Goal: Task Accomplishment & Management: Use online tool/utility

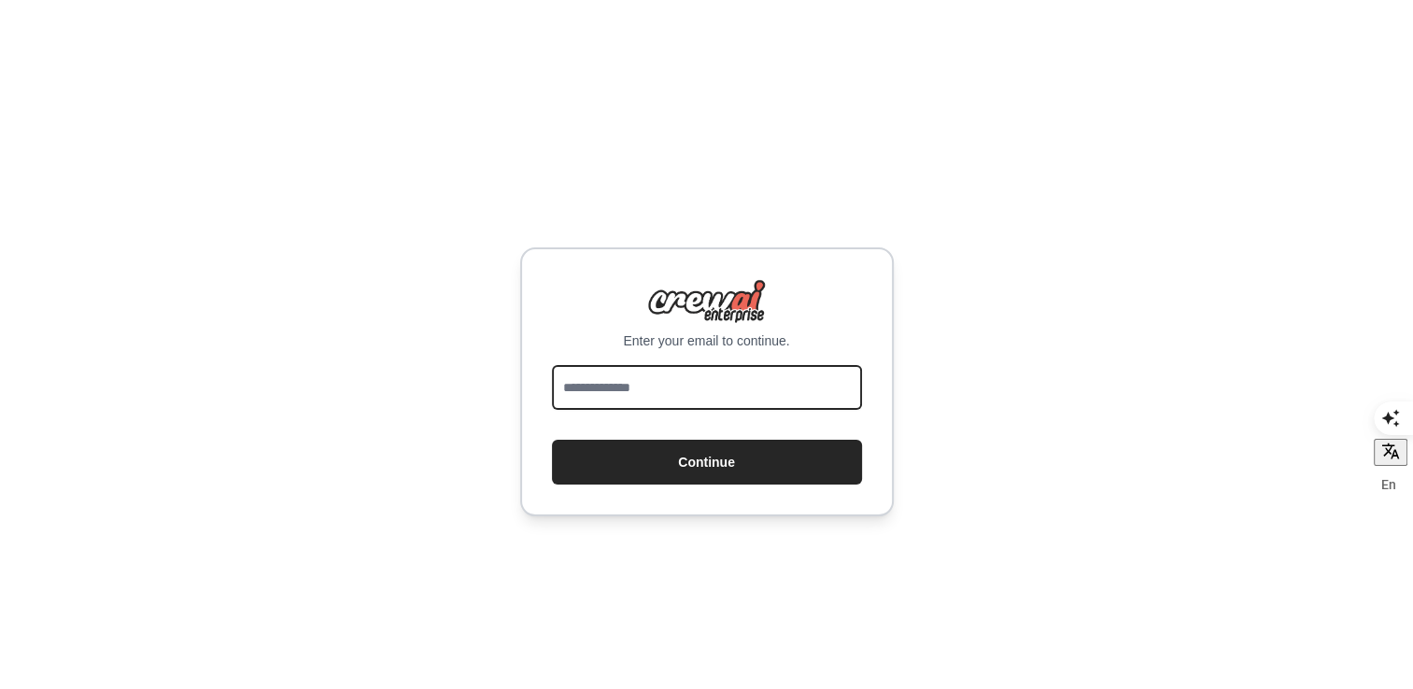
drag, startPoint x: 0, startPoint y: 0, endPoint x: 635, endPoint y: 394, distance: 747.2
click at [635, 394] on input "email" at bounding box center [707, 387] width 310 height 45
type input "**********"
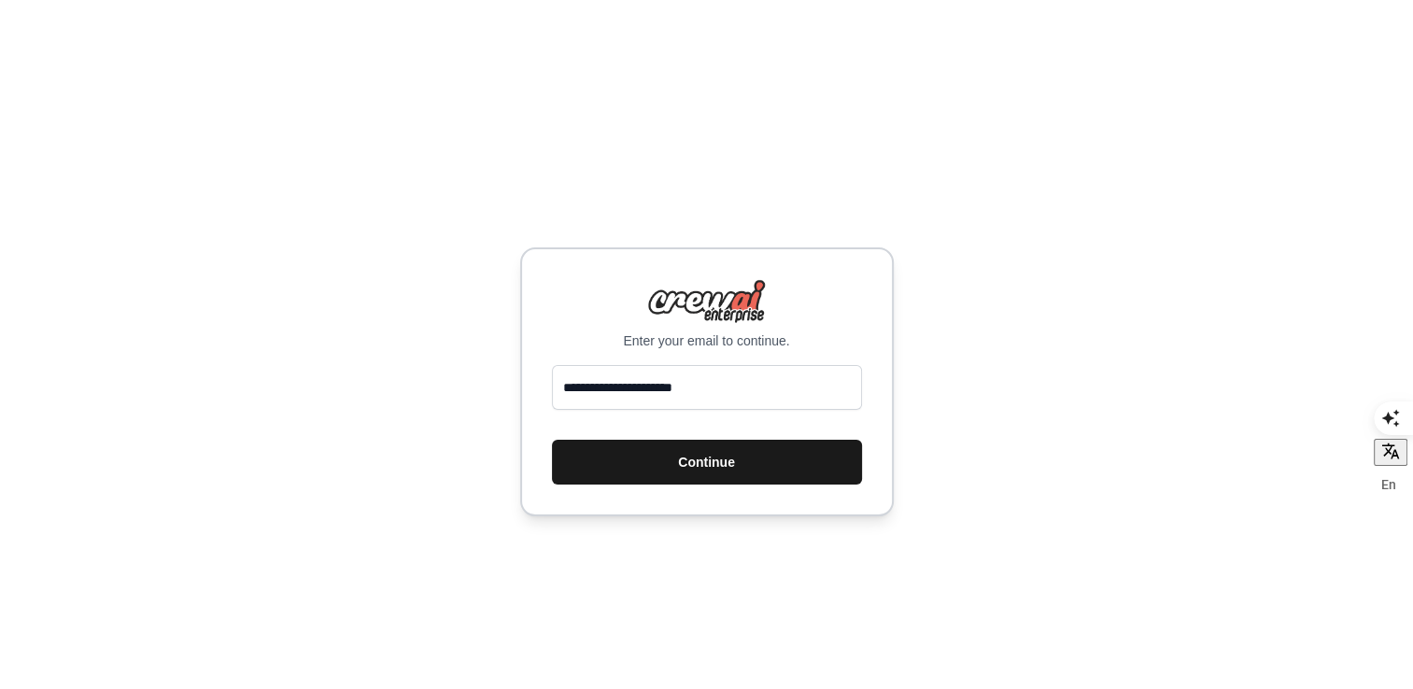
click at [724, 459] on button "Continue" at bounding box center [707, 462] width 310 height 45
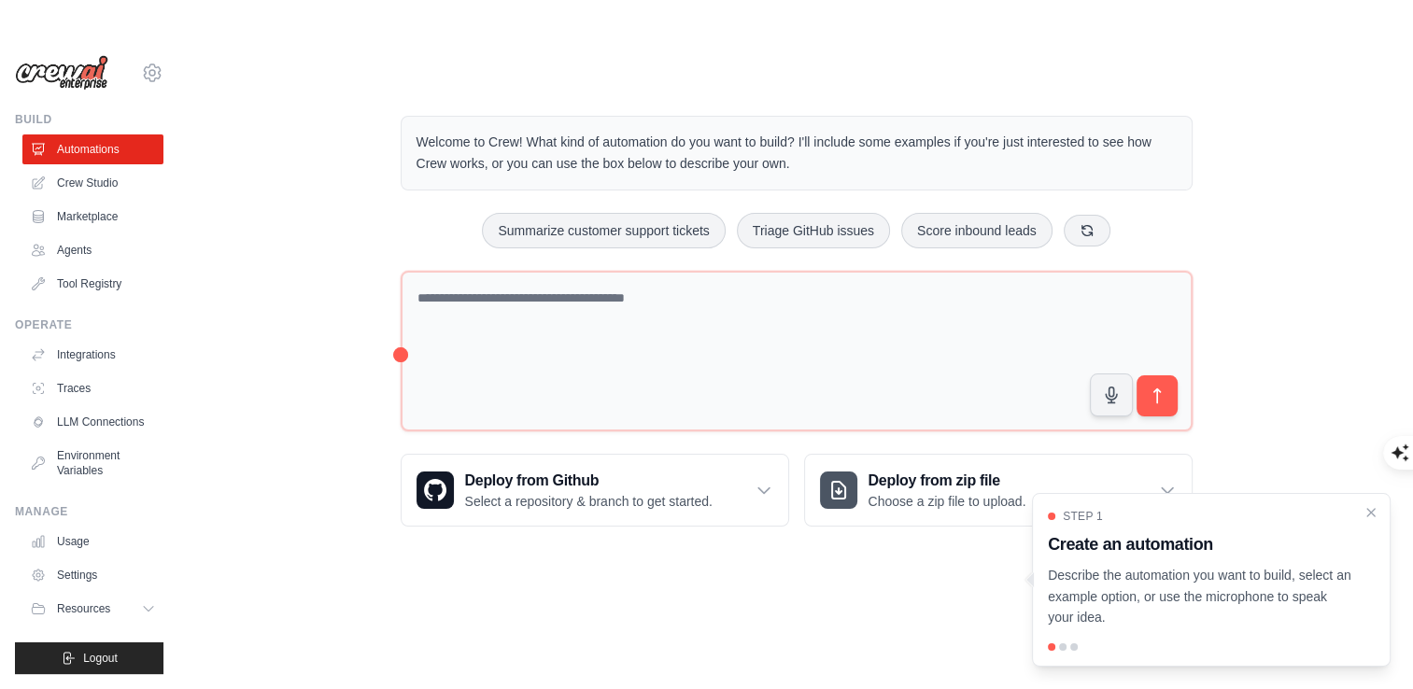
scroll to position [18, 0]
click at [143, 606] on icon at bounding box center [150, 608] width 15 height 15
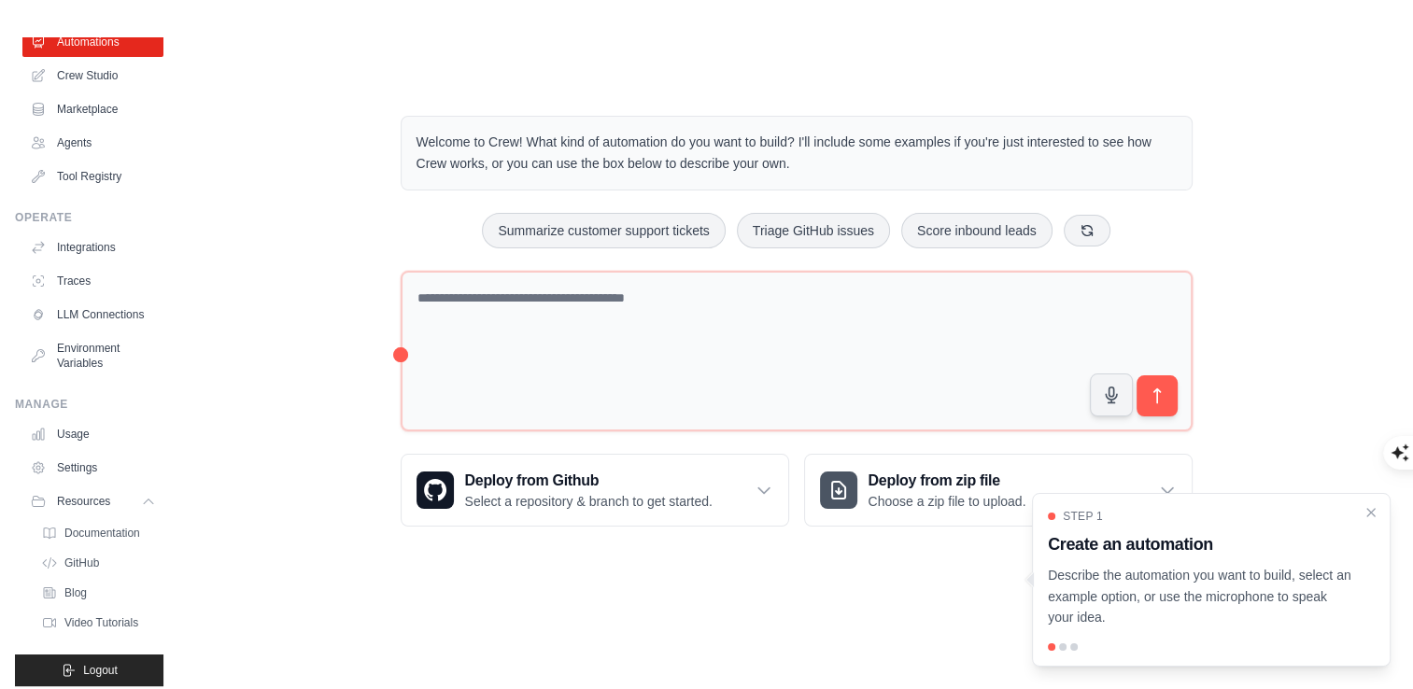
scroll to position [100, 0]
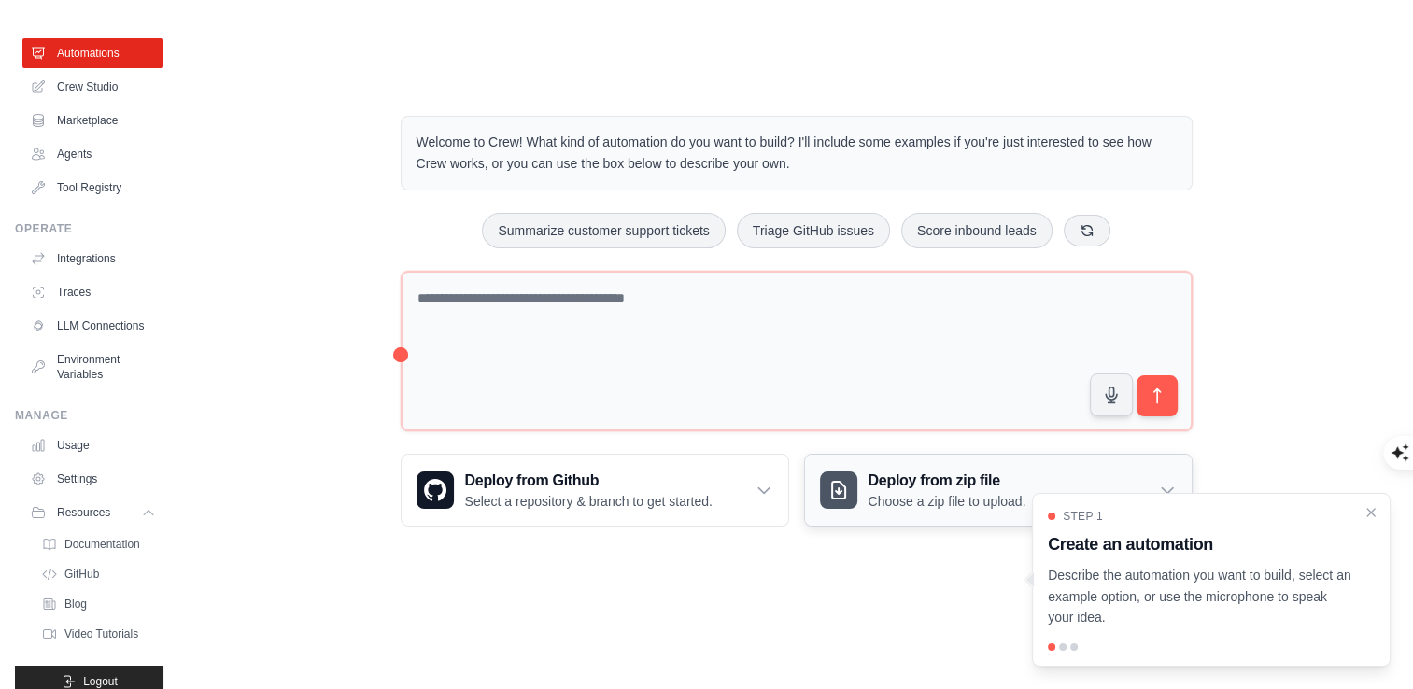
click at [1163, 485] on icon at bounding box center [1167, 490] width 19 height 19
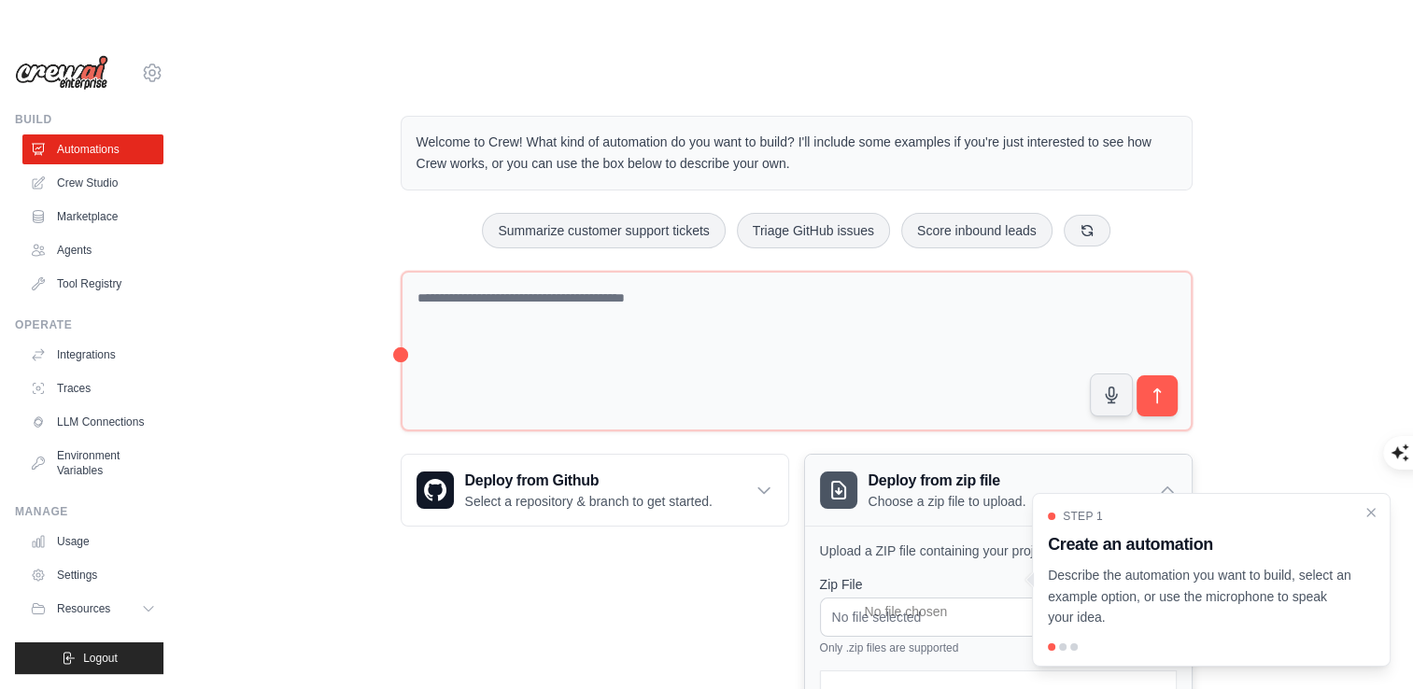
scroll to position [18, 0]
click at [766, 482] on icon at bounding box center [763, 490] width 19 height 19
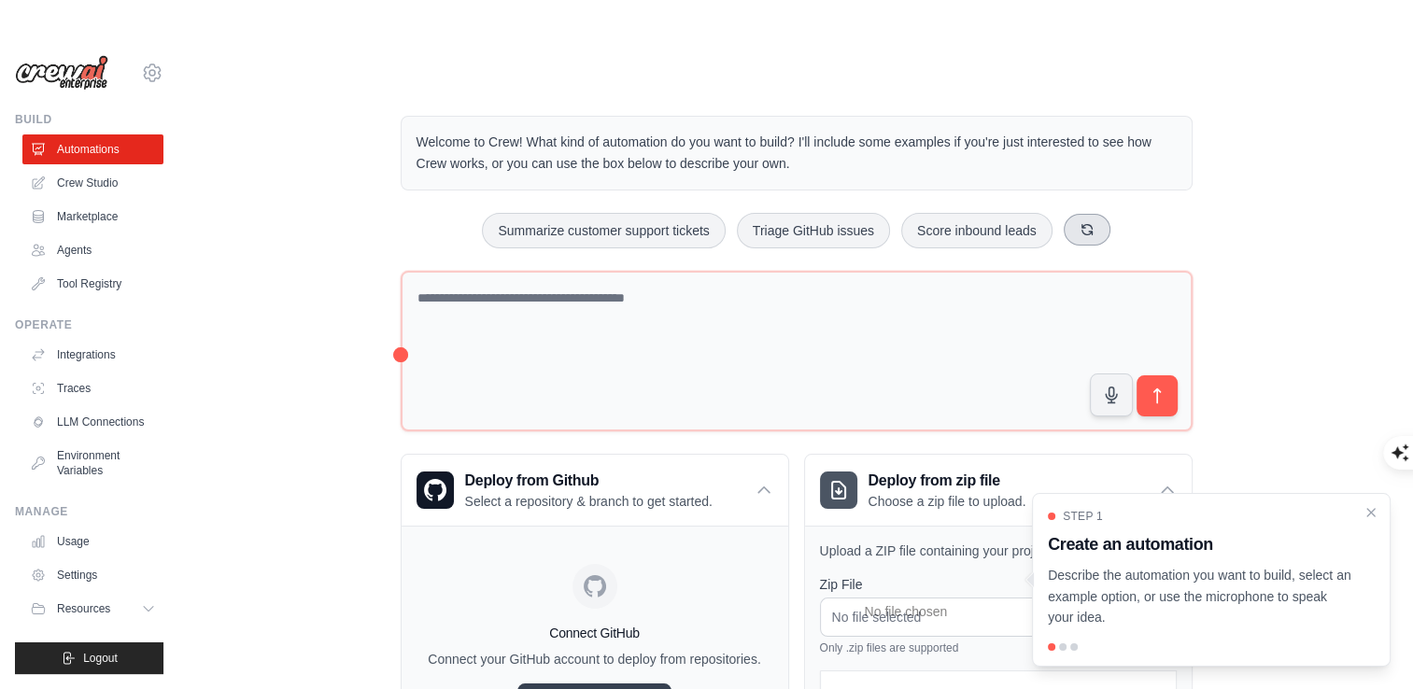
click at [1083, 230] on icon at bounding box center [1086, 229] width 15 height 15
click at [1083, 230] on button at bounding box center [1099, 230] width 47 height 32
click at [1108, 226] on icon at bounding box center [1109, 229] width 15 height 15
click at [1108, 226] on button at bounding box center [1117, 230] width 47 height 32
click at [1108, 226] on button at bounding box center [1118, 230] width 47 height 32
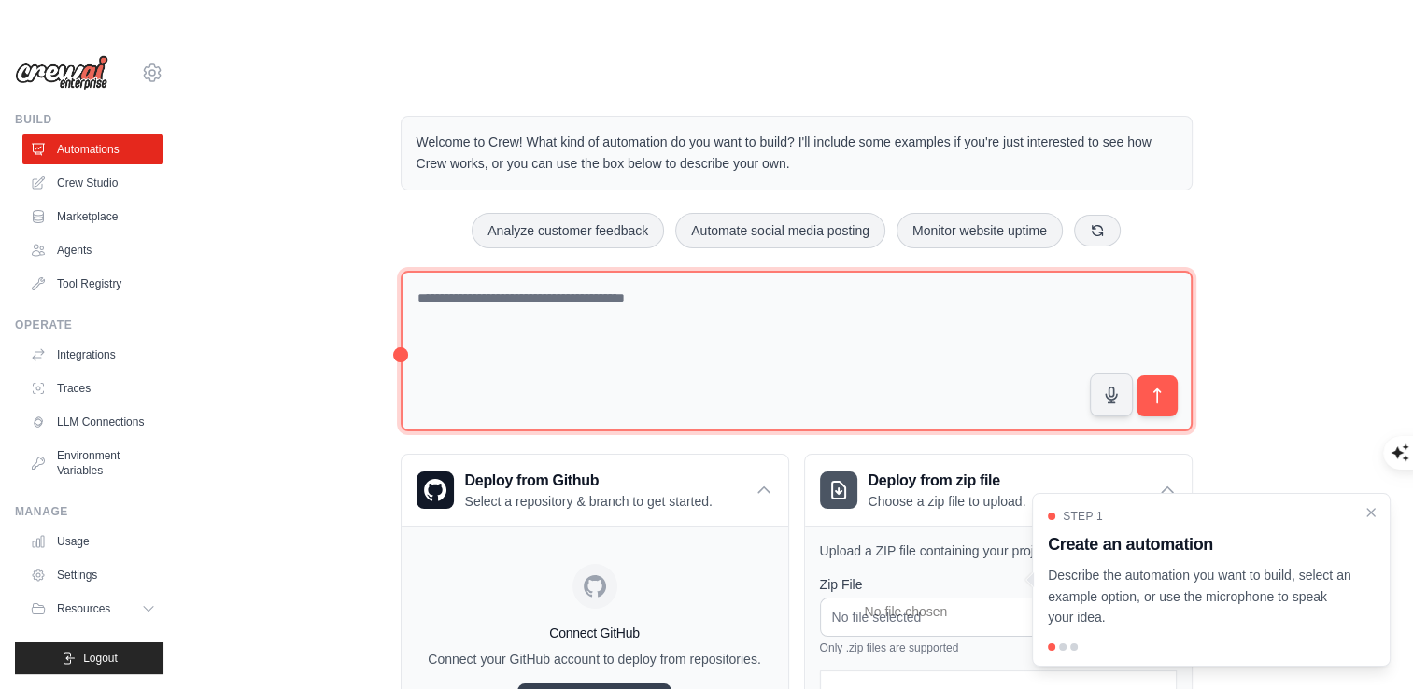
click at [597, 301] on textarea at bounding box center [797, 352] width 792 height 162
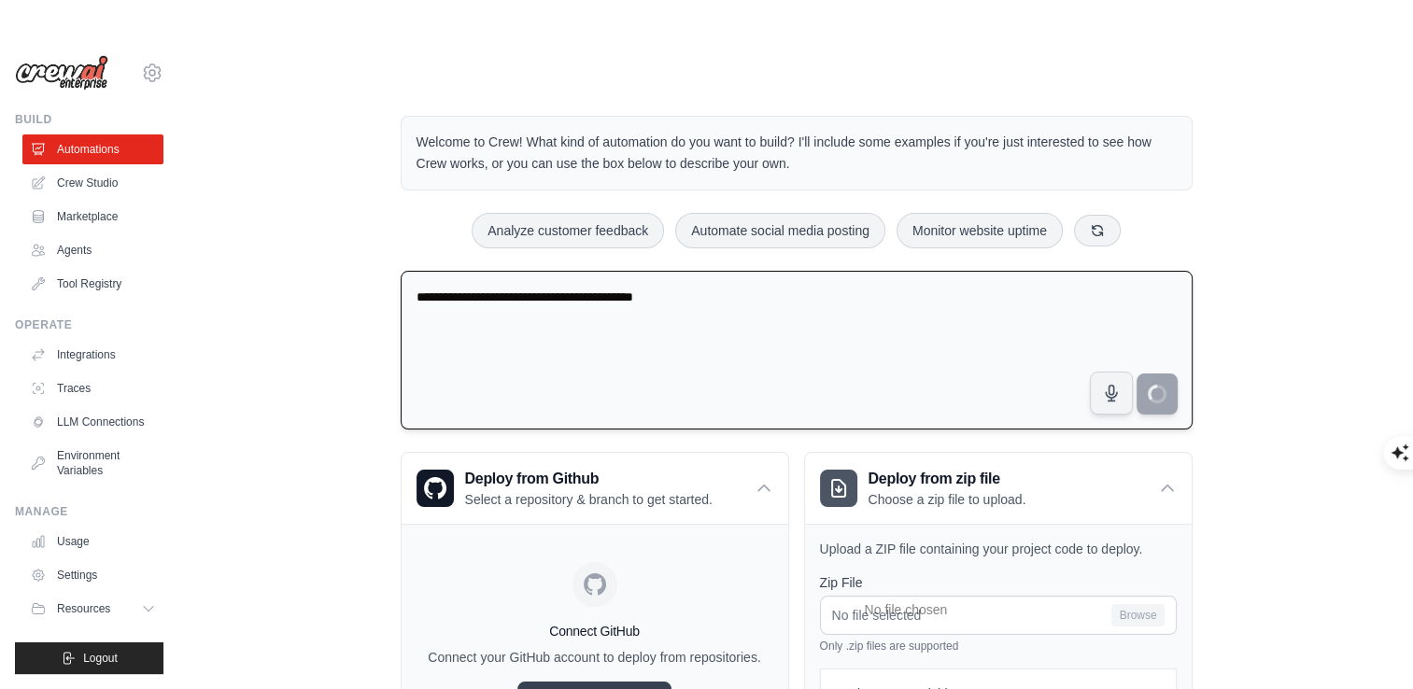
type textarea "**********"
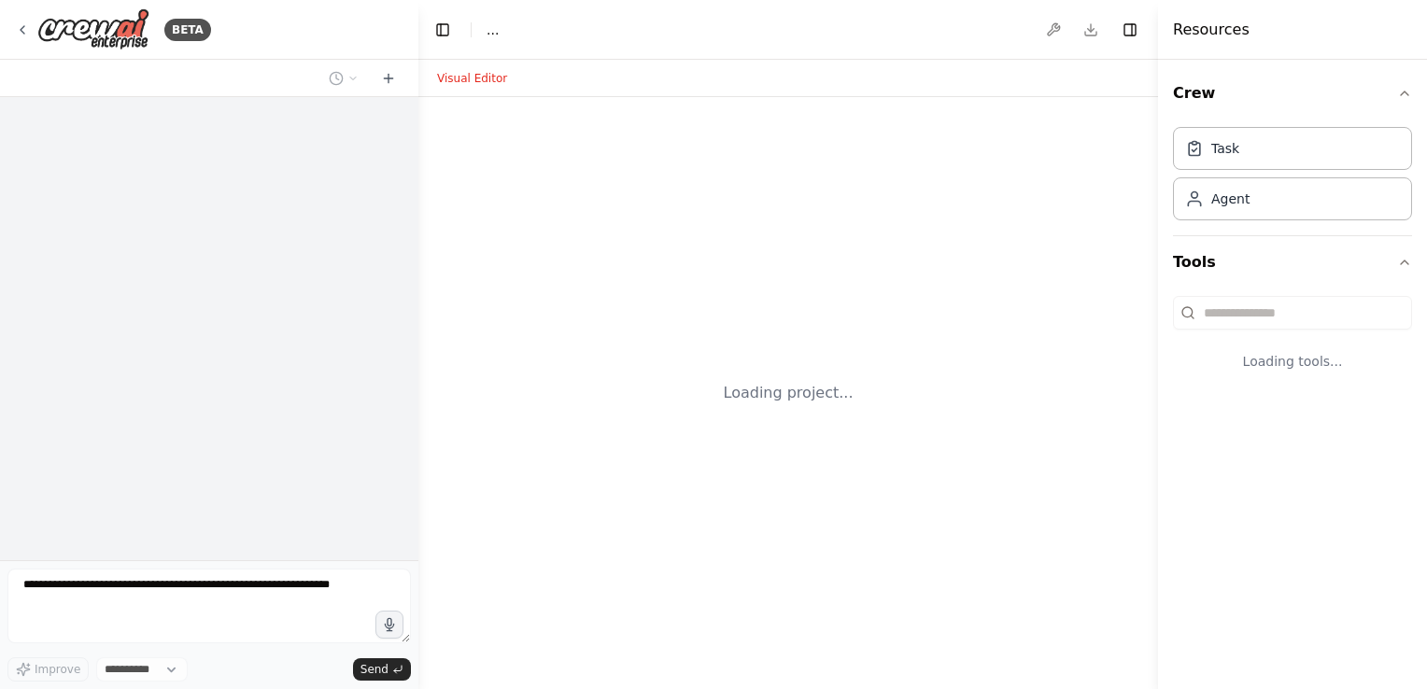
select select "****"
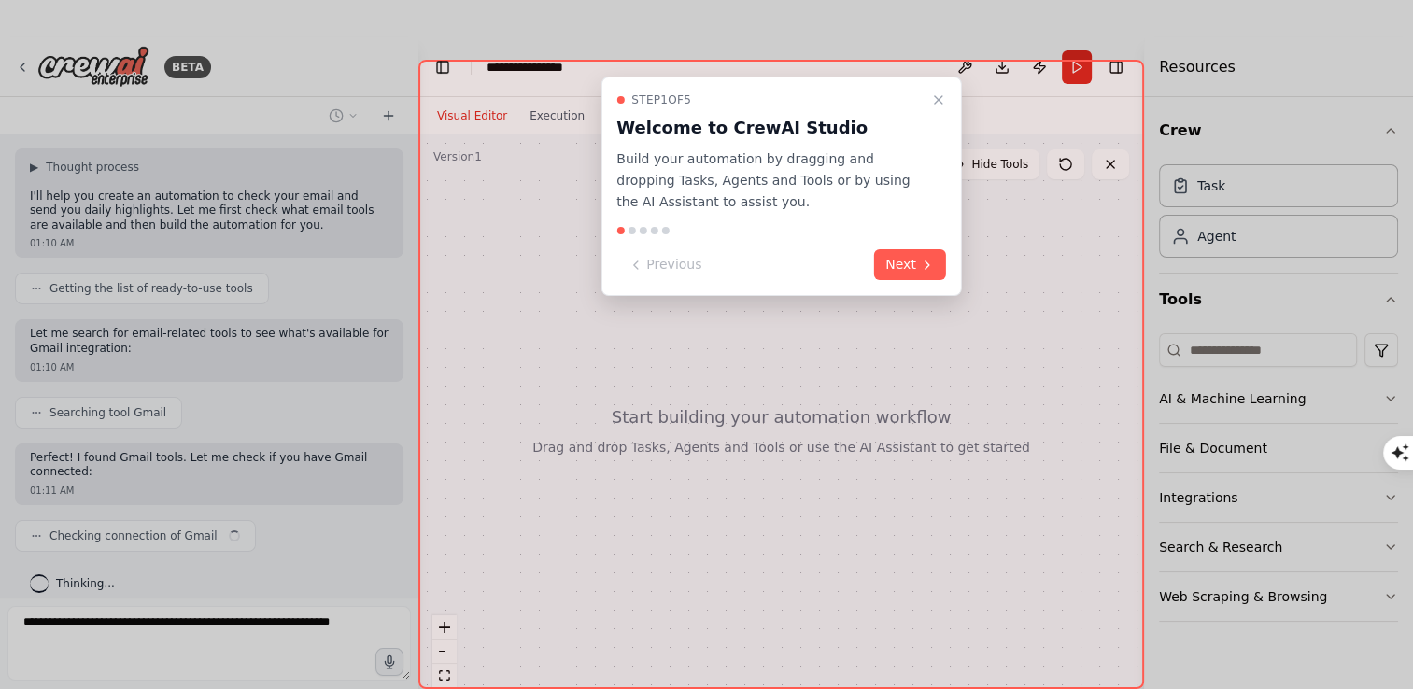
scroll to position [77, 0]
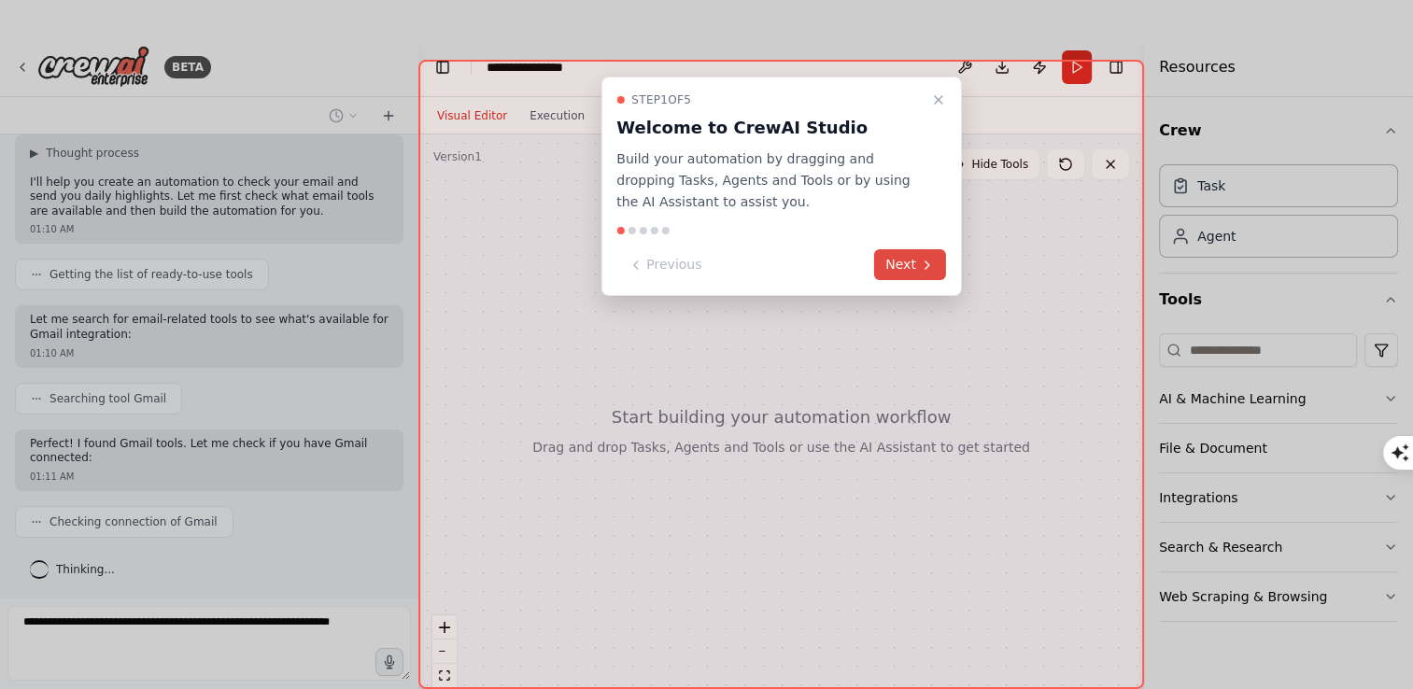
click at [902, 269] on button "Next" at bounding box center [910, 264] width 72 height 31
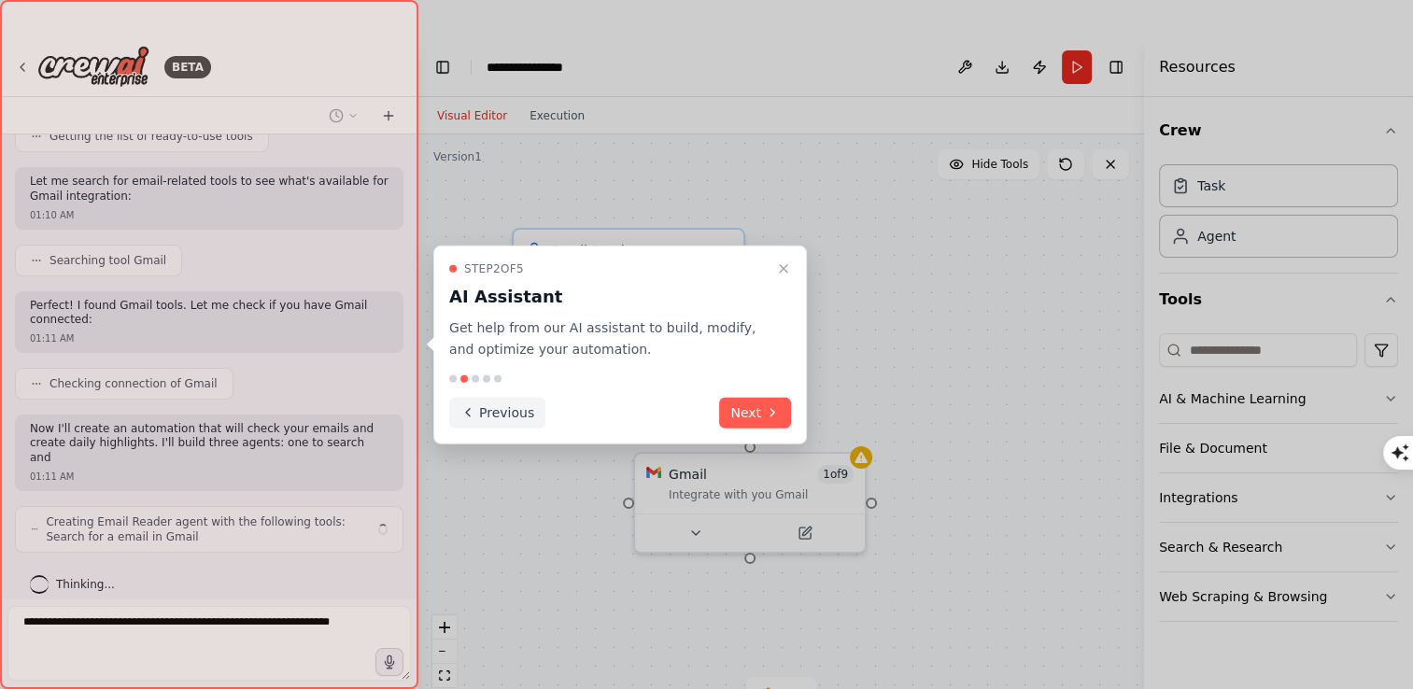
scroll to position [230, 0]
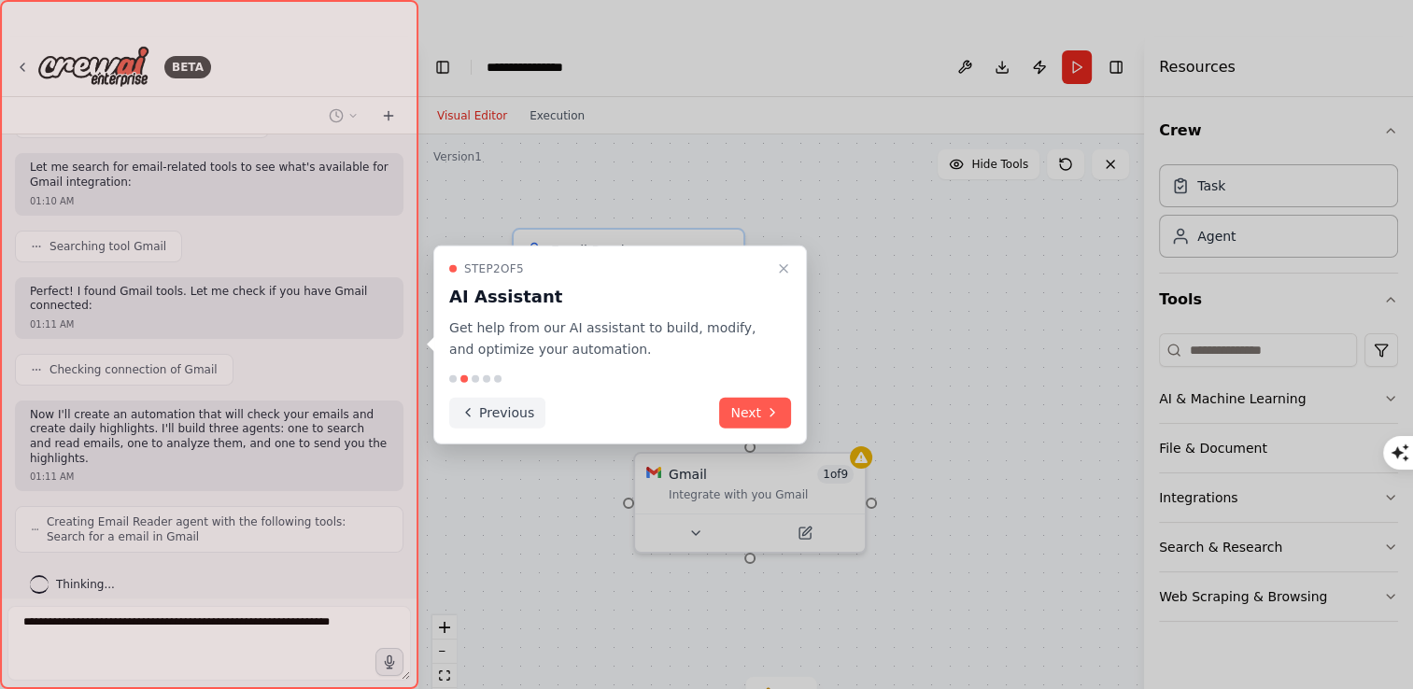
click at [493, 413] on button "Previous" at bounding box center [497, 412] width 96 height 31
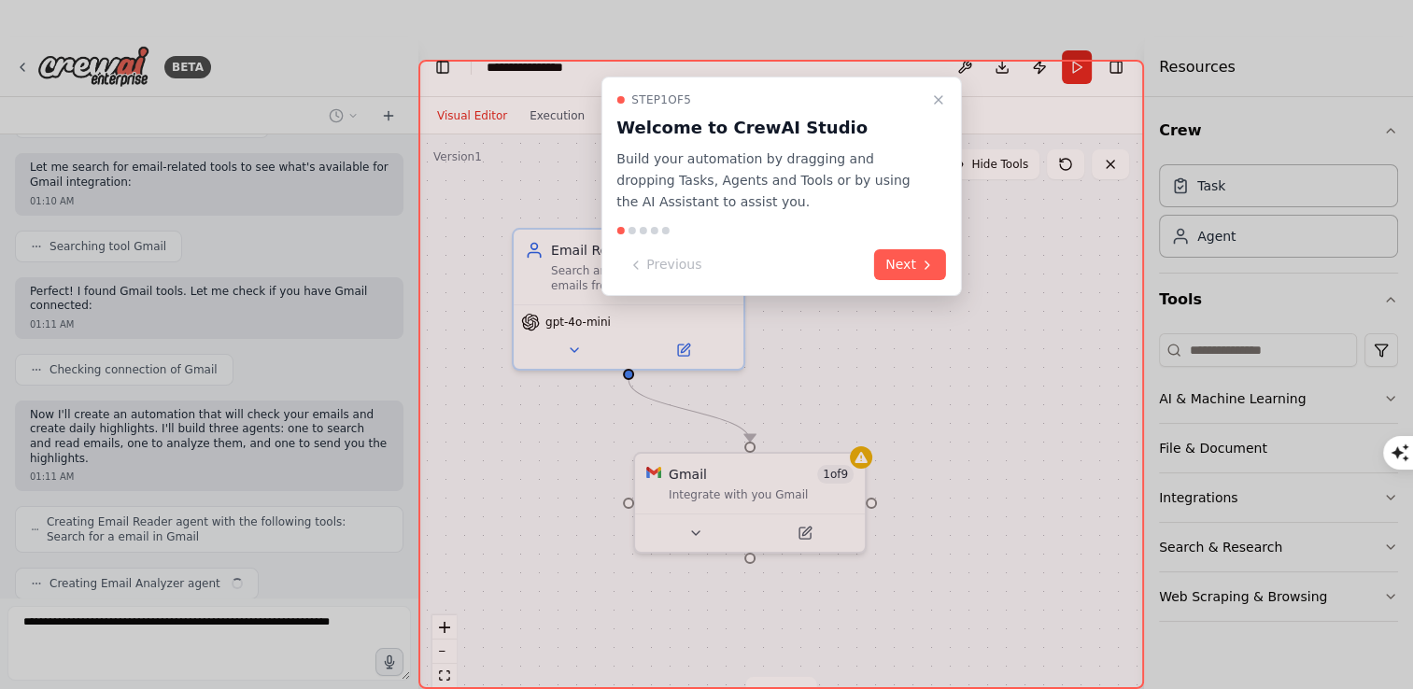
scroll to position [276, 0]
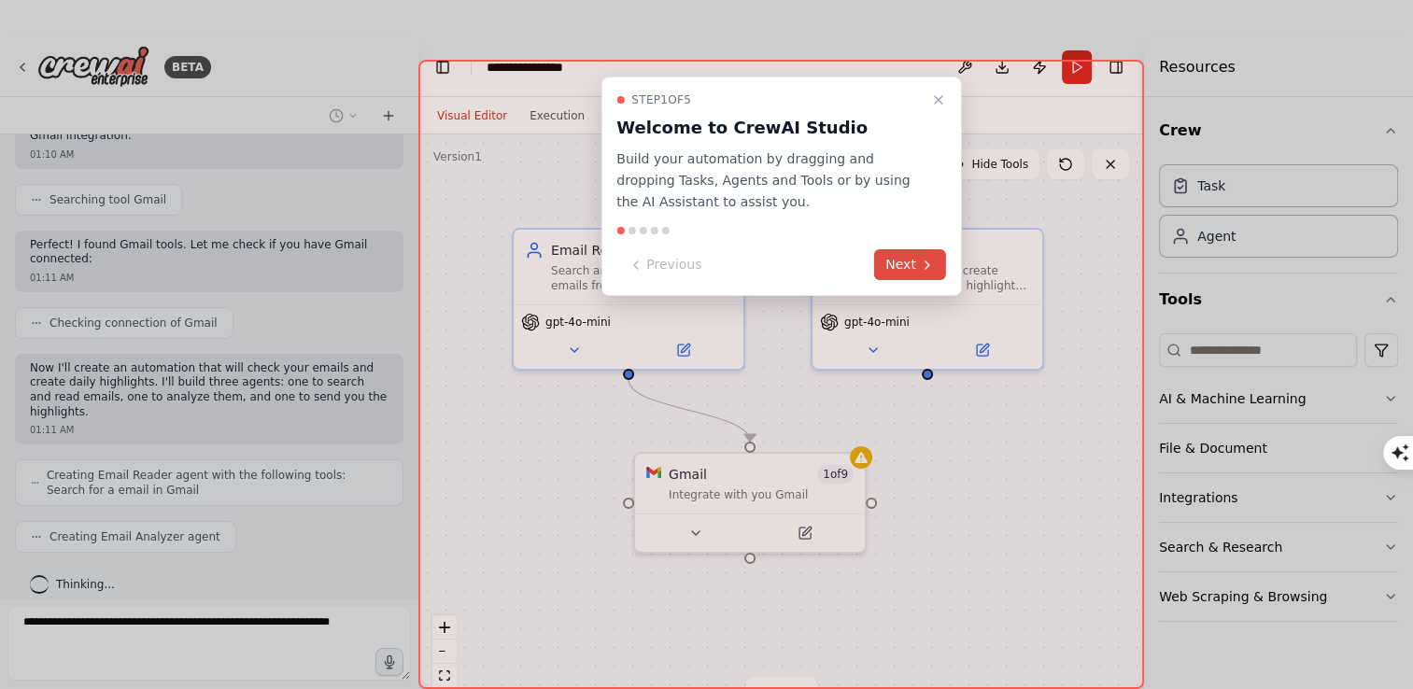
click at [911, 260] on button "Next" at bounding box center [910, 264] width 72 height 31
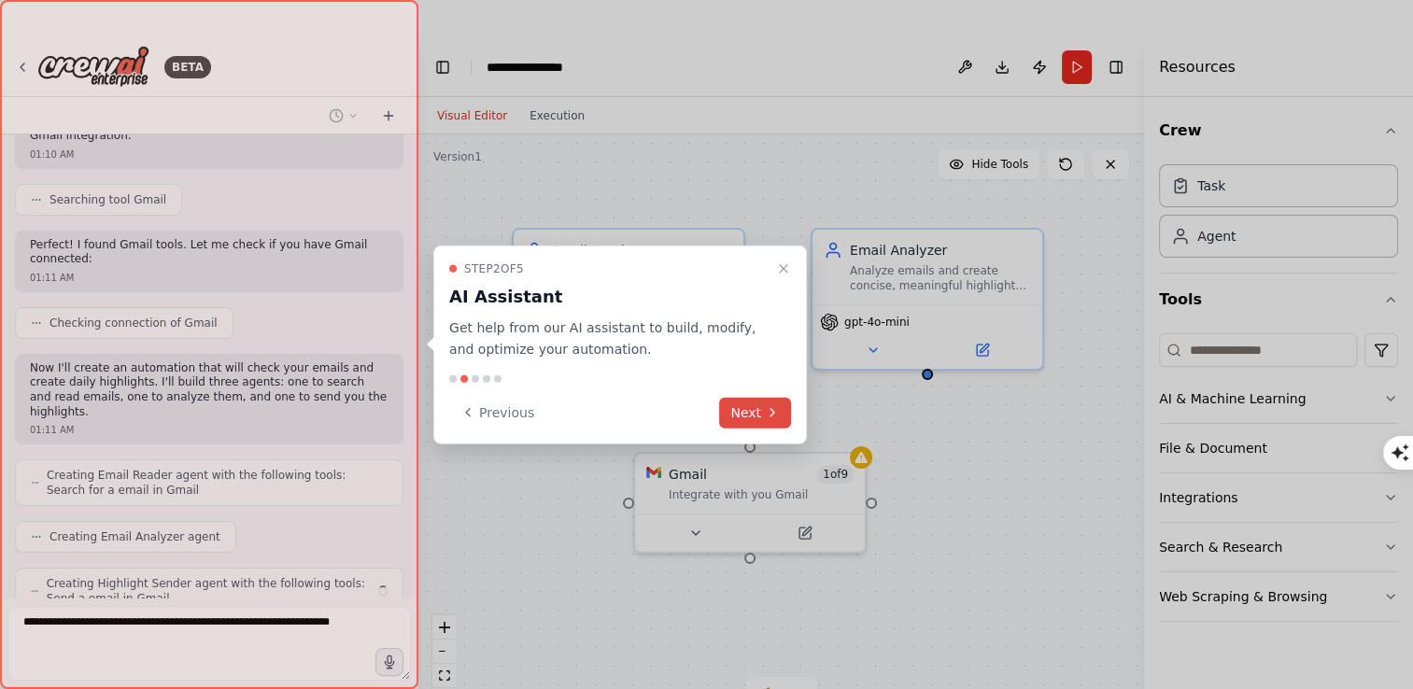
scroll to position [337, 0]
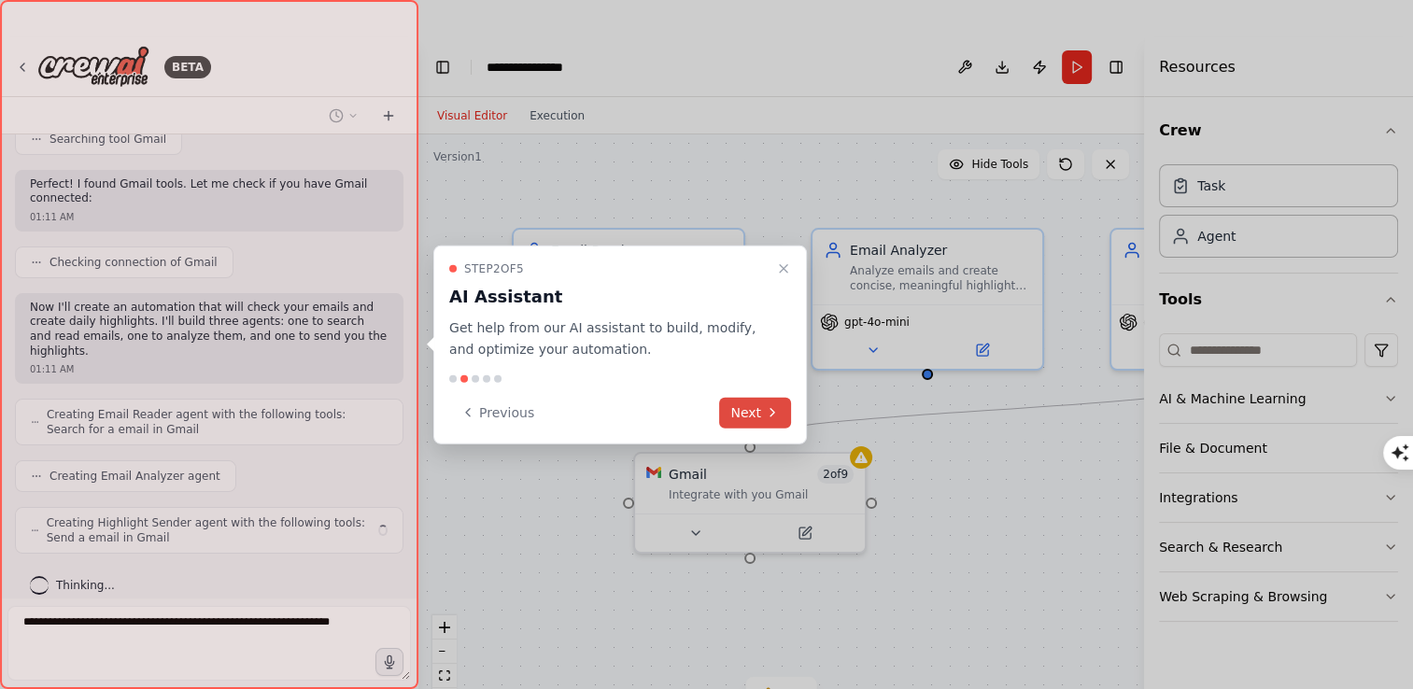
click at [754, 411] on button "Next" at bounding box center [755, 412] width 72 height 31
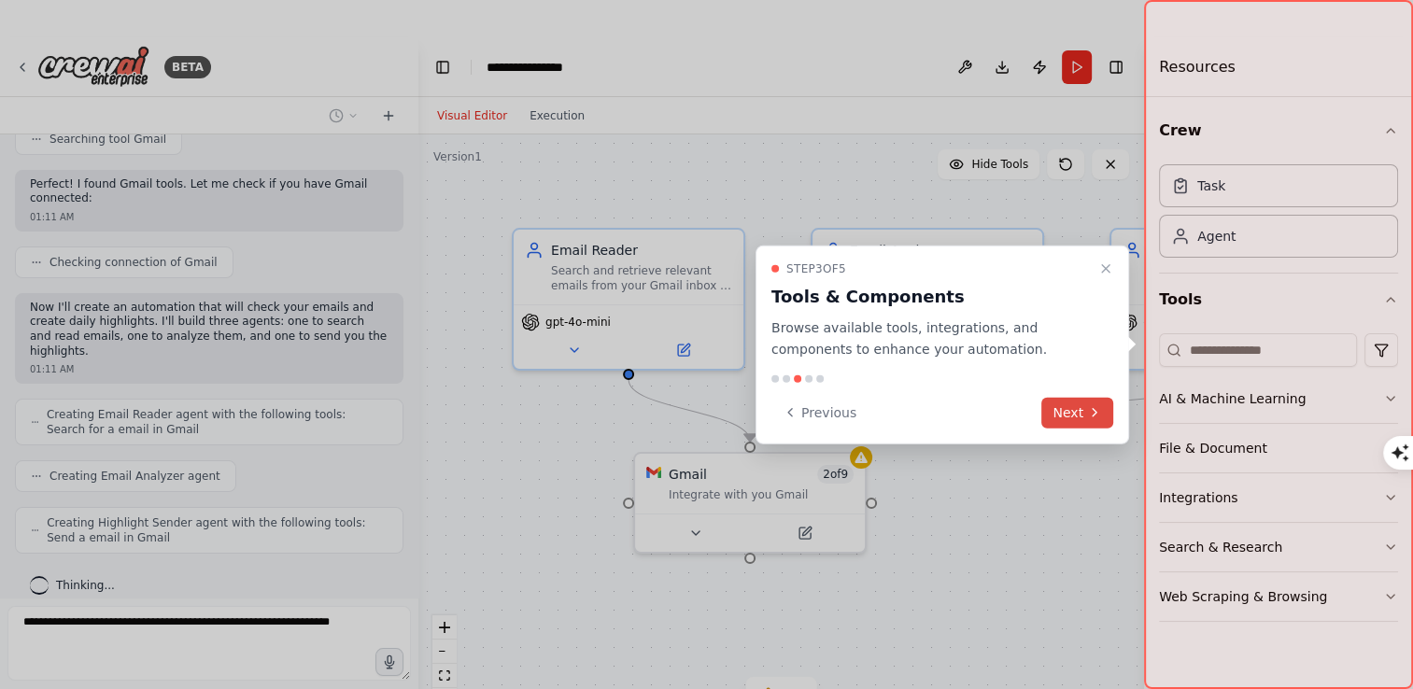
click at [1069, 416] on button "Next" at bounding box center [1077, 412] width 72 height 31
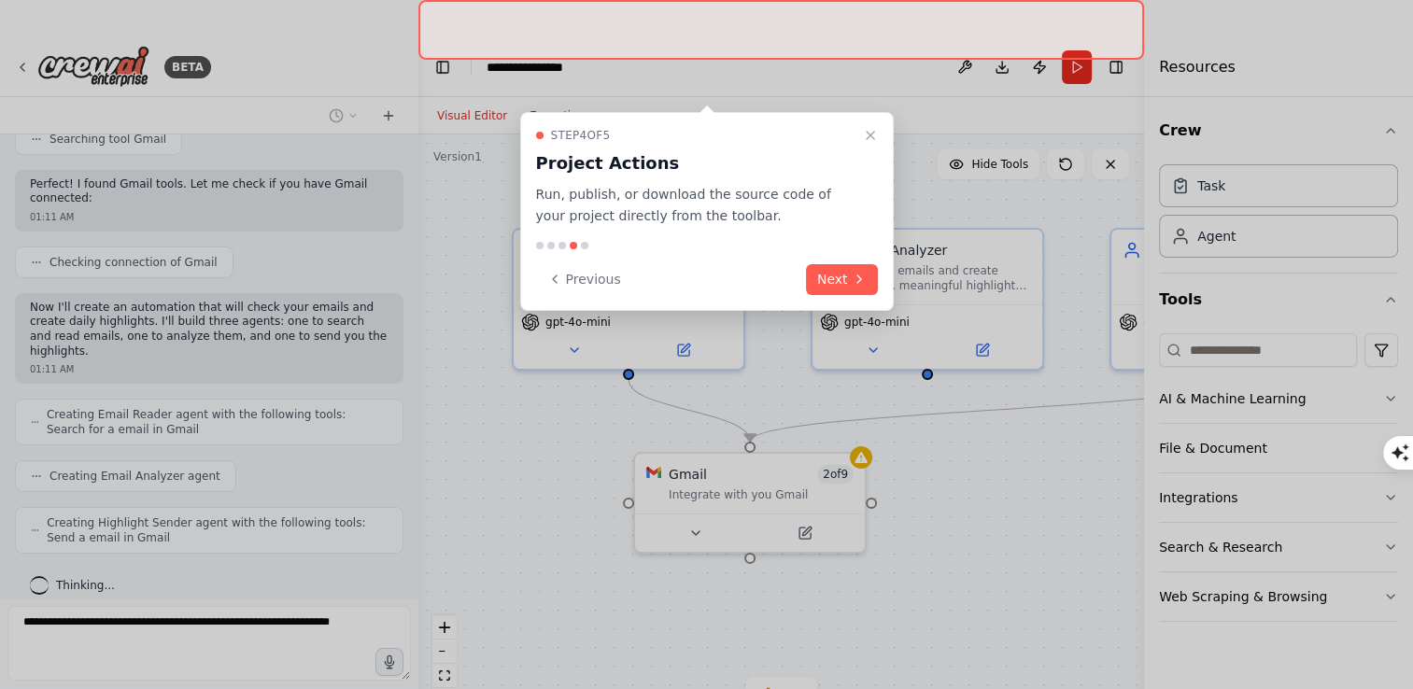
scroll to position [446, 0]
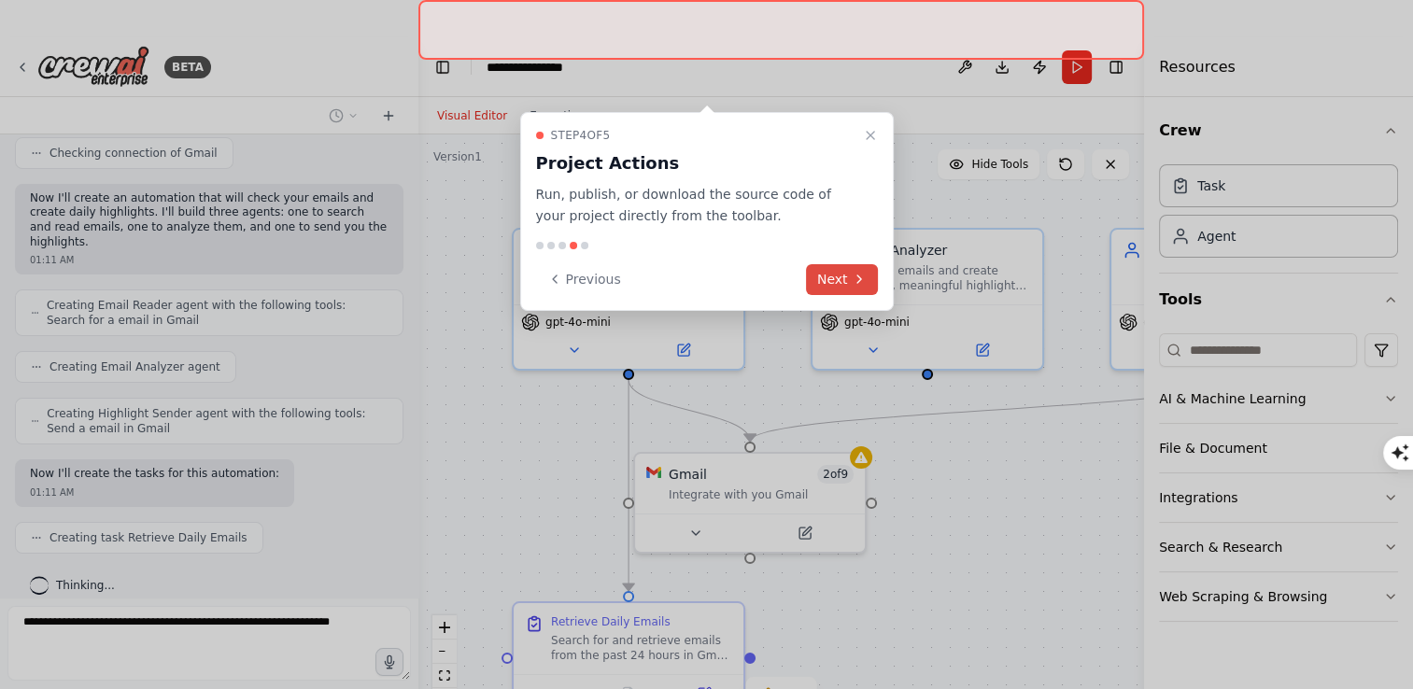
click at [847, 281] on button "Next" at bounding box center [842, 279] width 72 height 31
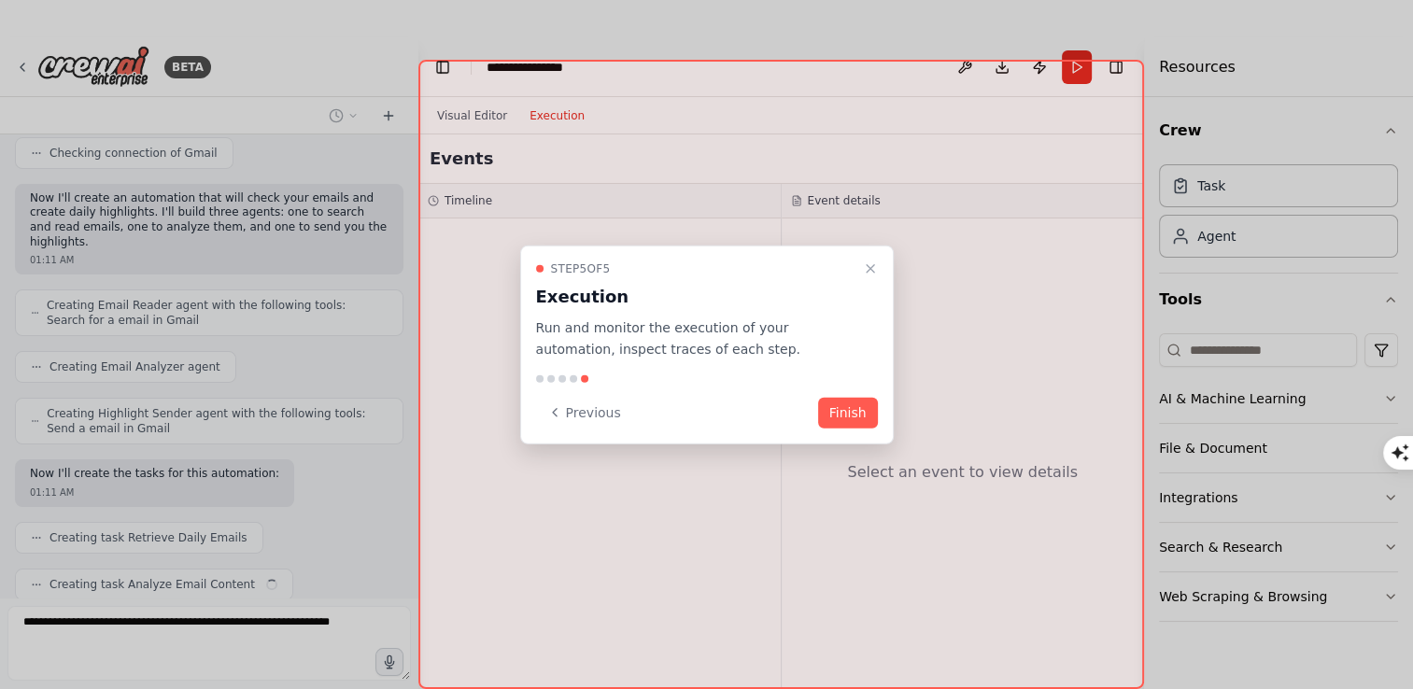
scroll to position [493, 0]
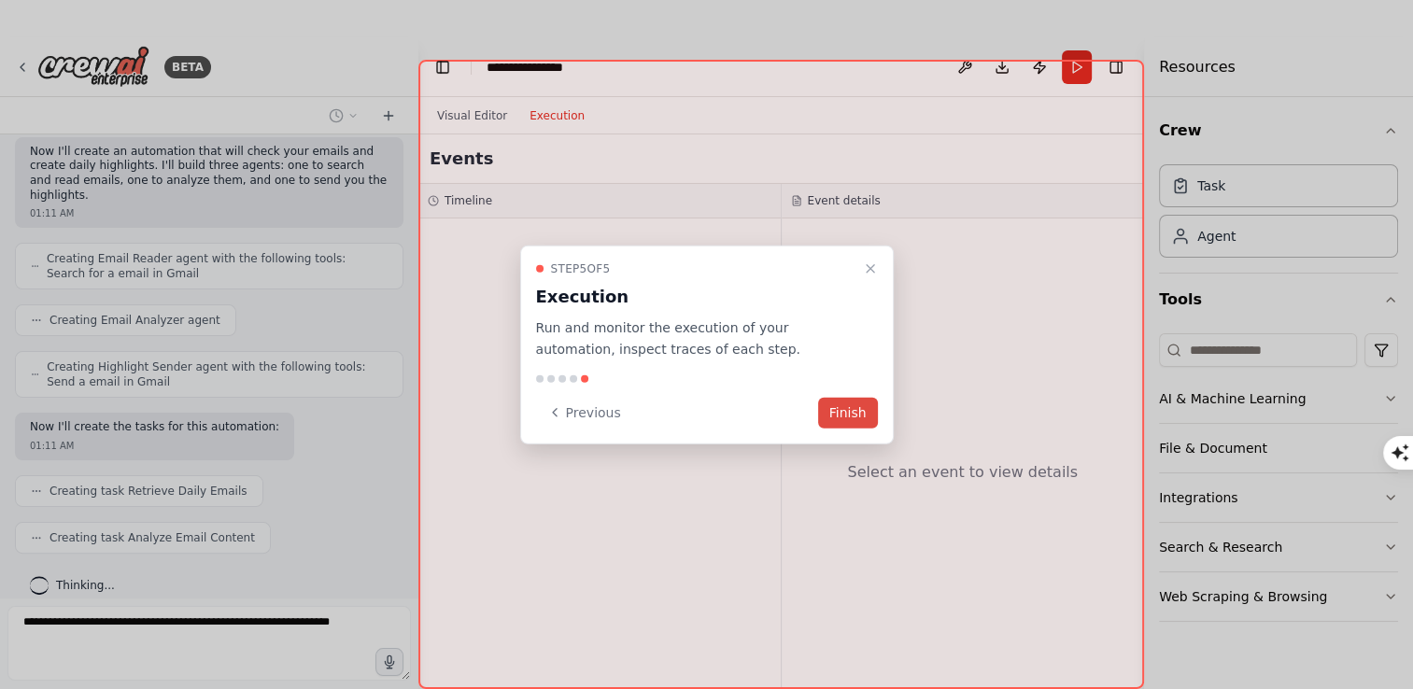
click at [840, 410] on button "Finish" at bounding box center [848, 412] width 60 height 31
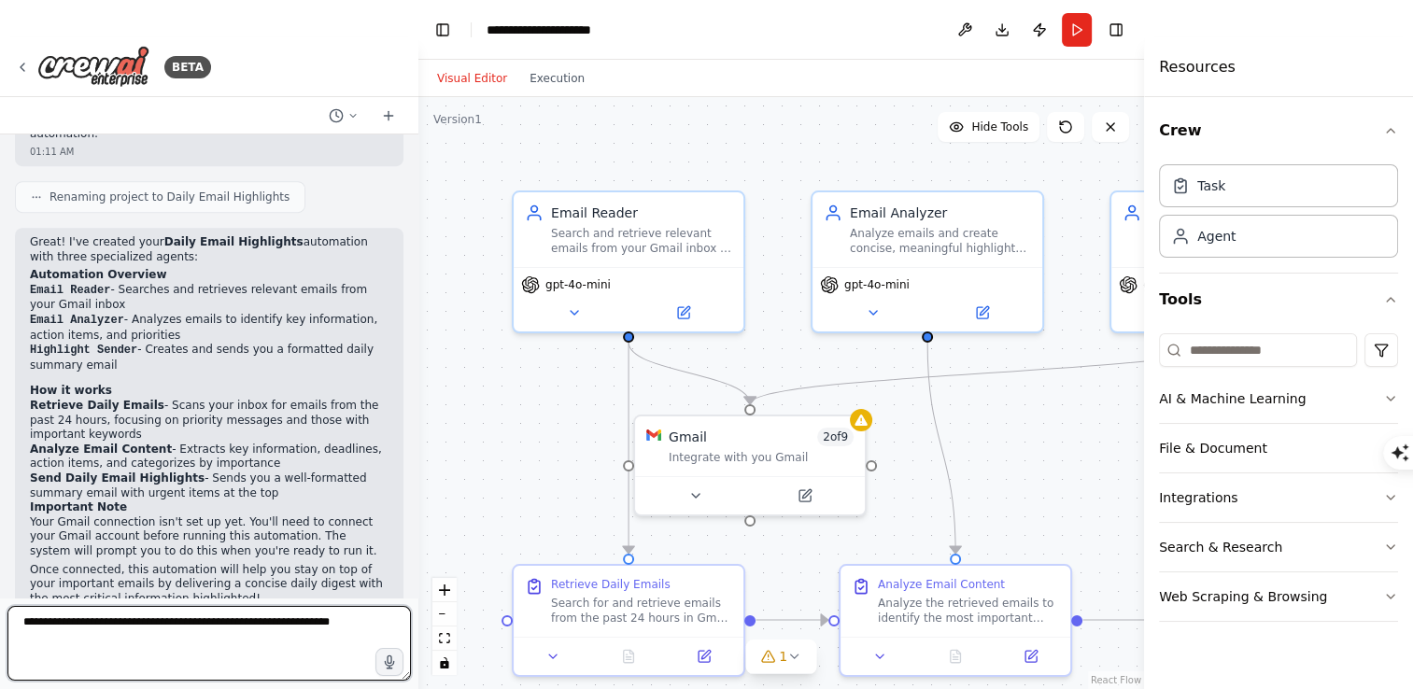
scroll to position [1139, 0]
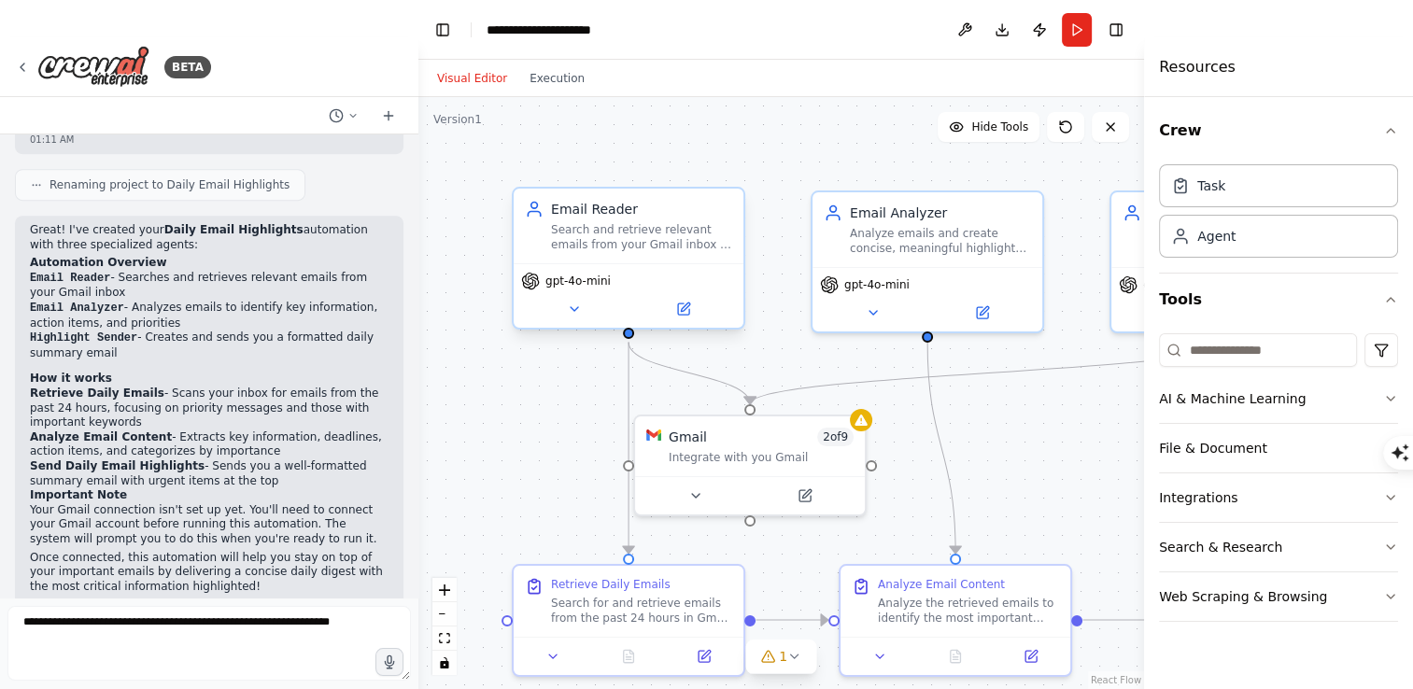
click at [640, 241] on div "Search and retrieve relevant emails from your Gmail inbox to analyze for daily …" at bounding box center [641, 237] width 181 height 30
click at [907, 257] on div "Email Analyzer Analyze emails and create concise, meaningful highlights focusin…" at bounding box center [927, 226] width 230 height 75
click at [794, 660] on icon at bounding box center [794, 656] width 15 height 15
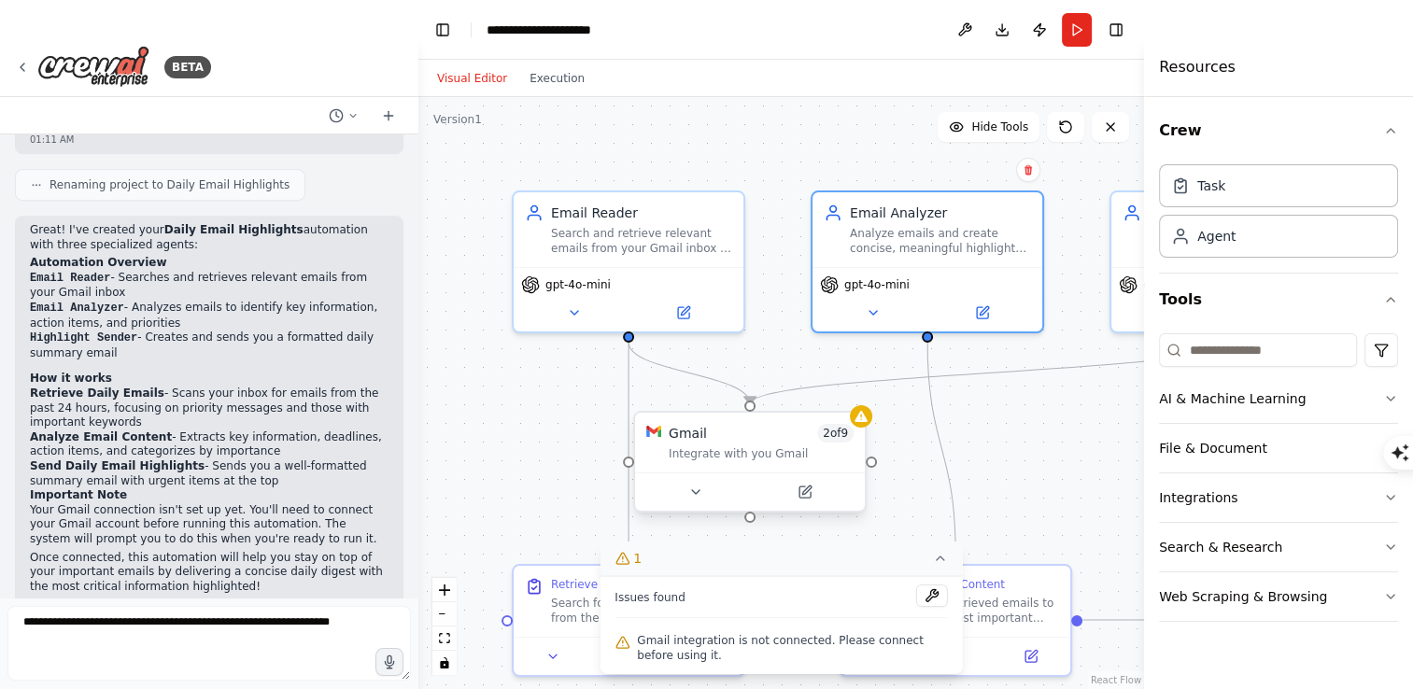
click at [765, 456] on div "Integrate with you Gmail" at bounding box center [760, 453] width 185 height 15
click at [701, 487] on icon at bounding box center [695, 492] width 15 height 15
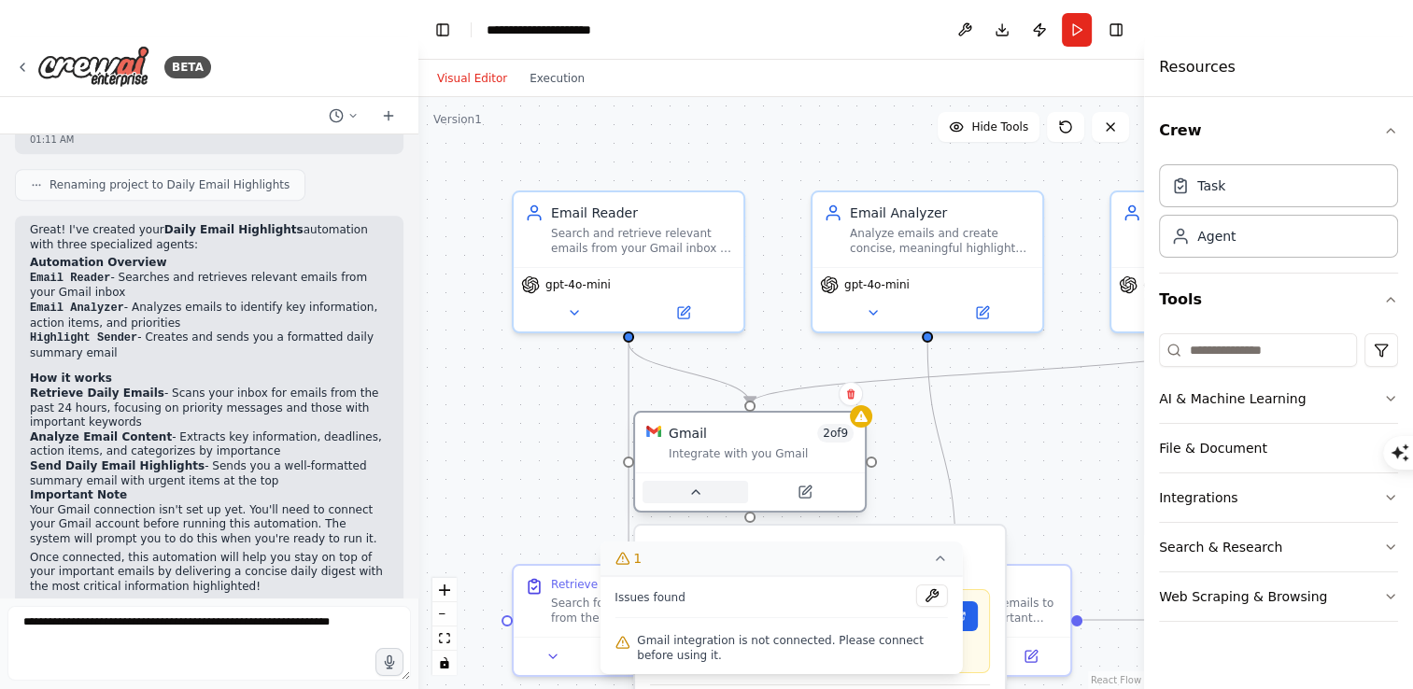
click at [701, 487] on icon at bounding box center [695, 492] width 15 height 15
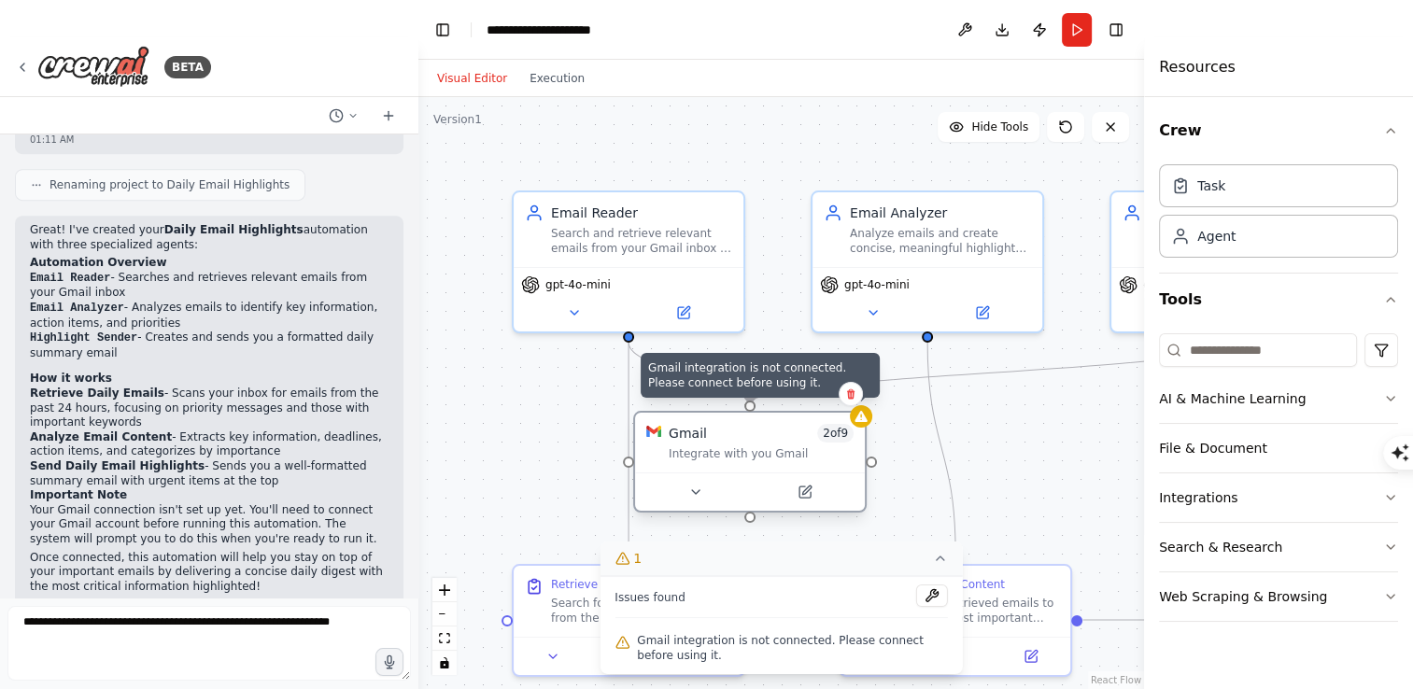
click at [859, 426] on div at bounding box center [861, 416] width 22 height 22
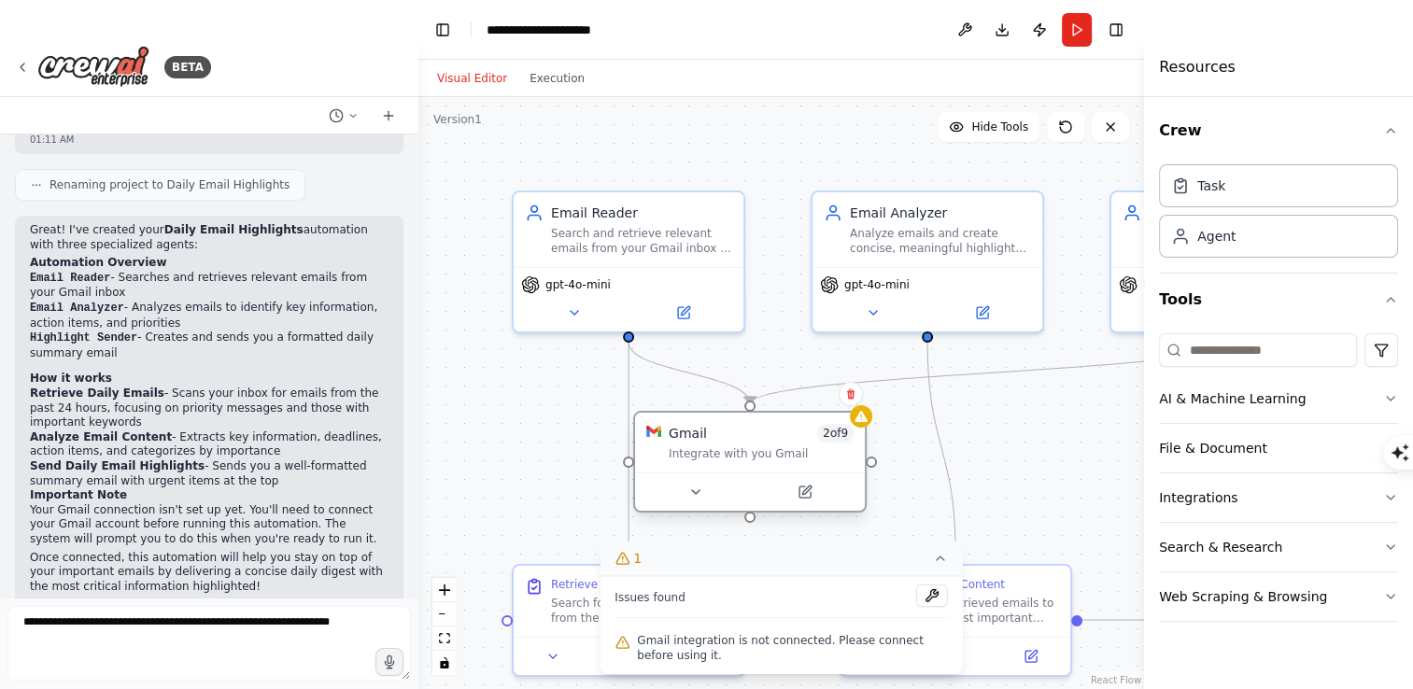
click at [812, 461] on div "Gmail 2 of 9 Integrate with you Gmail" at bounding box center [750, 443] width 230 height 60
click at [803, 441] on div "Gmail 2 of 9" at bounding box center [760, 433] width 185 height 19
click at [950, 245] on div "Analyze emails and create concise, meaningful highlights focusing on the most i…" at bounding box center [940, 237] width 181 height 30
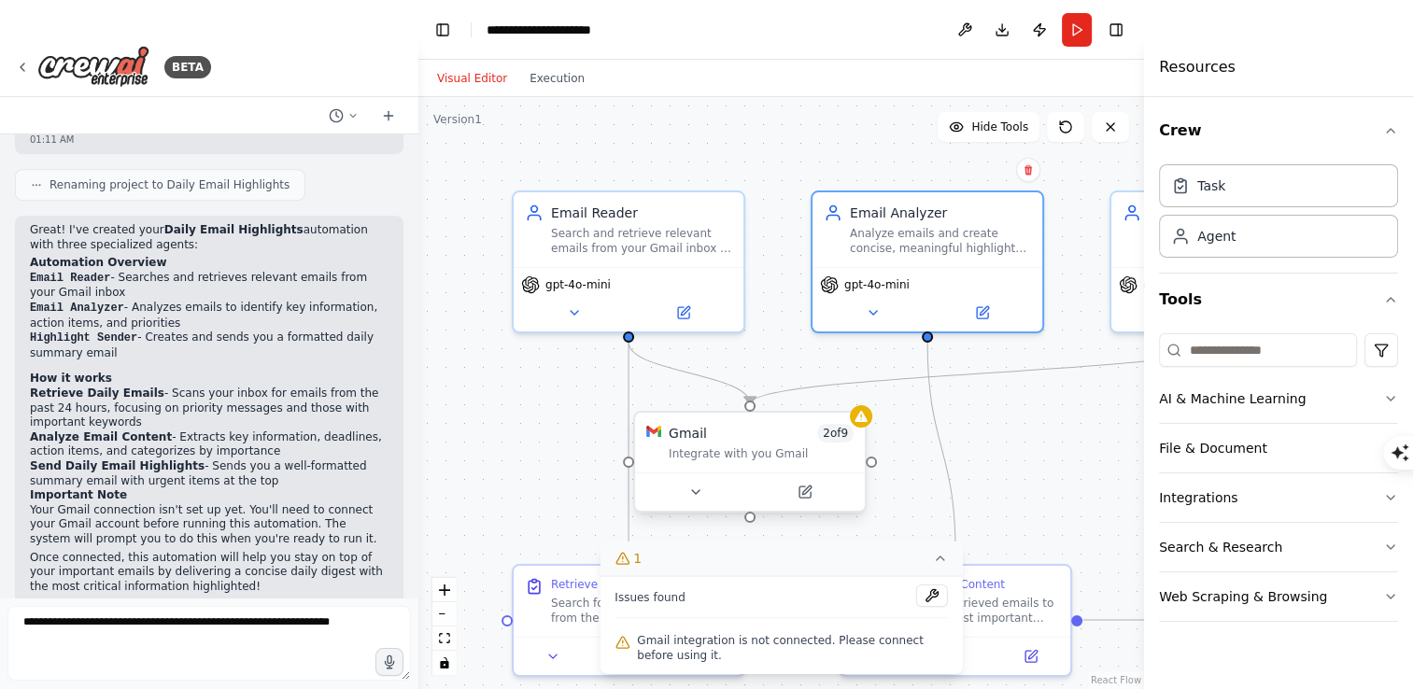
click at [766, 455] on div "Integrate with you Gmail" at bounding box center [760, 453] width 185 height 15
click at [1244, 191] on div "Task" at bounding box center [1278, 184] width 239 height 43
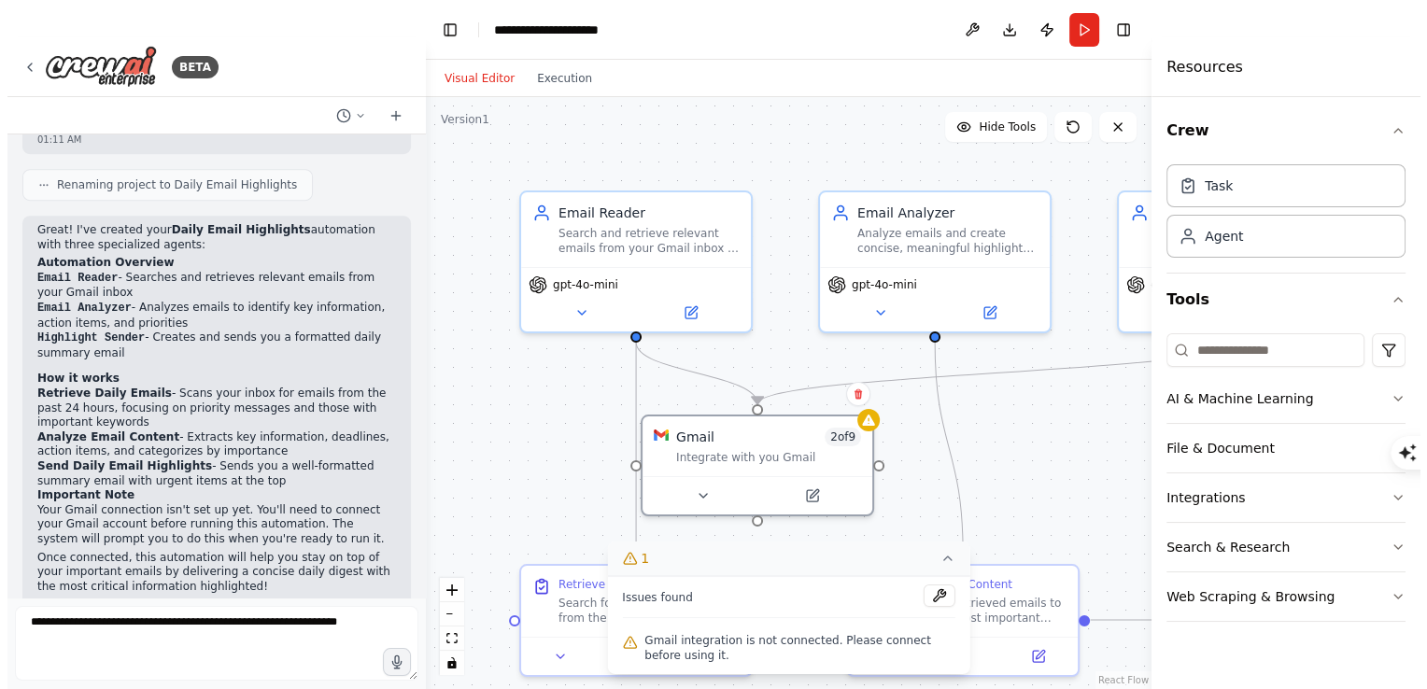
scroll to position [0, 0]
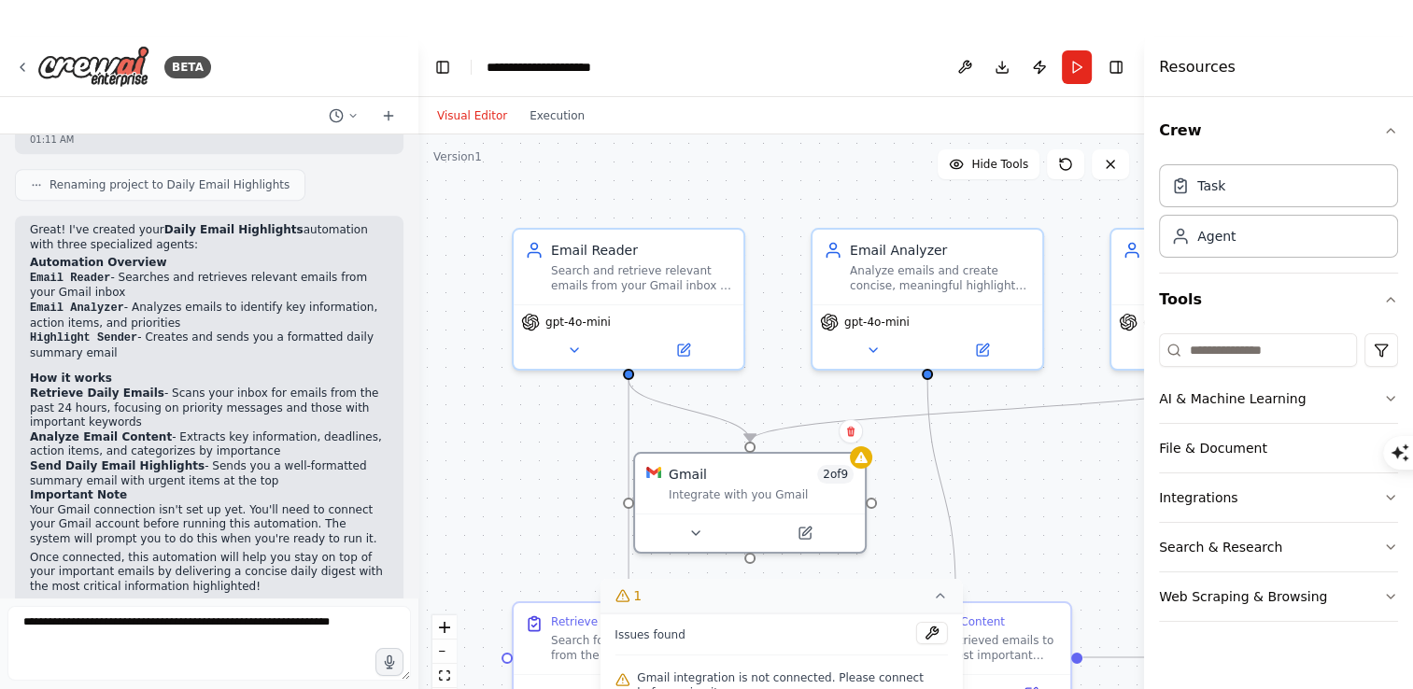
click at [901, 64] on header "**********" at bounding box center [780, 67] width 725 height 60
click at [1393, 395] on icon "button" at bounding box center [1390, 398] width 15 height 15
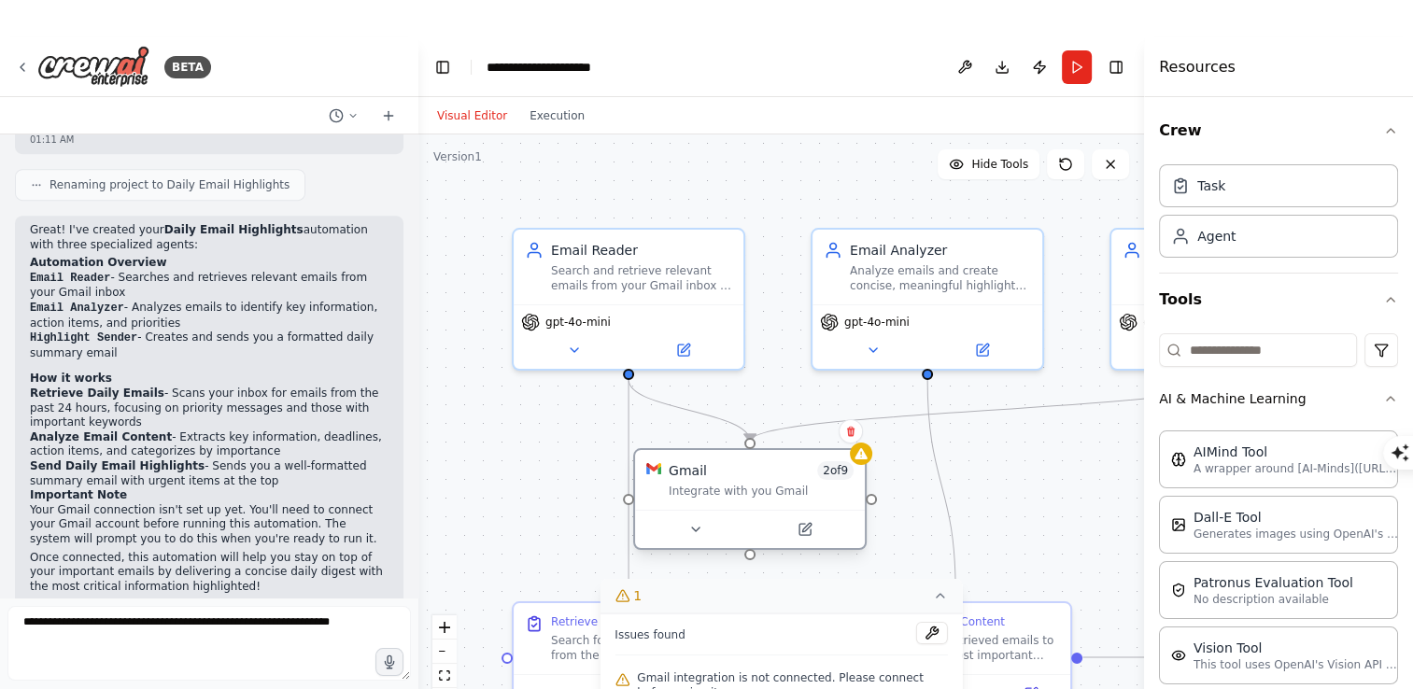
click at [754, 485] on div "Integrate with you Gmail" at bounding box center [760, 491] width 185 height 15
drag, startPoint x: 754, startPoint y: 485, endPoint x: 705, endPoint y: 460, distance: 55.5
click at [705, 460] on div "Gmail 2 of 9 Integrate with you Gmail" at bounding box center [759, 480] width 230 height 60
click at [814, 532] on icon at bounding box center [813, 529] width 11 height 11
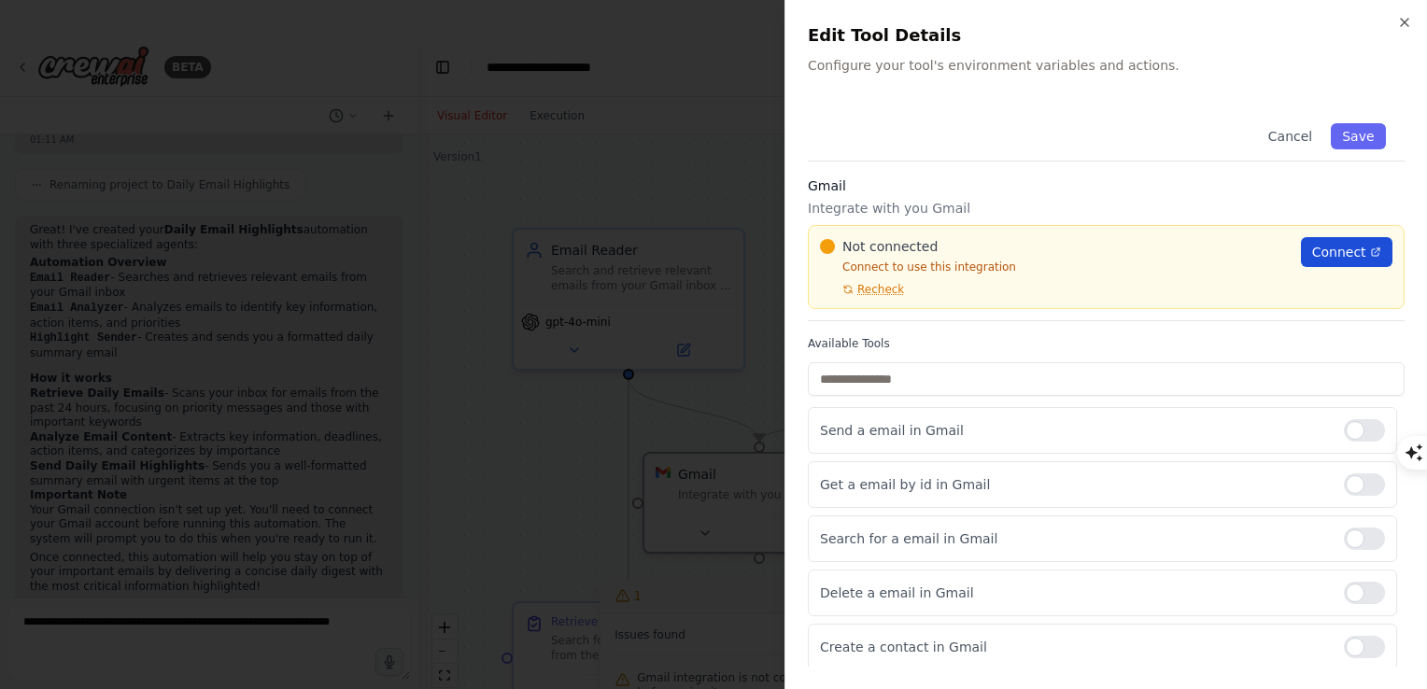
click at [1322, 253] on span "Connect" at bounding box center [1339, 252] width 54 height 19
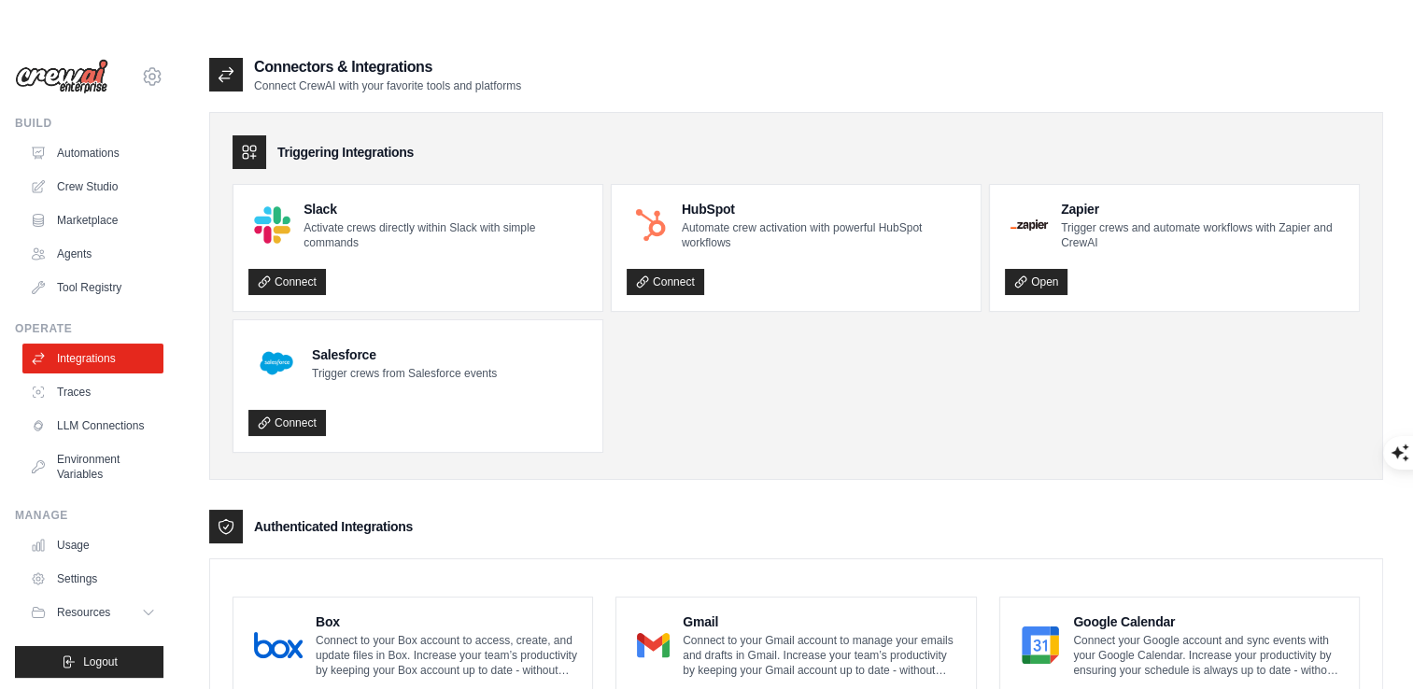
click at [756, 644] on p "Connect to your Gmail account to manage your emails and drafts in Gmail. Increa…" at bounding box center [821, 655] width 278 height 45
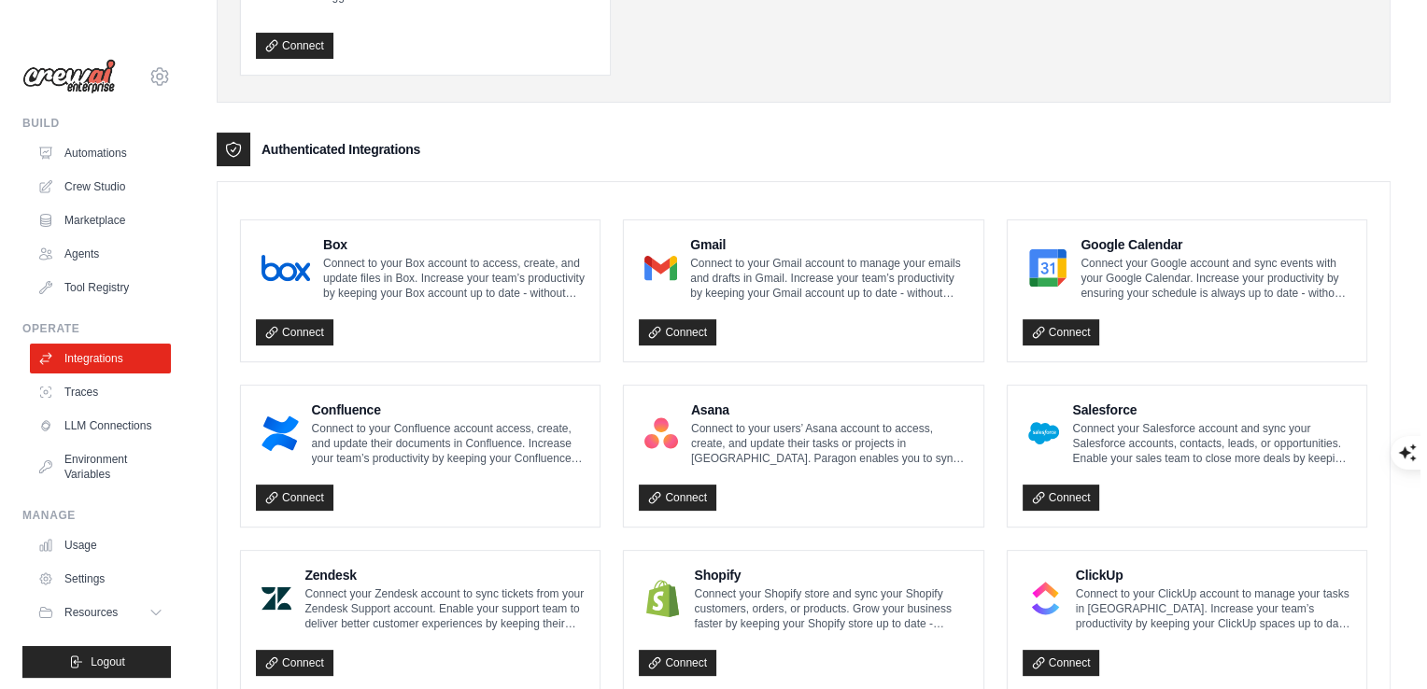
scroll to position [371, 0]
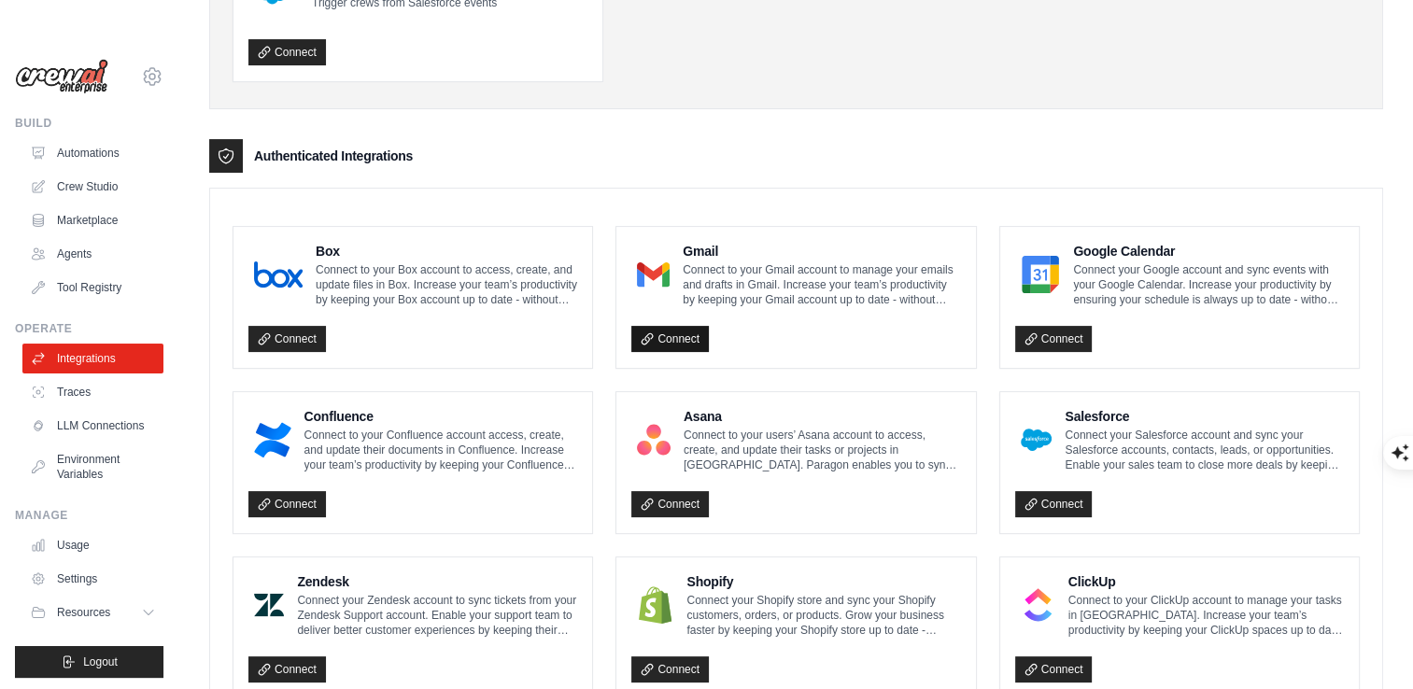
click at [673, 333] on link "Connect" at bounding box center [669, 339] width 77 height 26
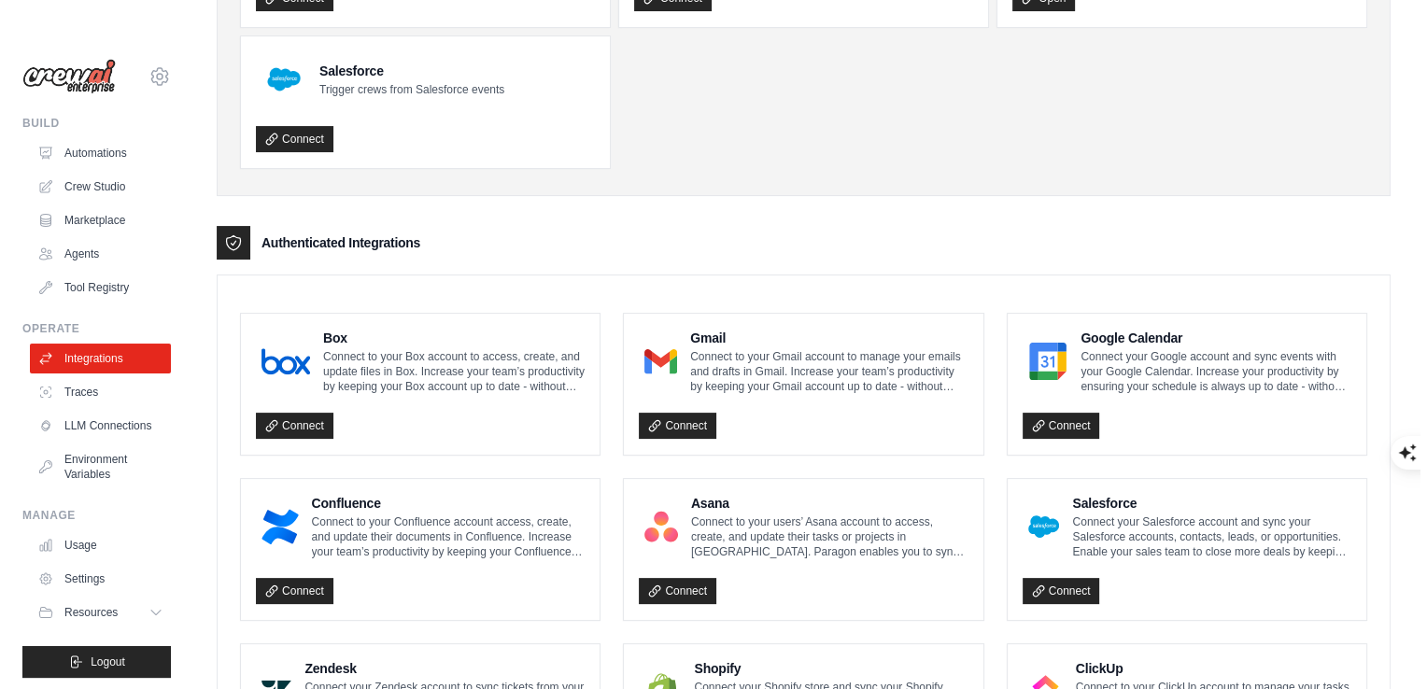
scroll to position [352, 0]
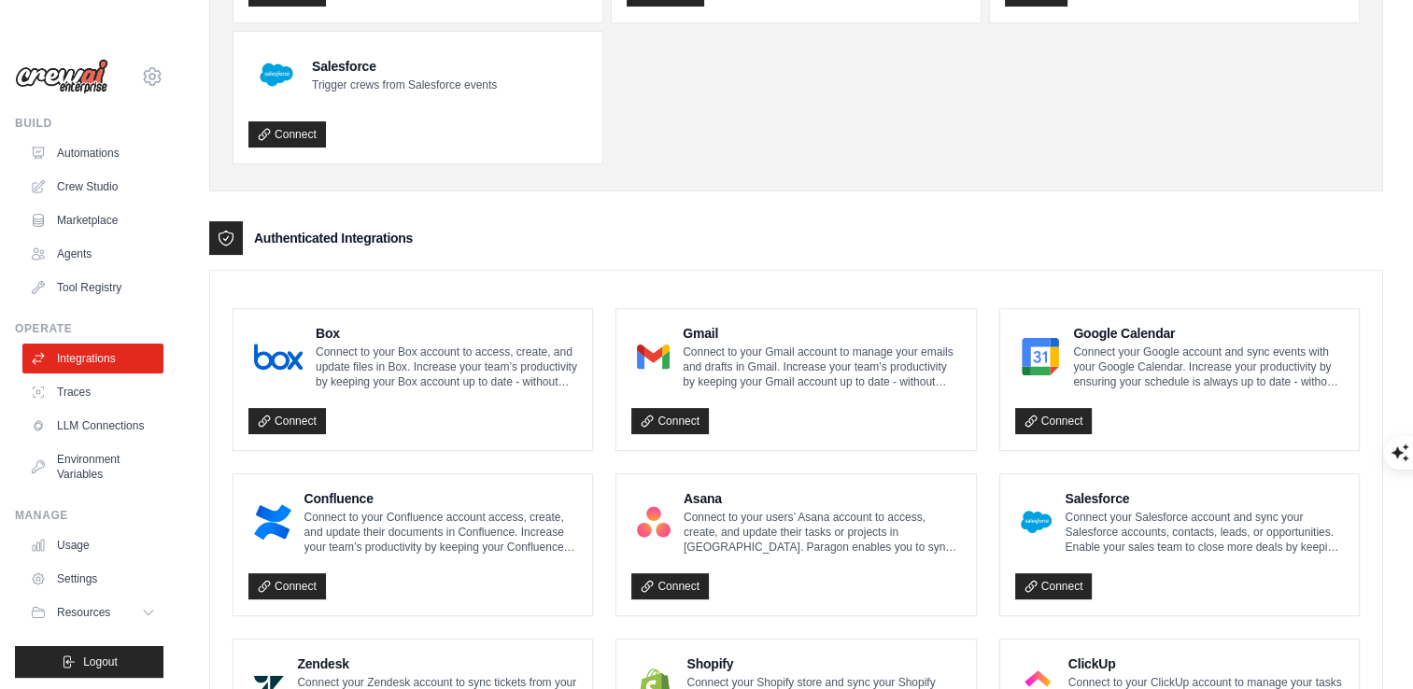
click at [838, 345] on p "Connect to your Gmail account to manage your emails and drafts in Gmail. Increa…" at bounding box center [821, 366] width 278 height 45
click at [660, 417] on link "Connect" at bounding box center [669, 421] width 77 height 26
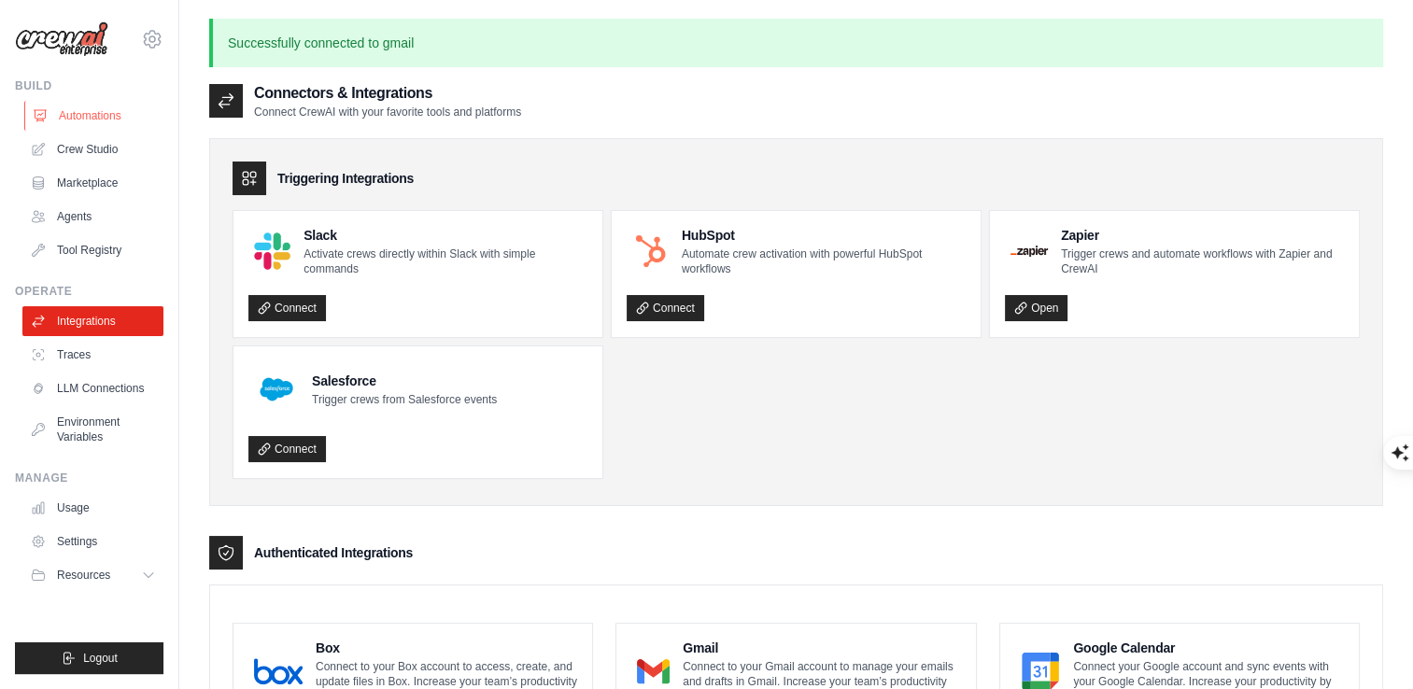
click at [90, 118] on link "Automations" at bounding box center [94, 116] width 141 height 30
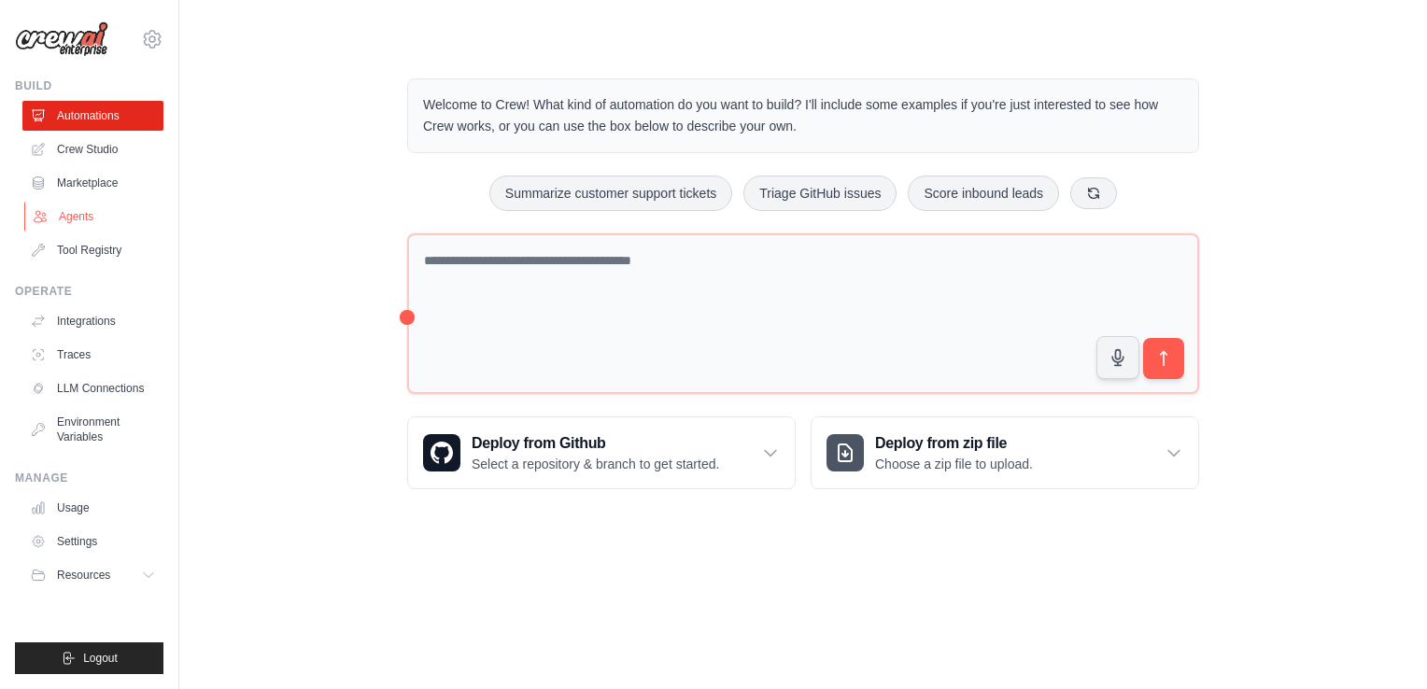
click at [77, 214] on link "Agents" at bounding box center [94, 217] width 141 height 30
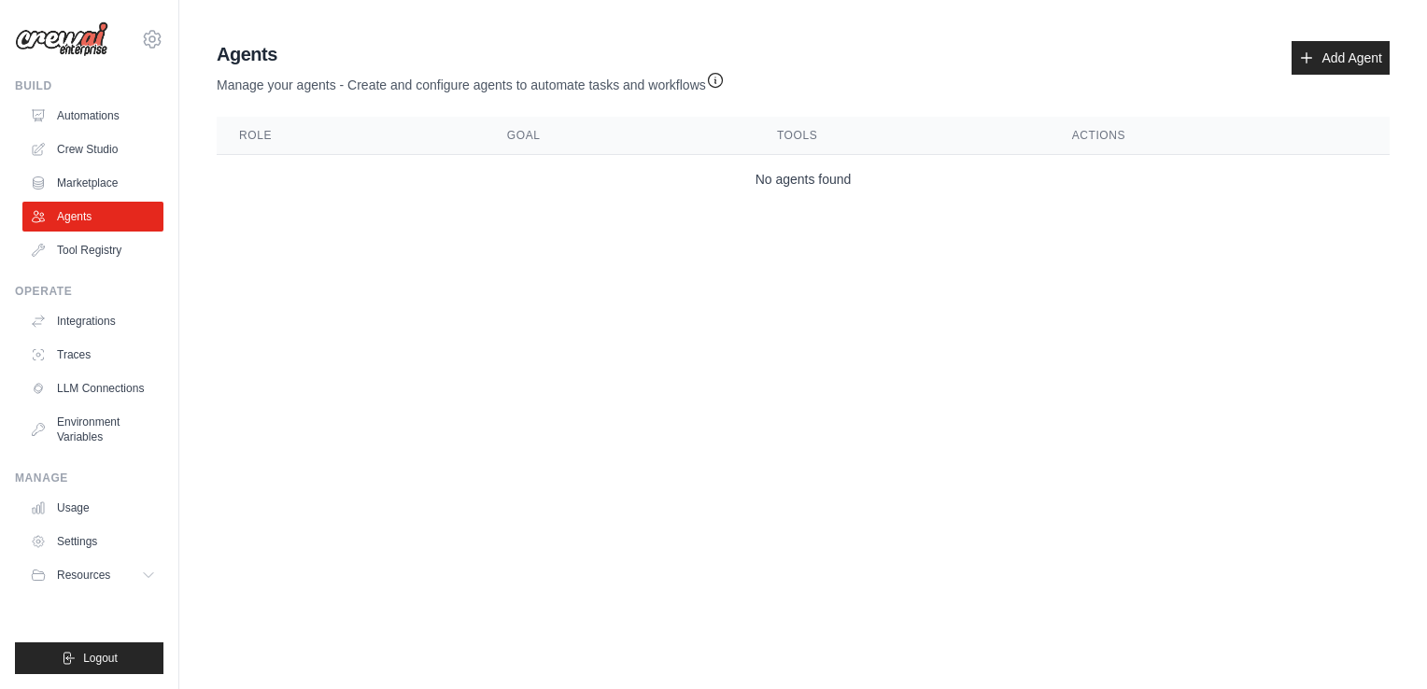
click at [258, 134] on th "Role" at bounding box center [351, 136] width 268 height 38
click at [568, 142] on th "Goal" at bounding box center [620, 136] width 270 height 38
click at [150, 577] on icon at bounding box center [150, 575] width 9 height 5
click at [71, 147] on link "Crew Studio" at bounding box center [94, 149] width 141 height 30
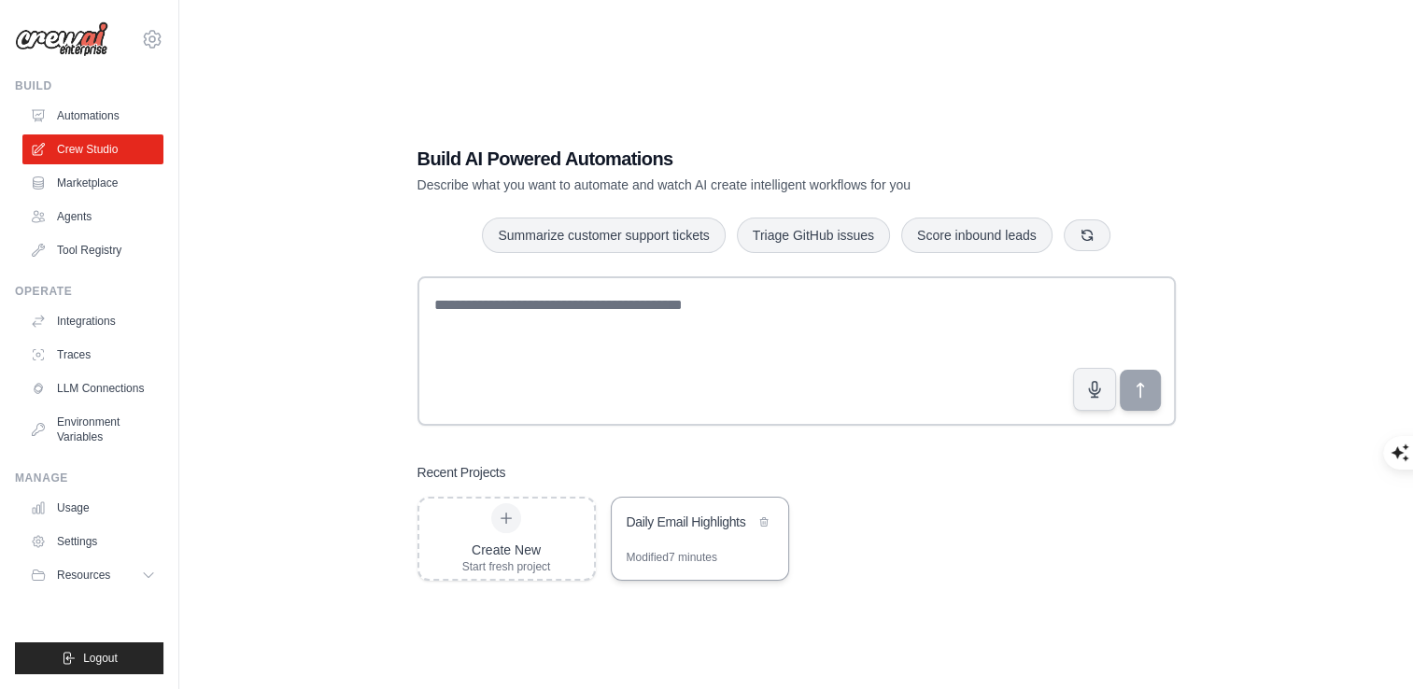
click at [685, 536] on div "Daily Email Highlights" at bounding box center [700, 524] width 176 height 52
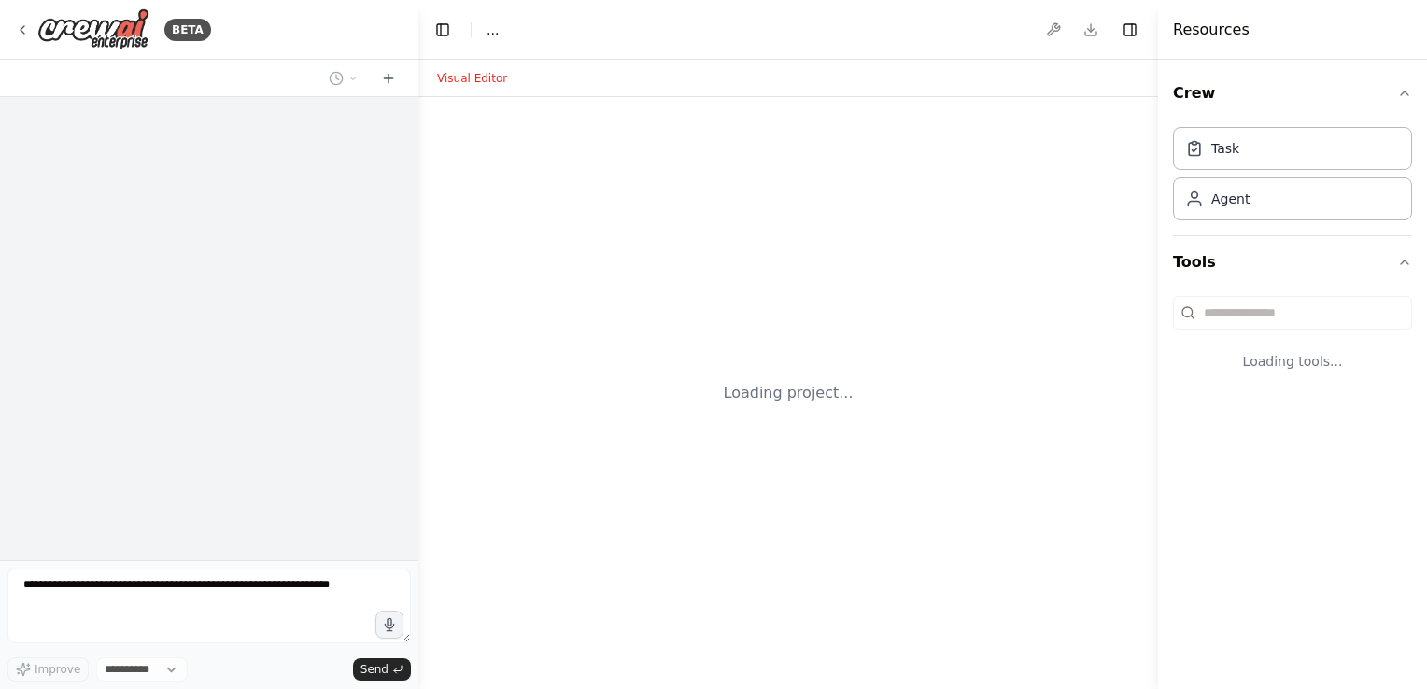
select select "****"
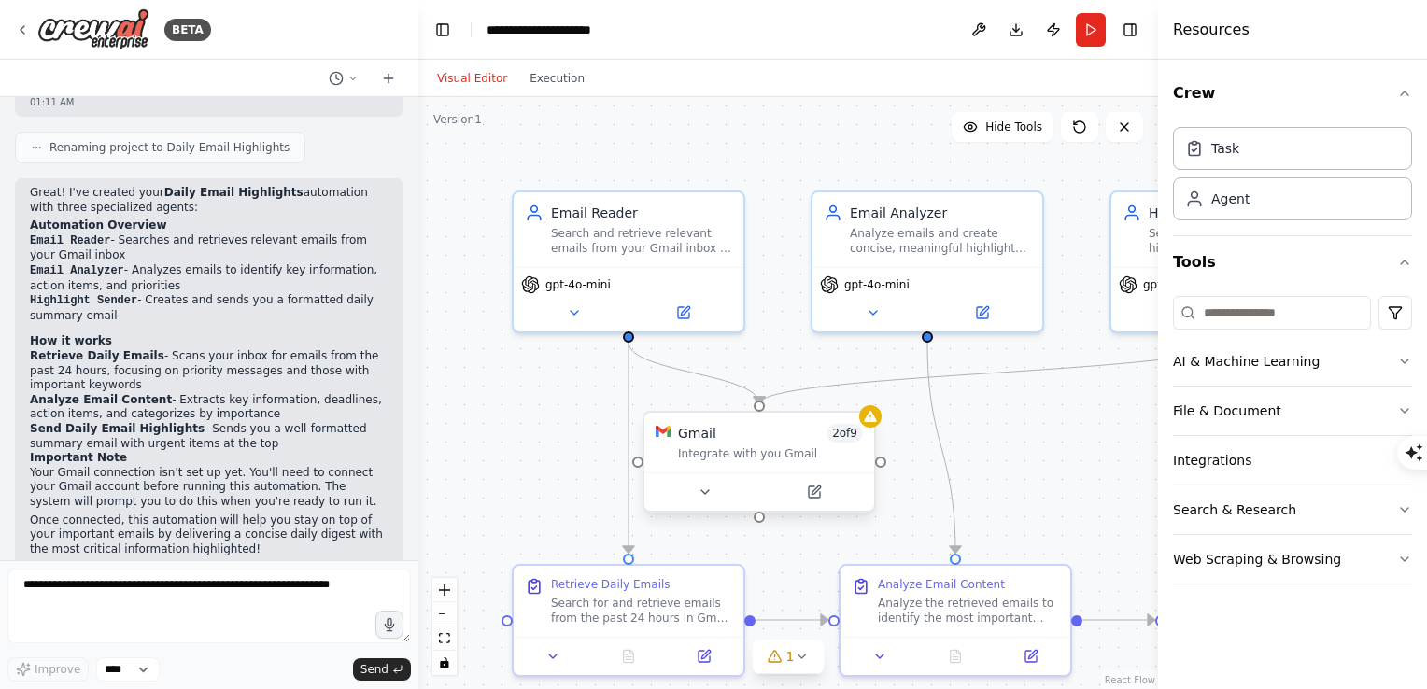
click at [779, 464] on div "Gmail 2 of 9 Integrate with you Gmail" at bounding box center [759, 443] width 230 height 60
click at [814, 489] on icon at bounding box center [815, 489] width 8 height 8
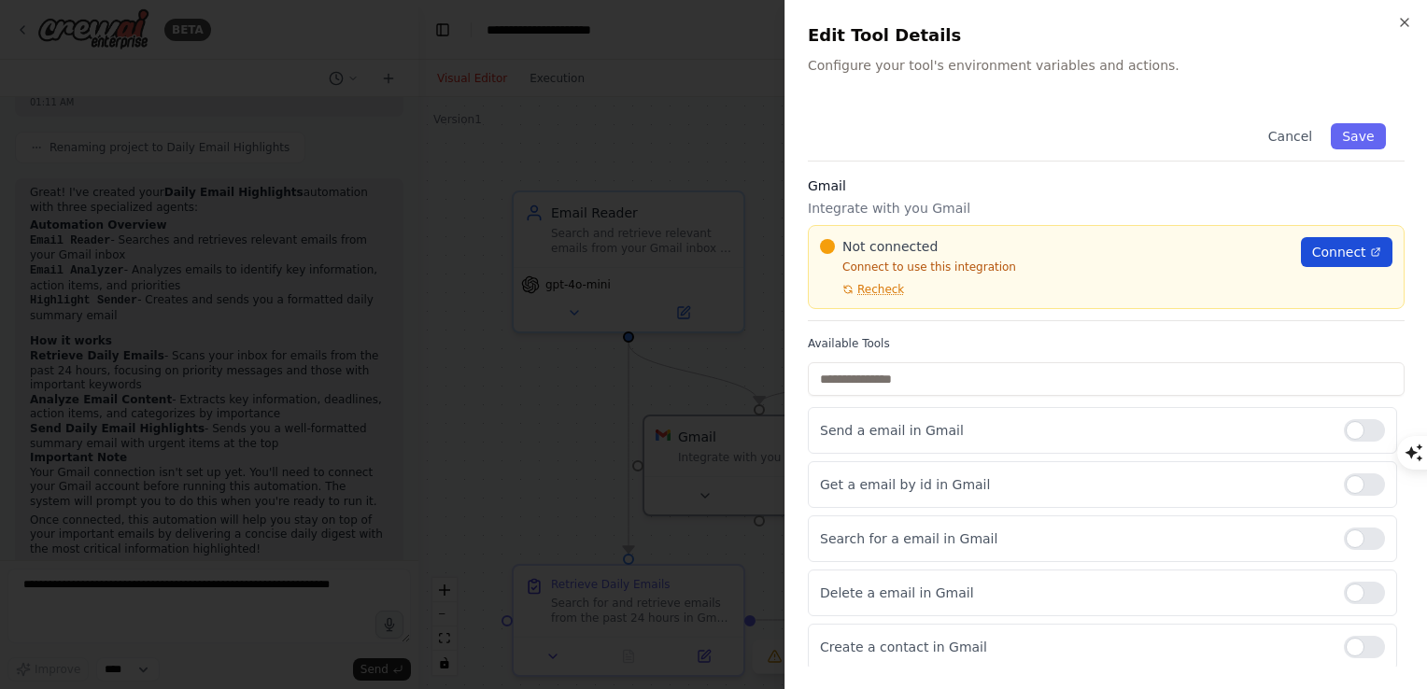
click at [1331, 250] on span "Connect" at bounding box center [1339, 252] width 54 height 19
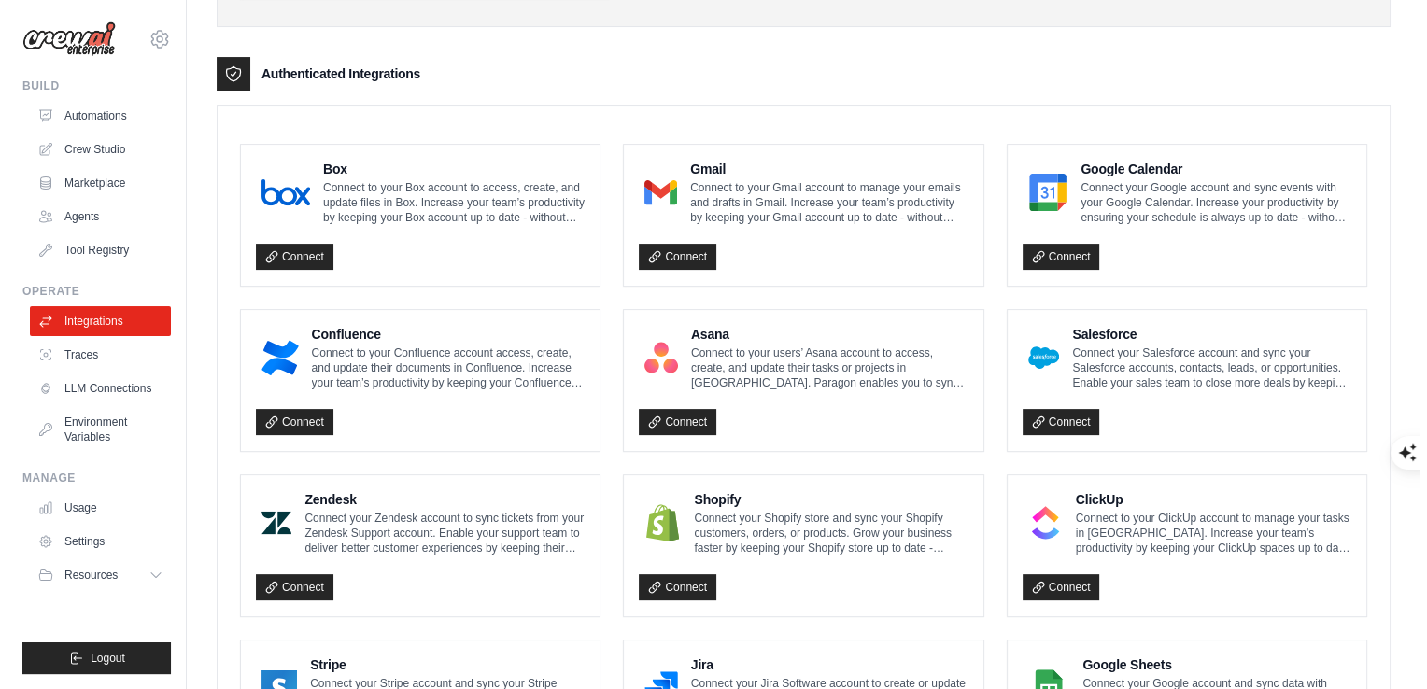
scroll to position [442, 0]
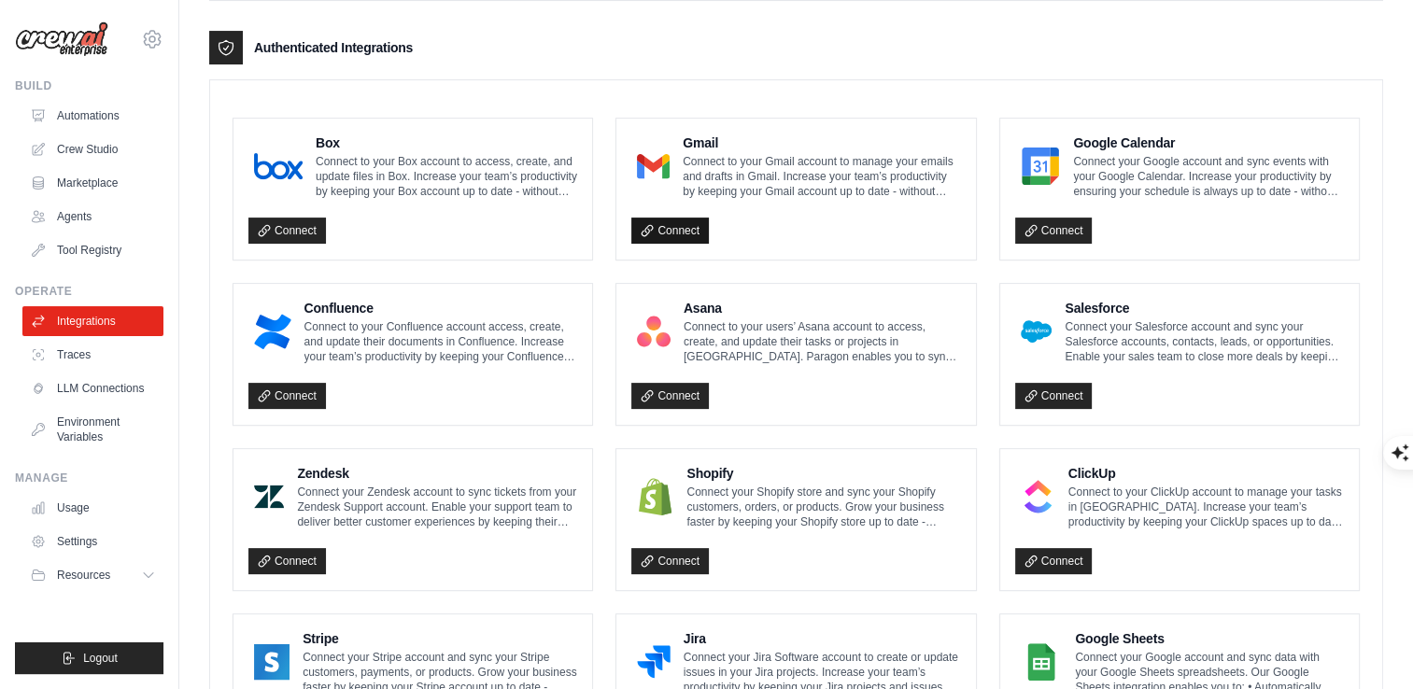
click at [668, 226] on link "Connect" at bounding box center [669, 231] width 77 height 26
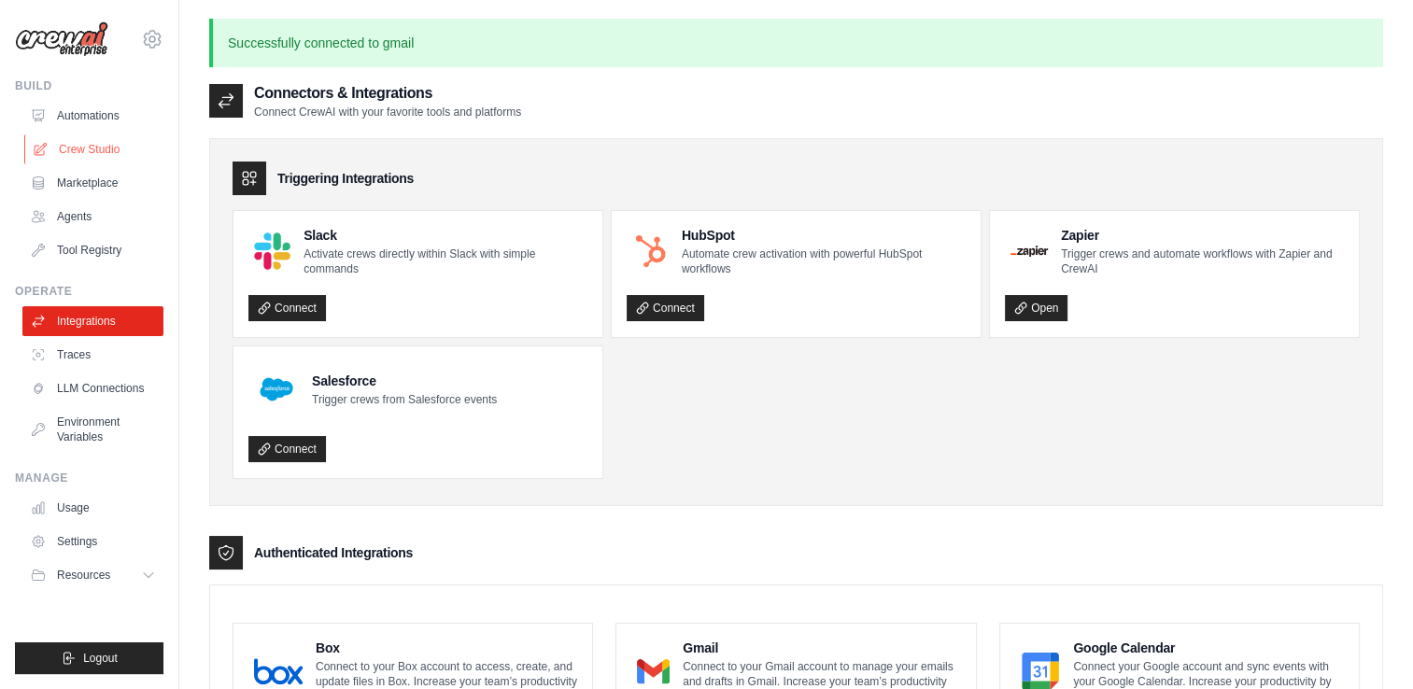
click at [65, 149] on link "Crew Studio" at bounding box center [94, 149] width 141 height 30
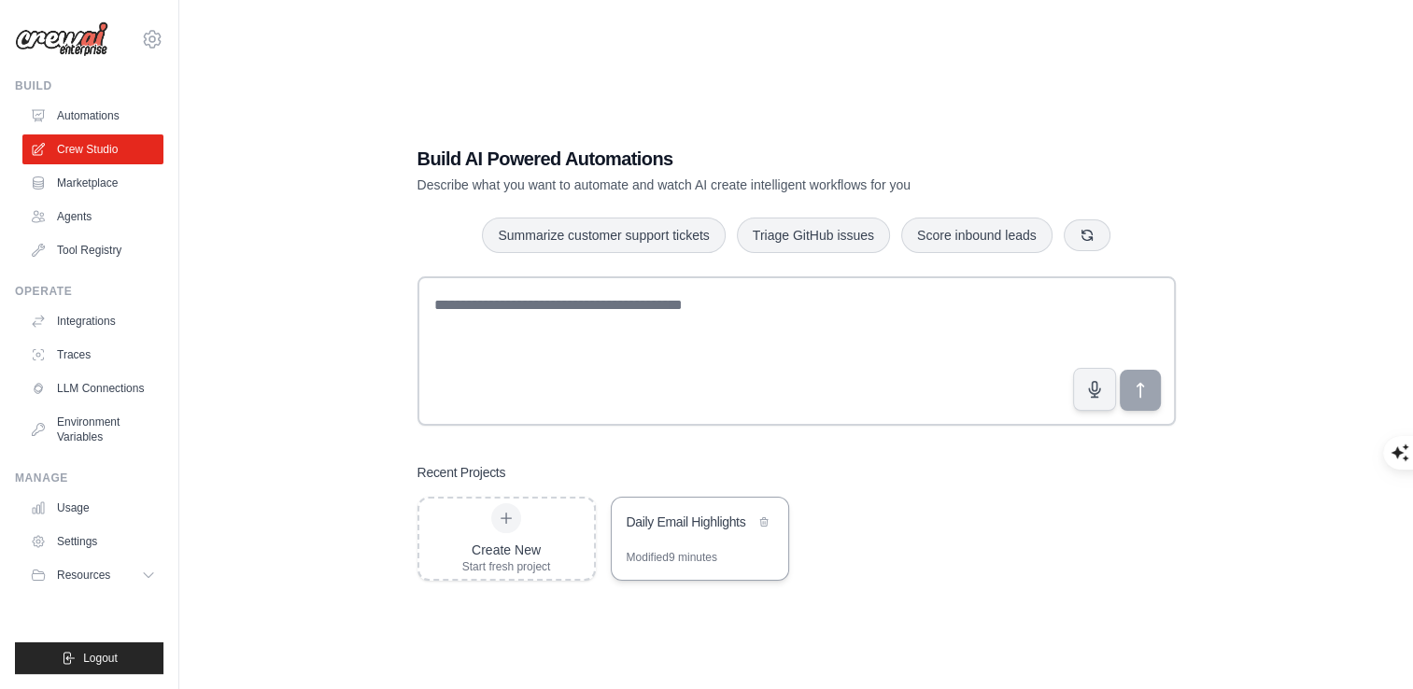
click at [668, 521] on div "Daily Email Highlights" at bounding box center [690, 522] width 128 height 19
click at [684, 518] on div "Daily Email Highlights" at bounding box center [690, 522] width 128 height 19
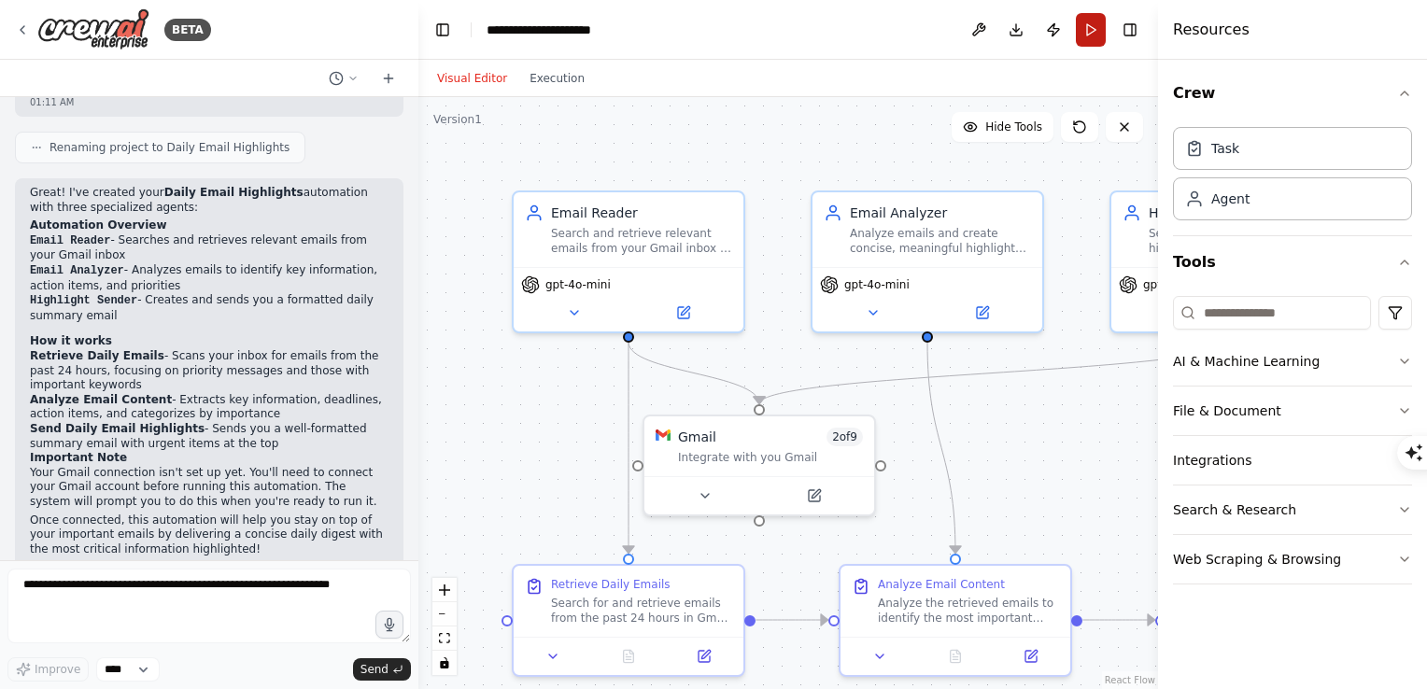
click at [1090, 28] on button "Run" at bounding box center [1091, 30] width 30 height 34
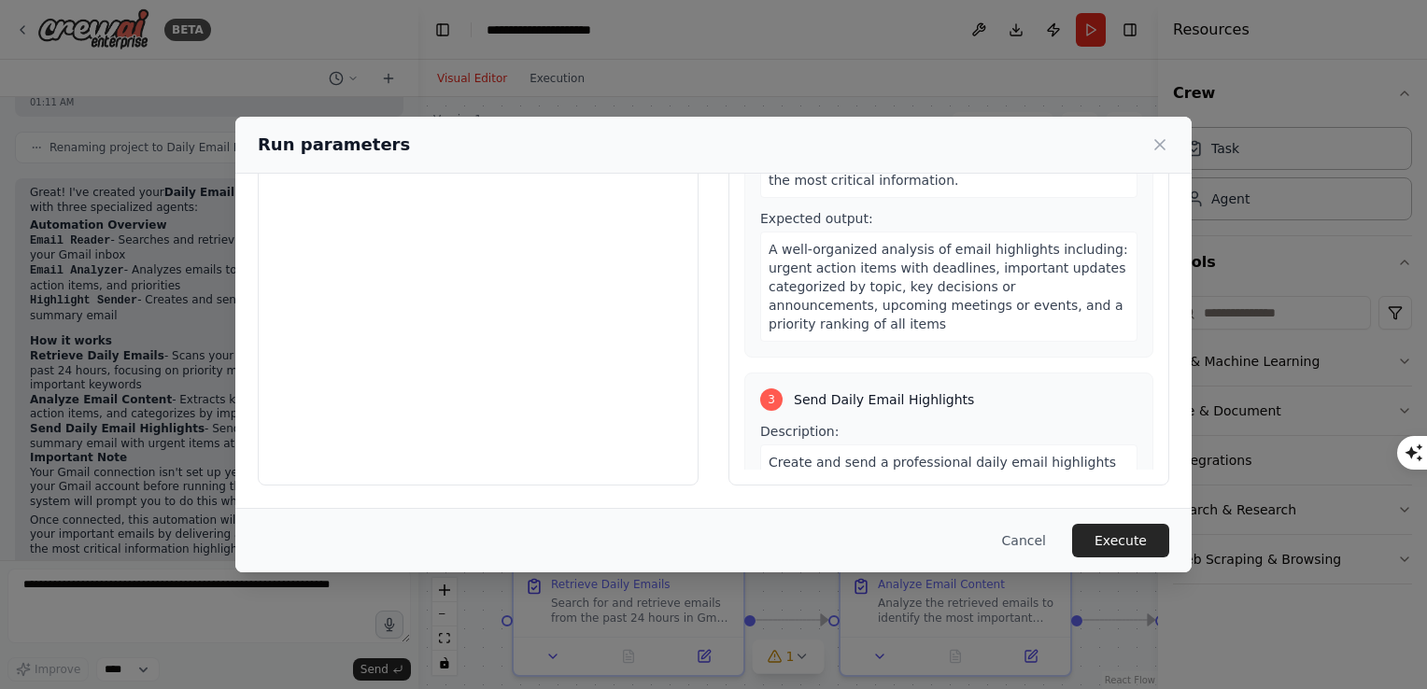
scroll to position [711, 0]
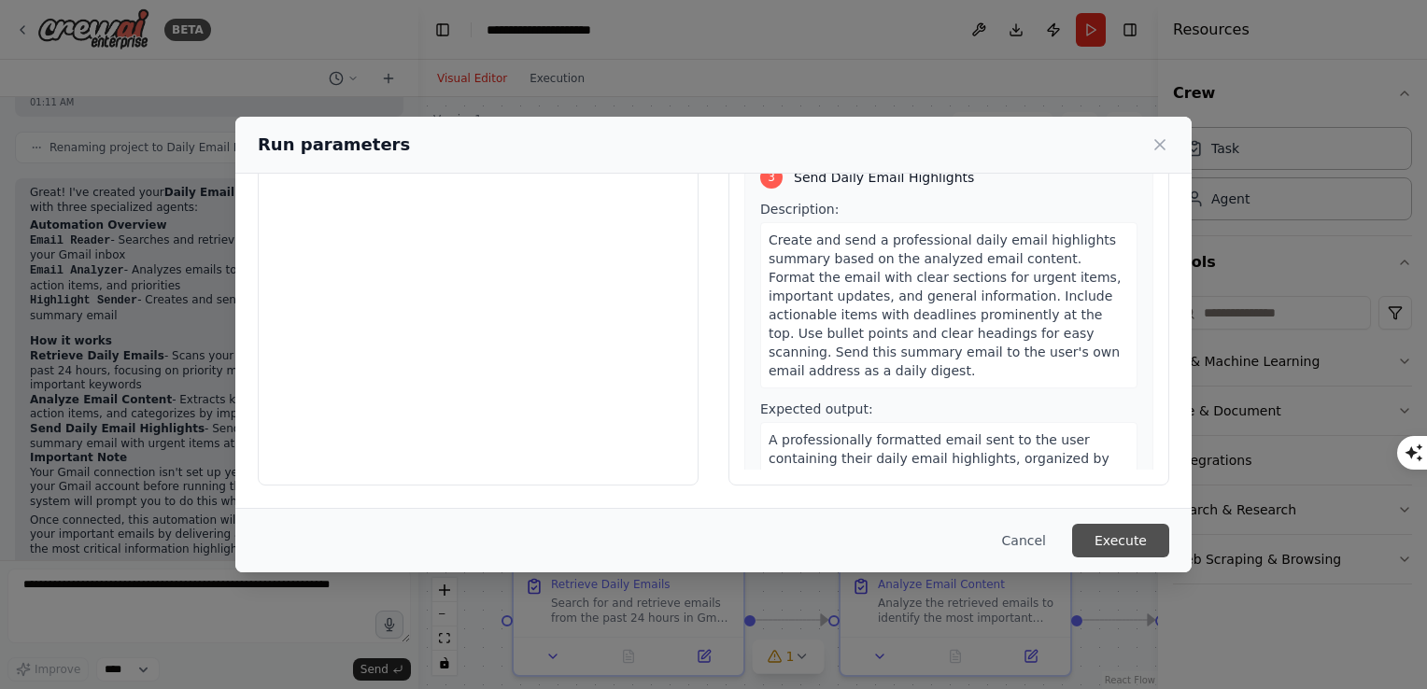
click at [1121, 539] on button "Execute" at bounding box center [1120, 541] width 97 height 34
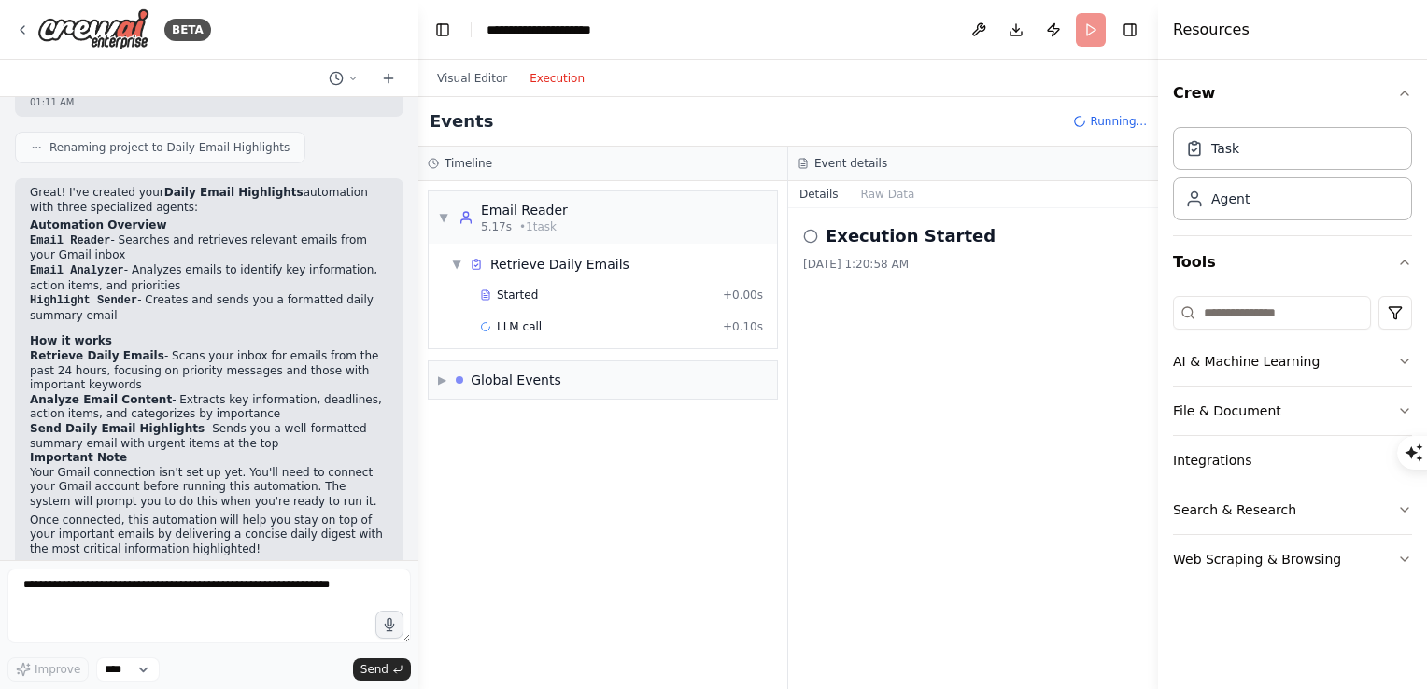
click at [553, 75] on button "Execution" at bounding box center [556, 78] width 77 height 22
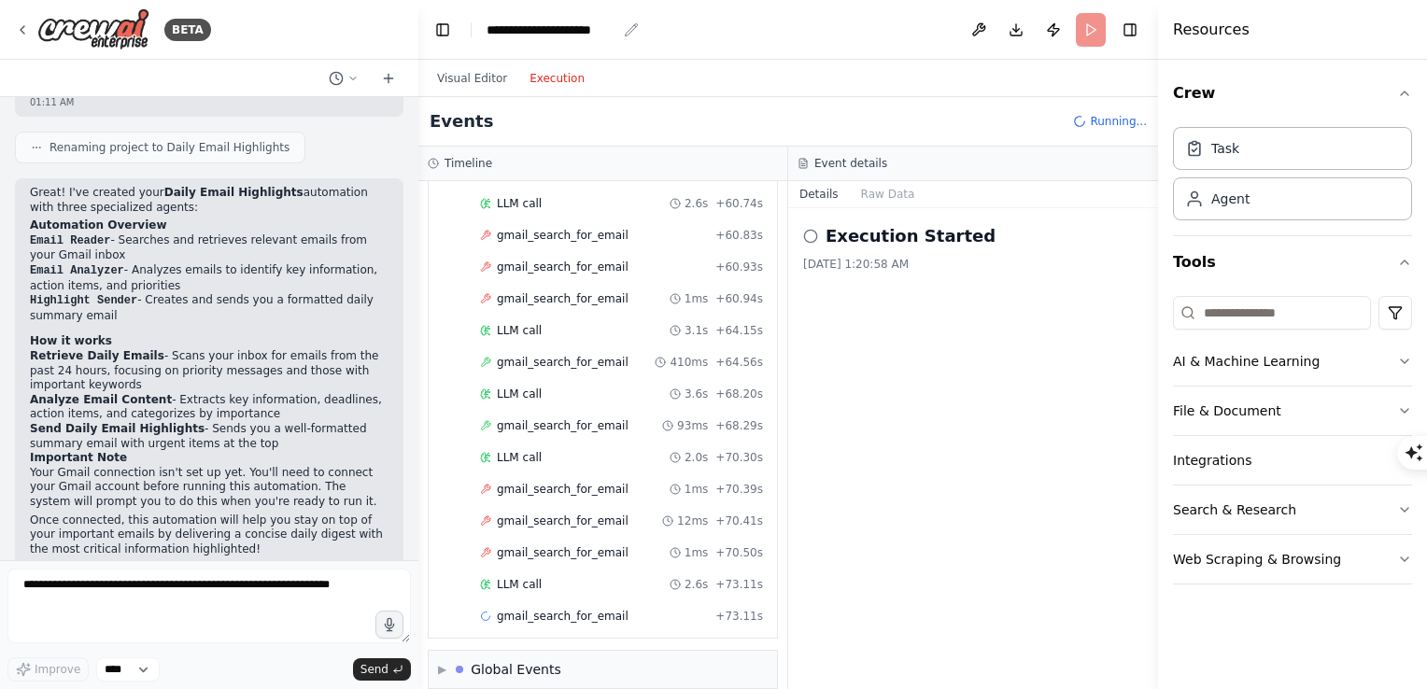
scroll to position [1234, 0]
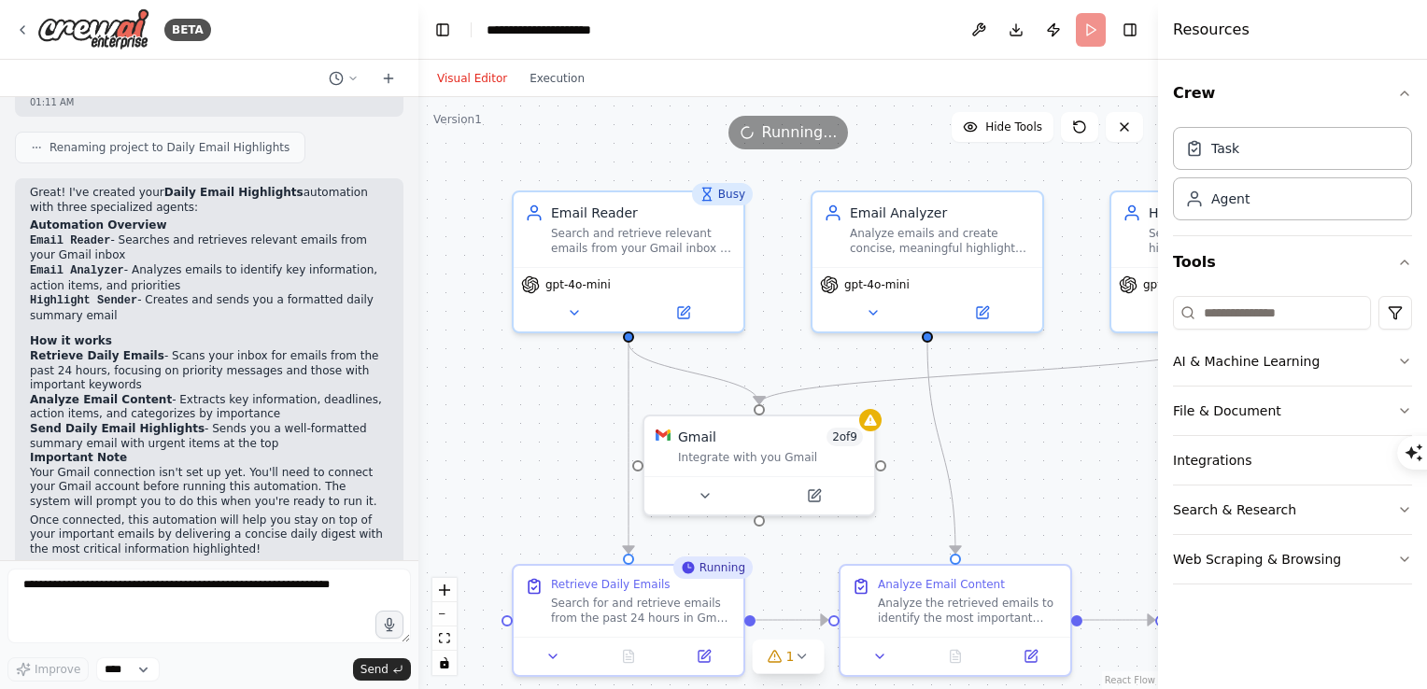
click at [471, 84] on button "Visual Editor" at bounding box center [472, 78] width 92 height 22
click at [1405, 94] on icon "button" at bounding box center [1404, 93] width 15 height 15
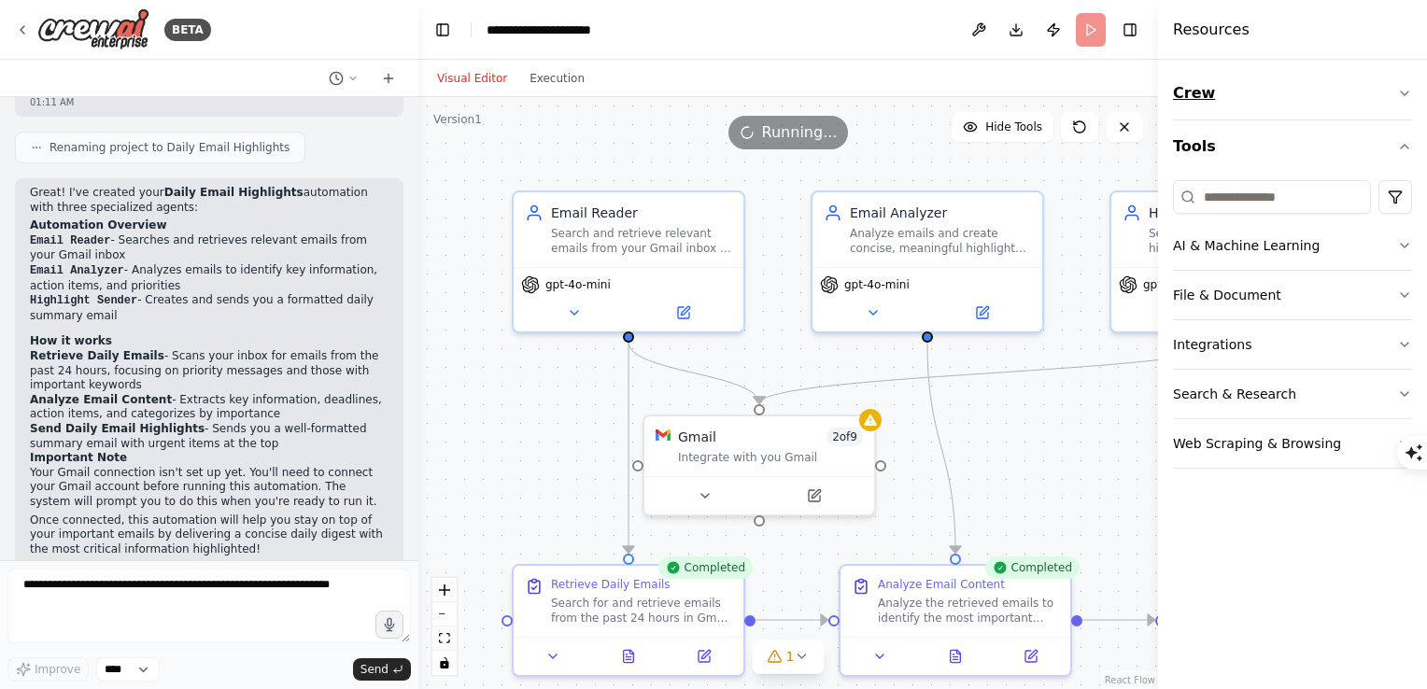
click at [1405, 94] on icon "button" at bounding box center [1403, 93] width 7 height 4
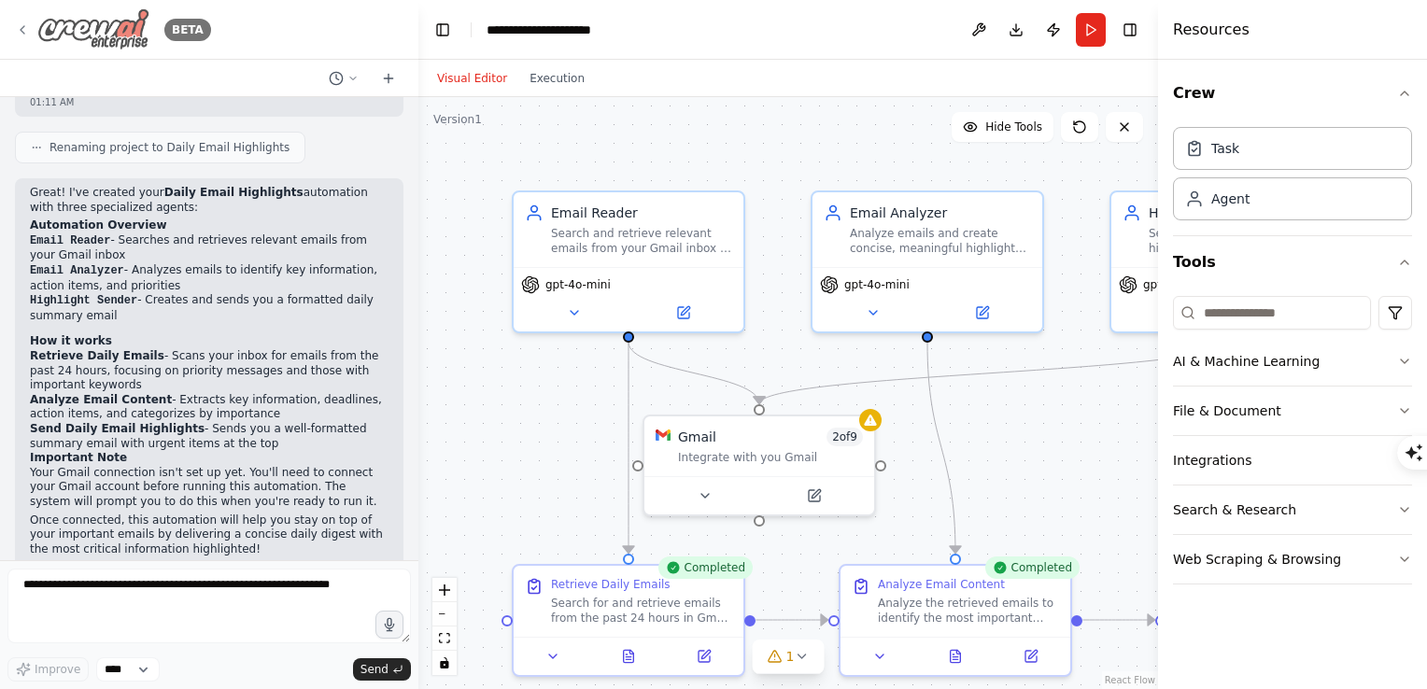
click at [22, 30] on icon at bounding box center [22, 29] width 15 height 15
click at [545, 91] on div "Visual Editor Execution" at bounding box center [511, 78] width 170 height 37
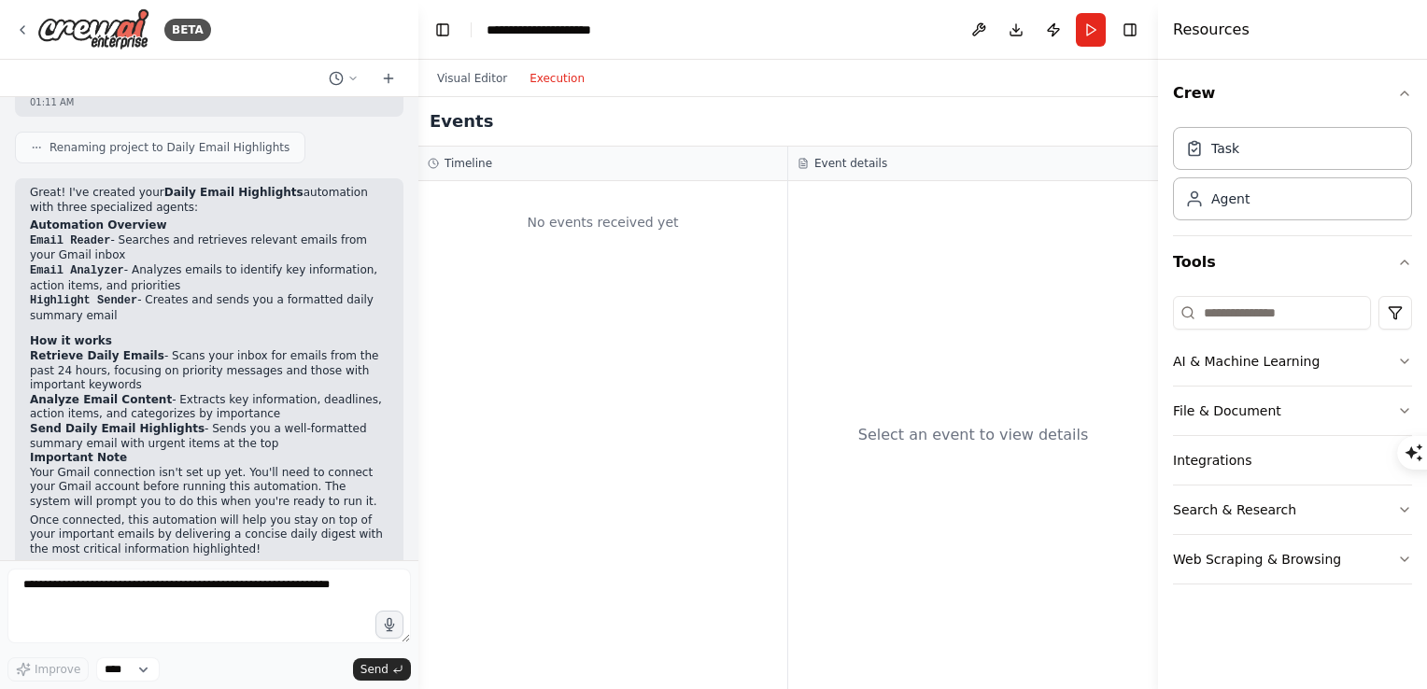
click at [547, 80] on button "Execution" at bounding box center [556, 78] width 77 height 22
click at [465, 79] on button "Visual Editor" at bounding box center [472, 78] width 92 height 22
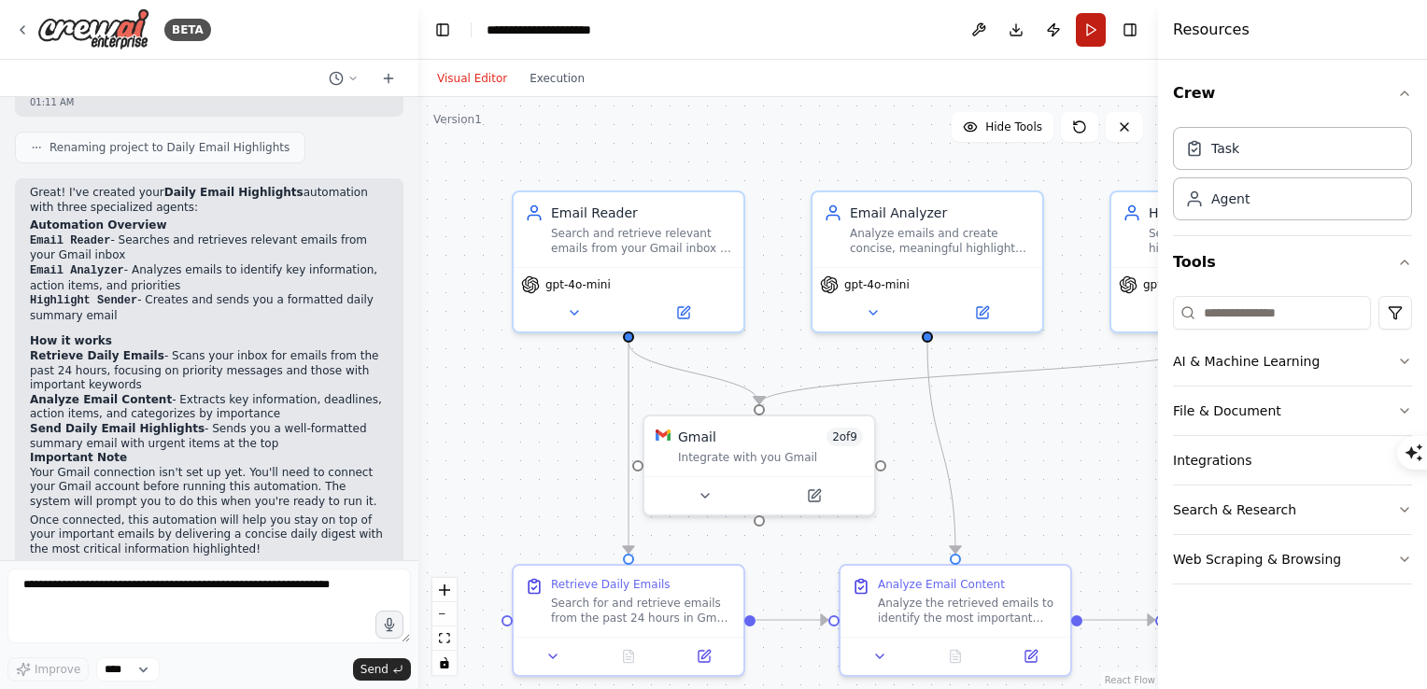
click at [1090, 35] on button "Run" at bounding box center [1091, 30] width 30 height 34
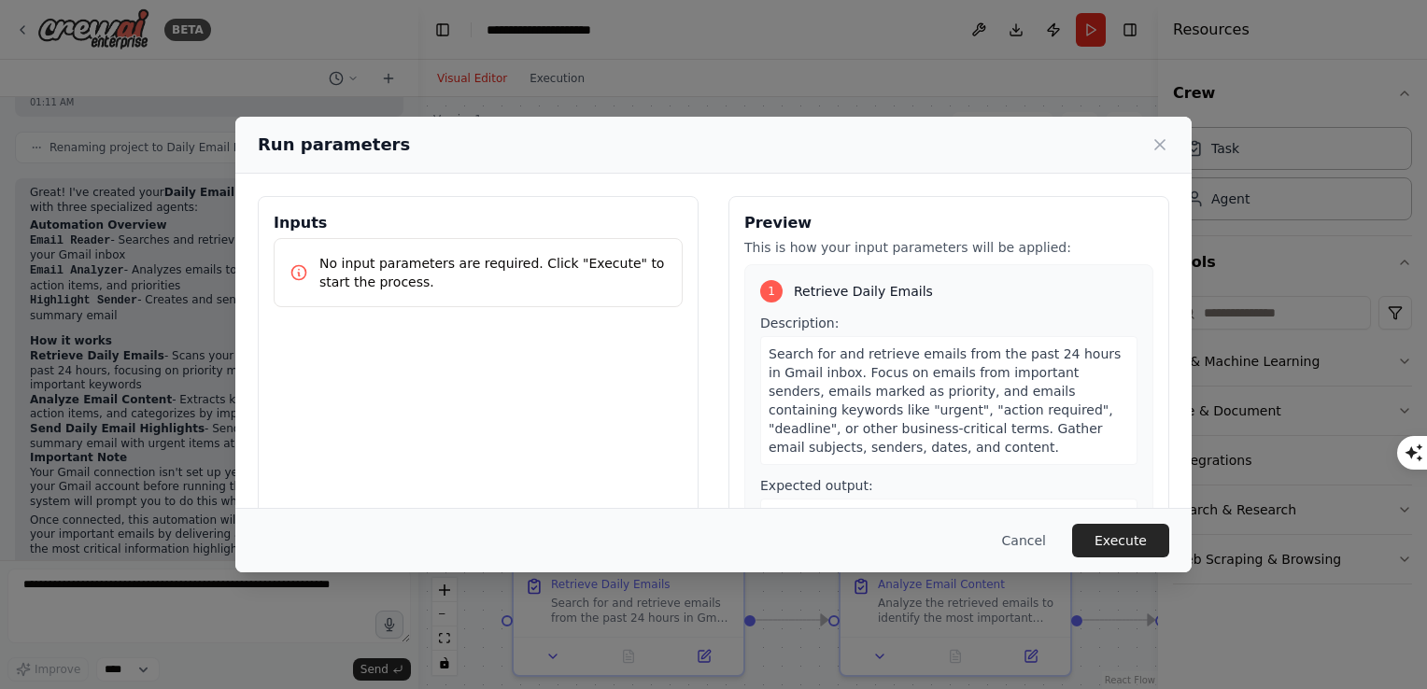
scroll to position [153, 0]
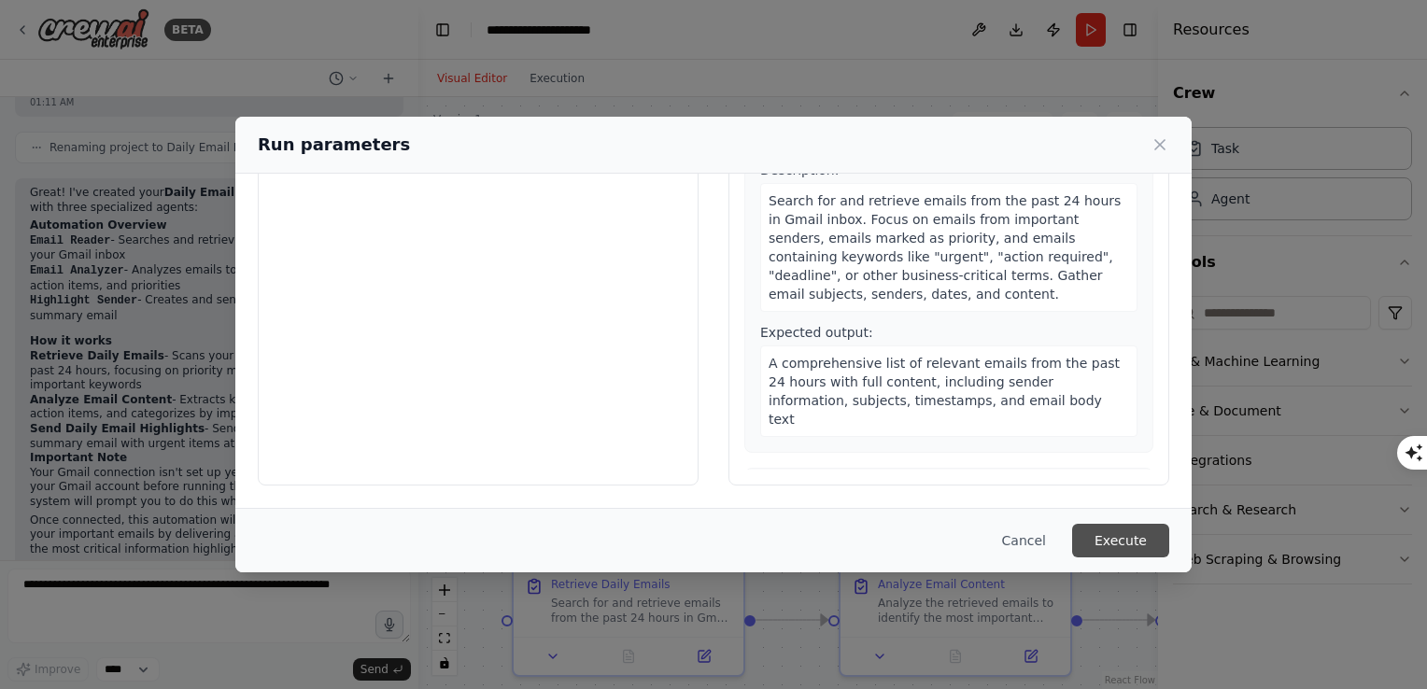
click at [1117, 544] on button "Execute" at bounding box center [1120, 541] width 97 height 34
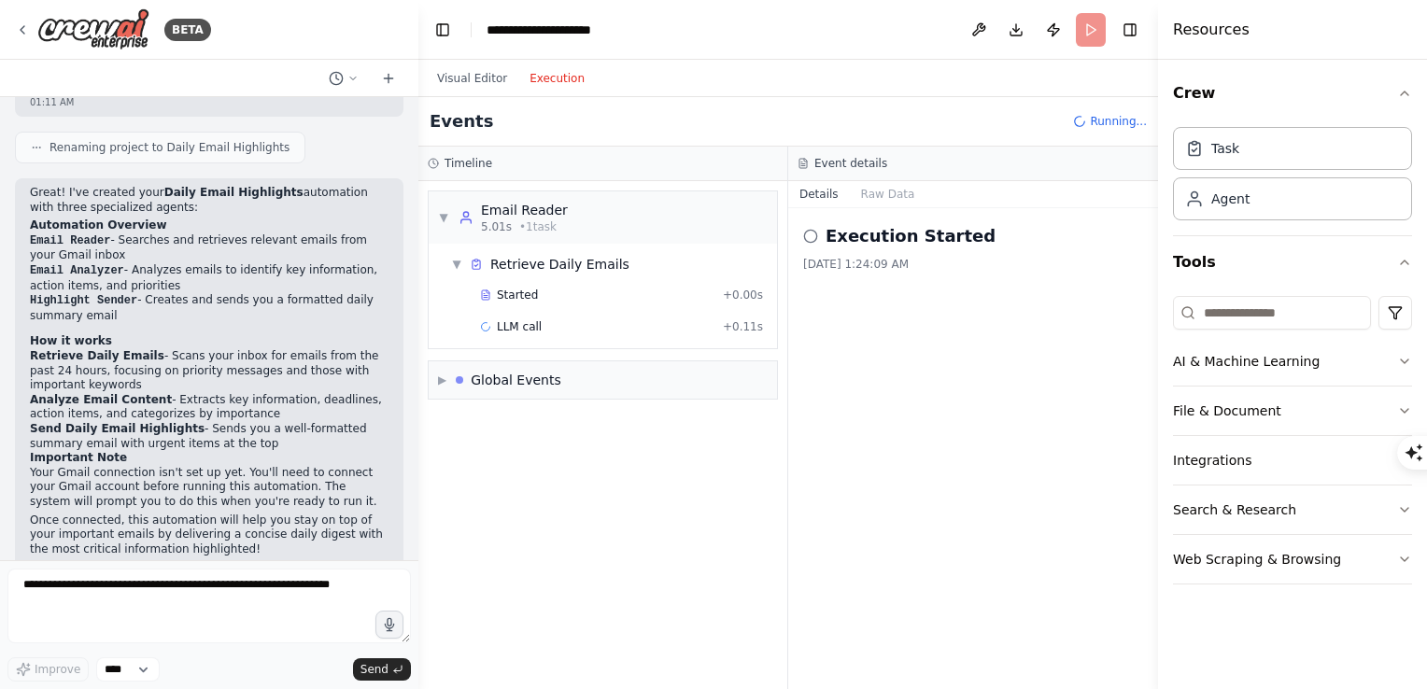
click at [548, 80] on button "Execution" at bounding box center [556, 78] width 77 height 22
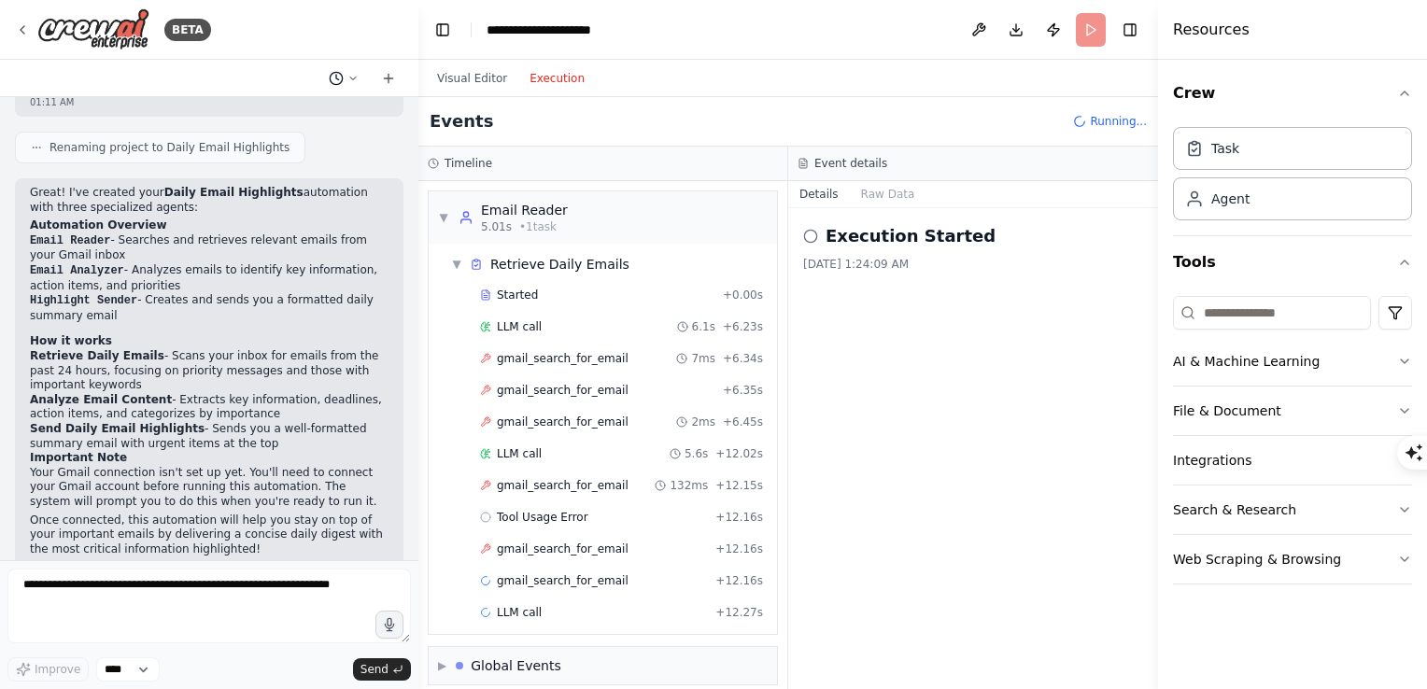
scroll to position [11, 0]
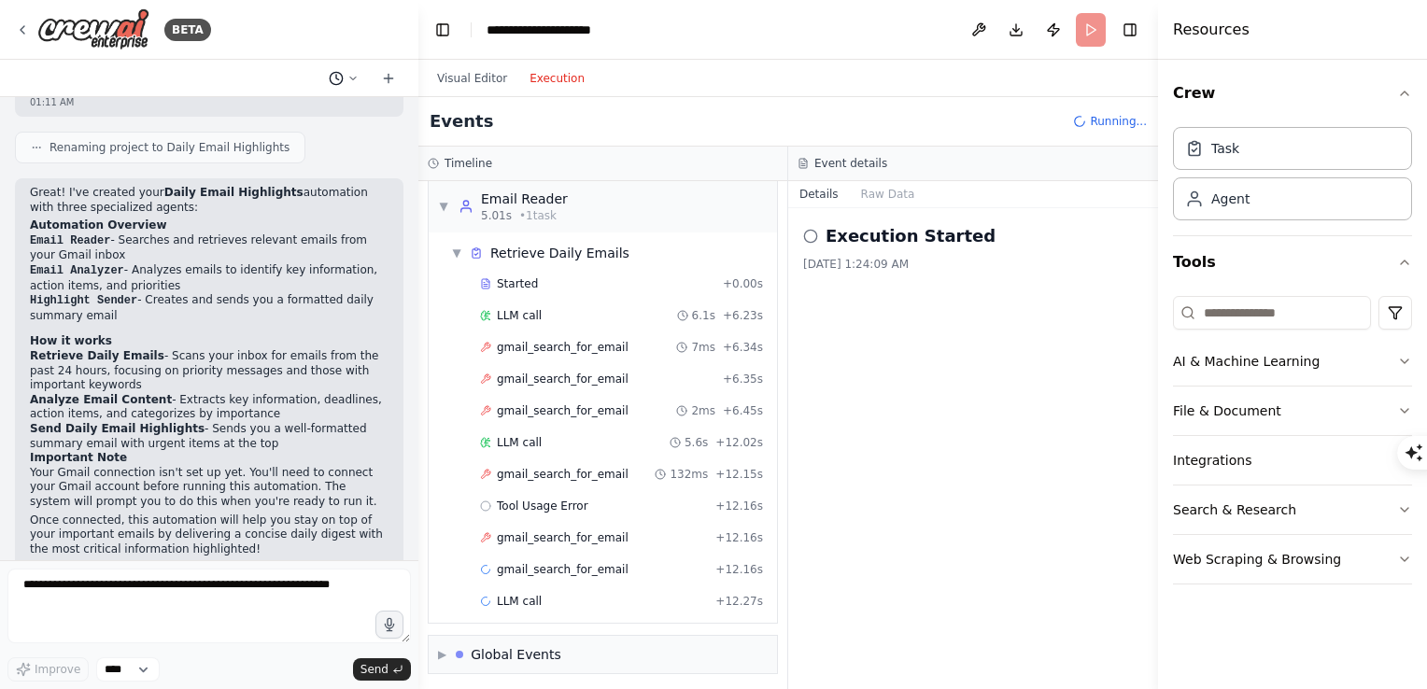
click at [351, 68] on button at bounding box center [343, 78] width 45 height 22
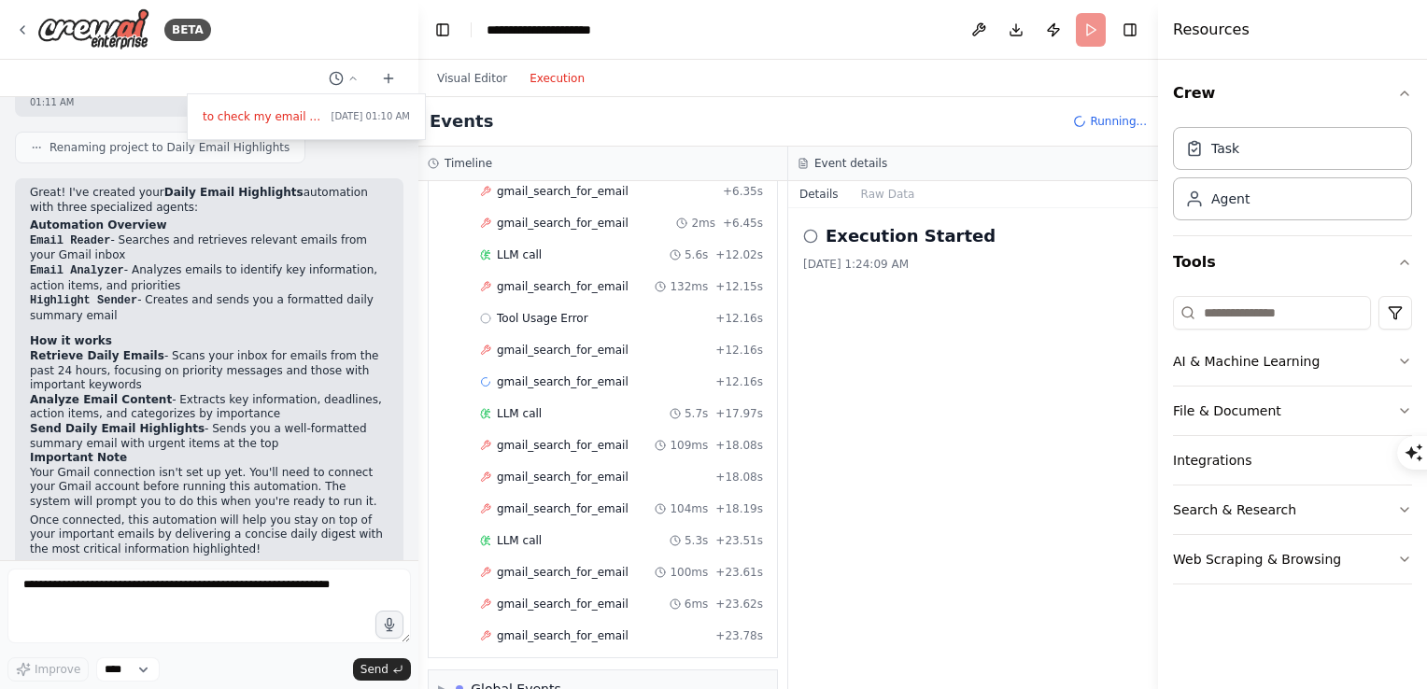
scroll to position [261, 0]
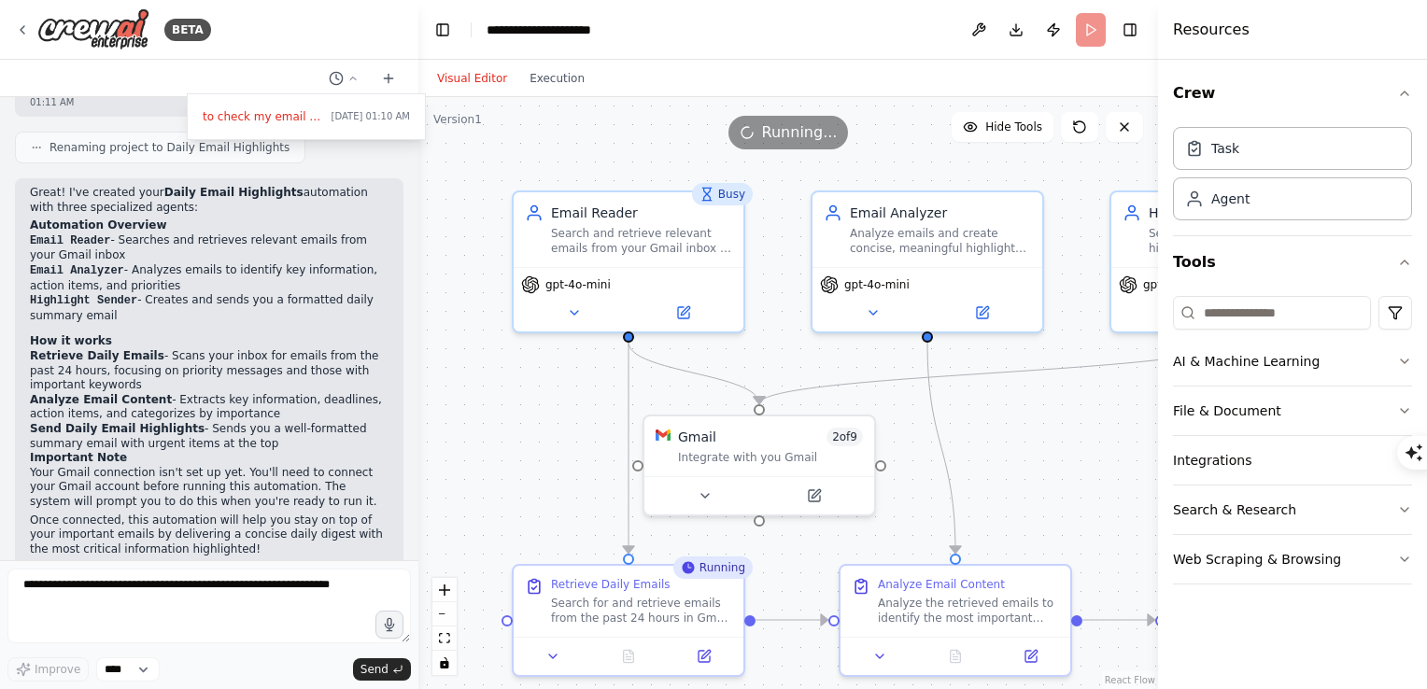
click at [474, 84] on button "Visual Editor" at bounding box center [472, 78] width 92 height 22
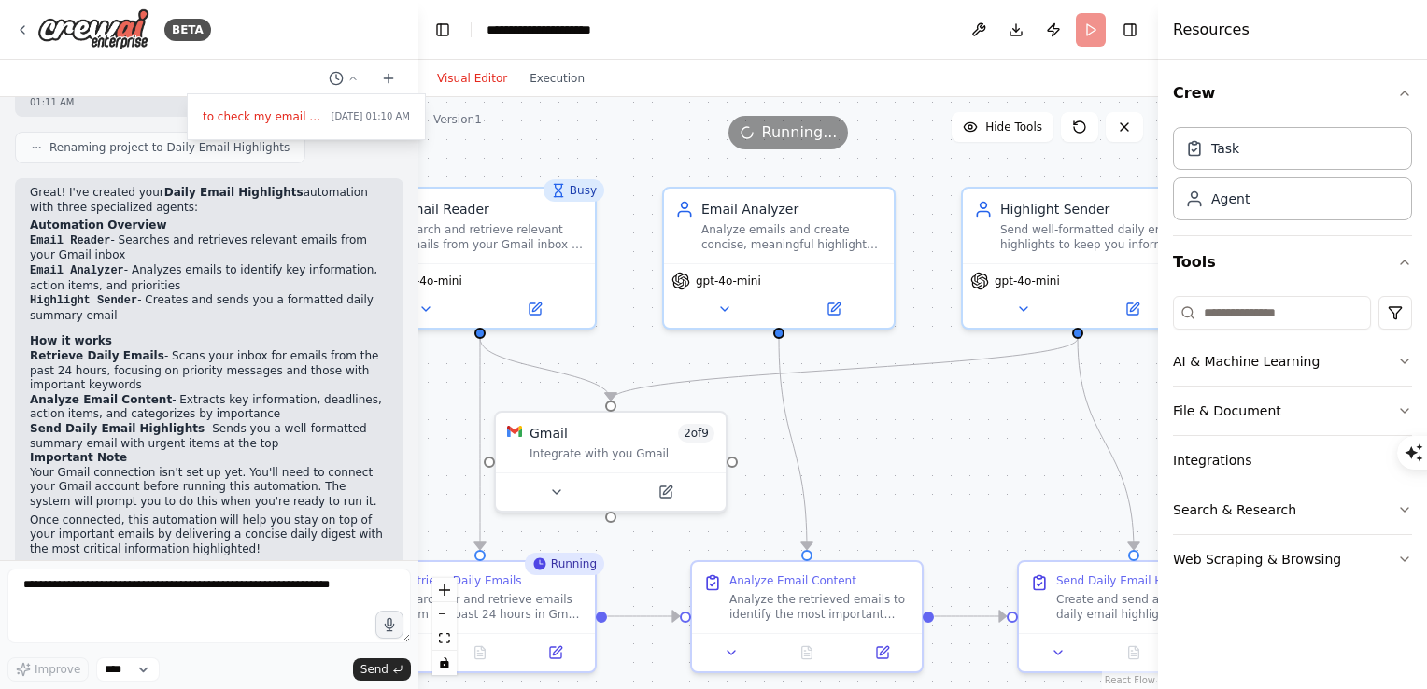
drag, startPoint x: 621, startPoint y: 159, endPoint x: 472, endPoint y: 155, distance: 148.5
click at [472, 155] on div ".deletable-edge-delete-btn { width: 20px; height: 20px; border: 0px solid #ffff…" at bounding box center [787, 393] width 739 height 592
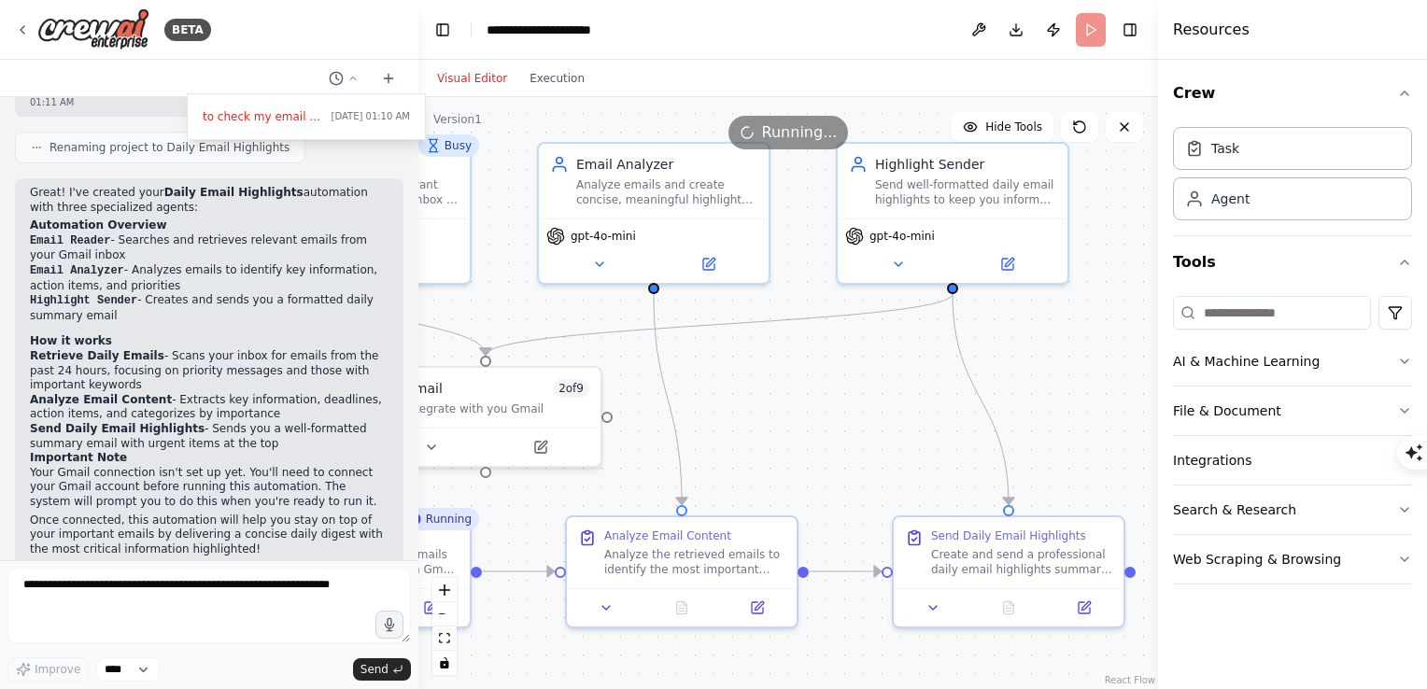
drag, startPoint x: 924, startPoint y: 416, endPoint x: 799, endPoint y: 372, distance: 132.9
click at [799, 372] on div ".deletable-edge-delete-btn { width: 20px; height: 20px; border: 0px solid #ffff…" at bounding box center [787, 393] width 739 height 592
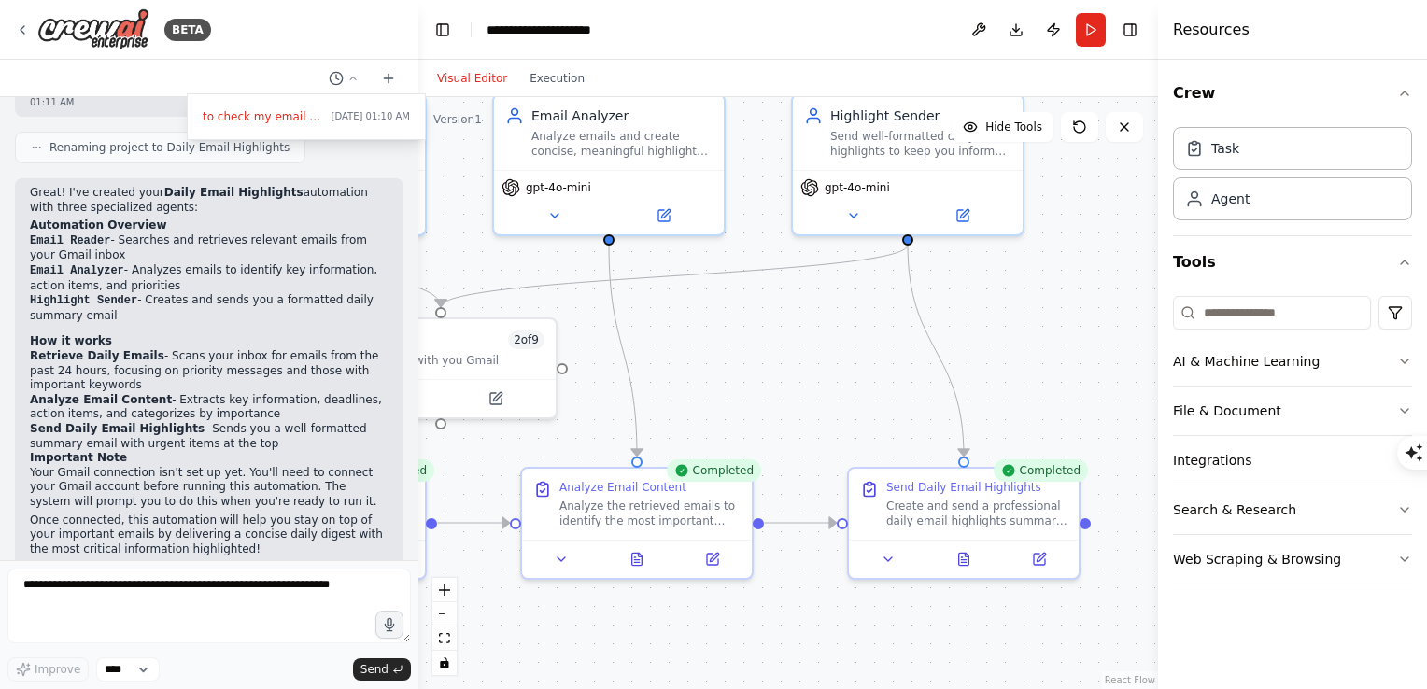
drag, startPoint x: 950, startPoint y: 387, endPoint x: 906, endPoint y: 338, distance: 66.1
click at [906, 338] on div ".deletable-edge-delete-btn { width: 20px; height: 20px; border: 0px solid #ffff…" at bounding box center [787, 393] width 739 height 592
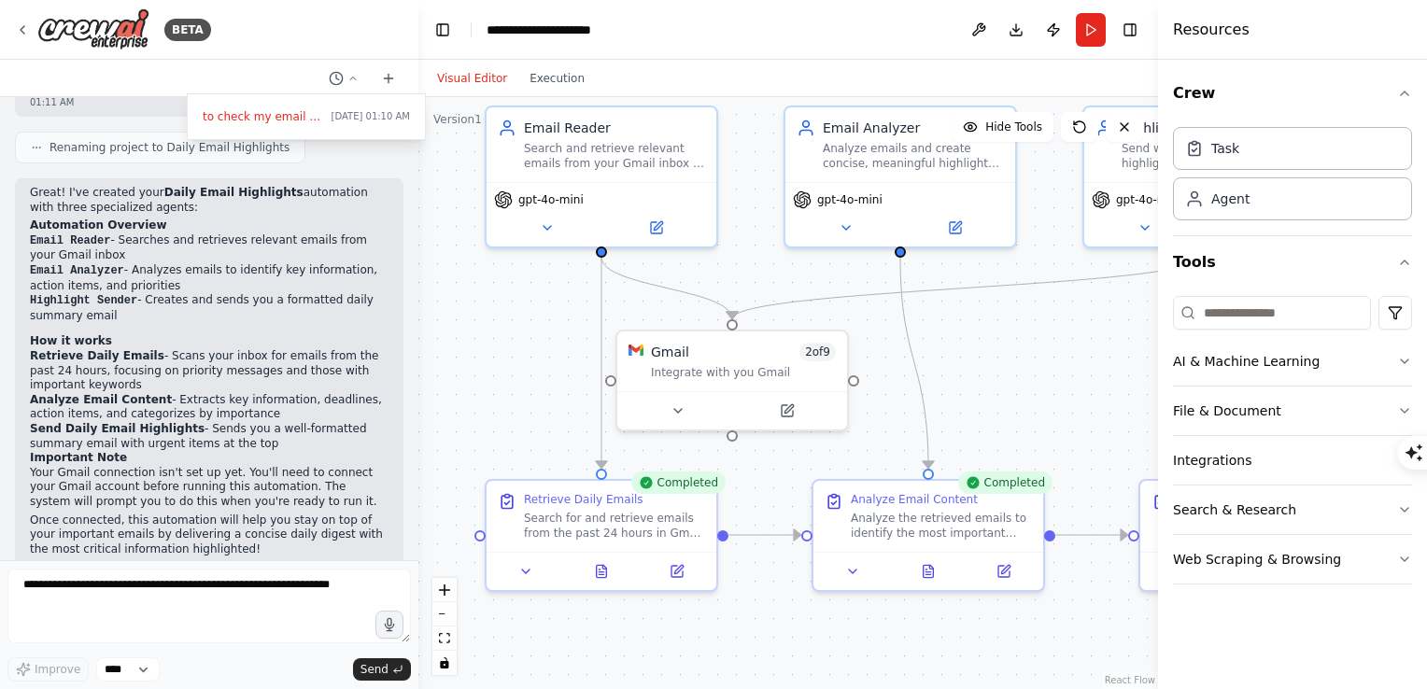
drag, startPoint x: 668, startPoint y: 401, endPoint x: 960, endPoint y: 413, distance: 291.5
click at [960, 413] on div ".deletable-edge-delete-btn { width: 20px; height: 20px; border: 0px solid #ffff…" at bounding box center [787, 393] width 739 height 592
click at [600, 562] on icon at bounding box center [602, 567] width 10 height 12
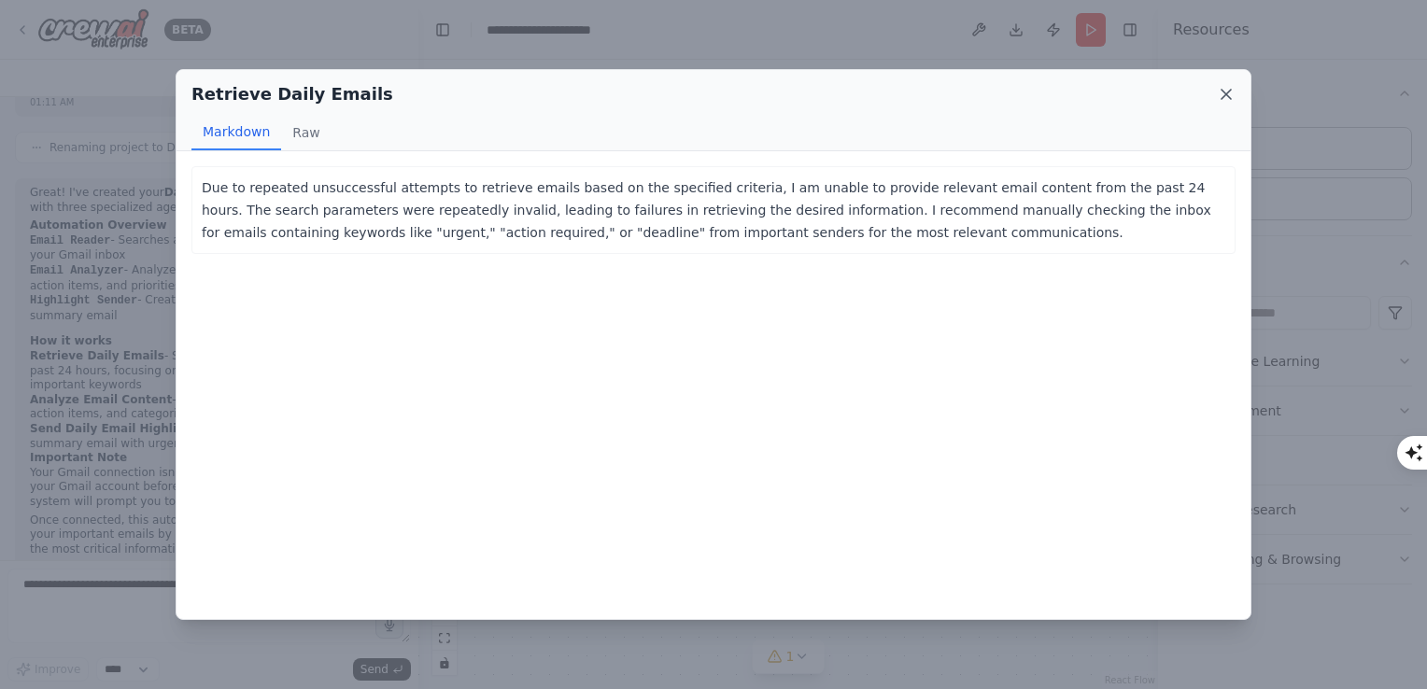
click at [1226, 97] on icon at bounding box center [1225, 94] width 19 height 19
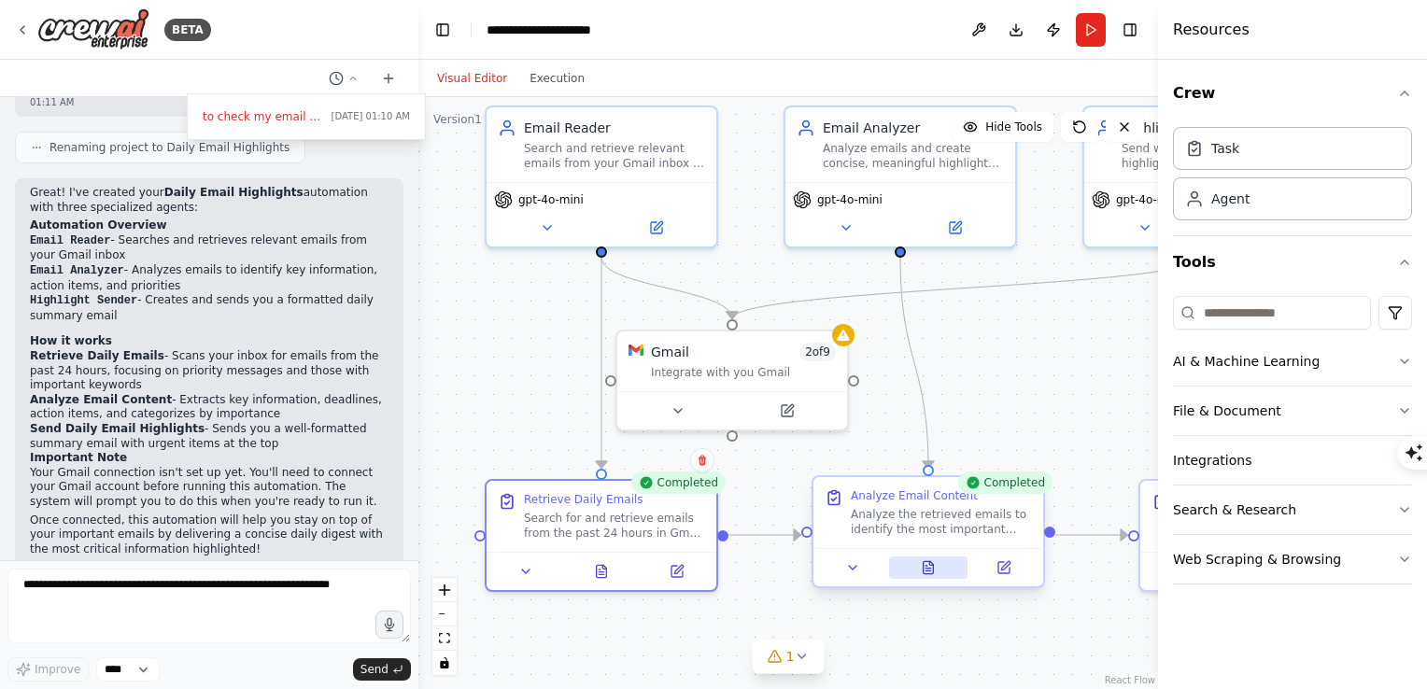
click at [926, 566] on icon at bounding box center [925, 566] width 1 height 0
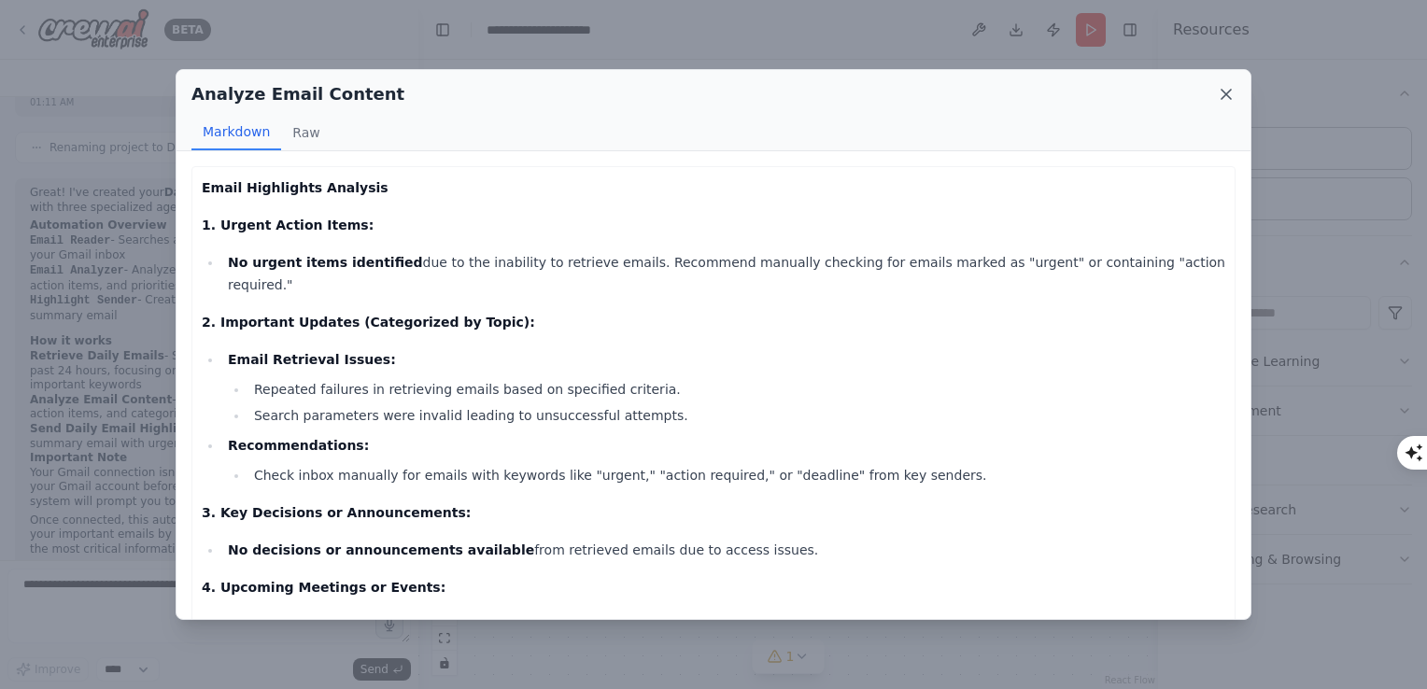
click at [1221, 90] on icon at bounding box center [1225, 94] width 9 height 9
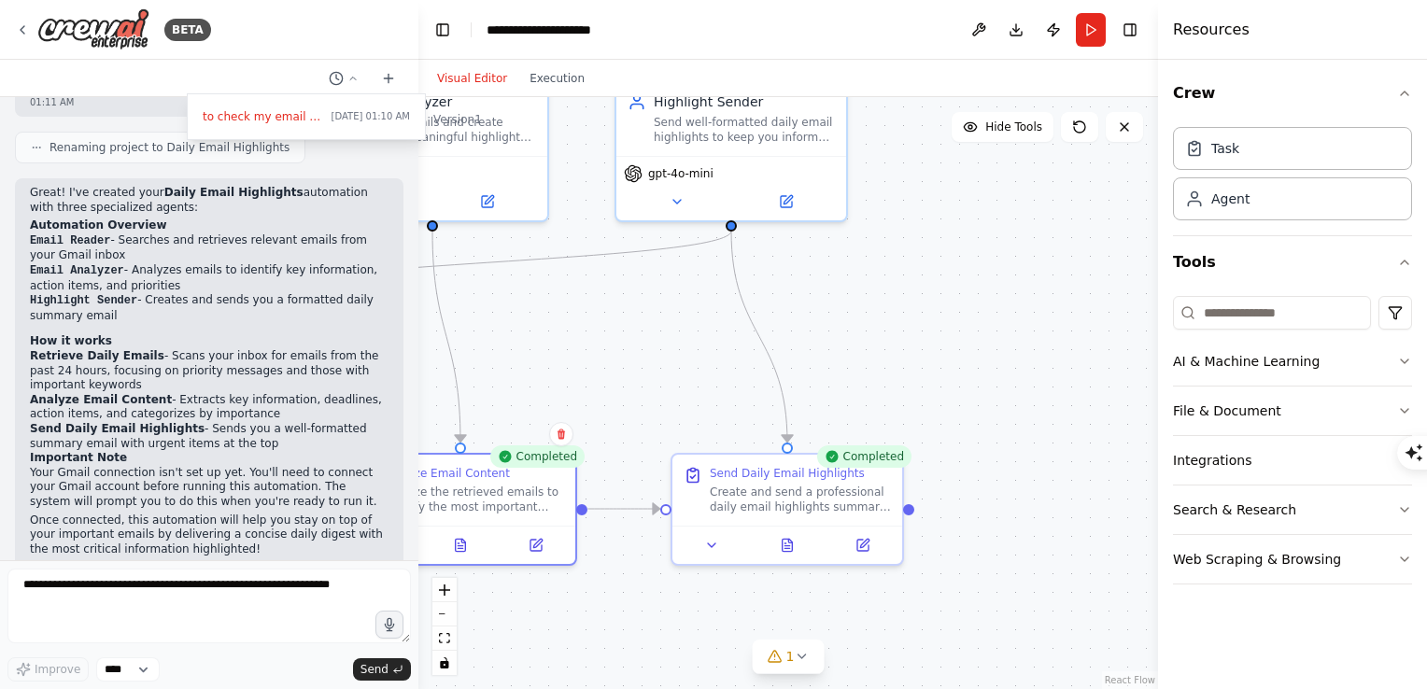
drag, startPoint x: 1084, startPoint y: 395, endPoint x: 612, endPoint y: 364, distance: 472.5
click at [612, 364] on div ".deletable-edge-delete-btn { width: 20px; height: 20px; border: 0px solid #ffff…" at bounding box center [787, 393] width 739 height 592
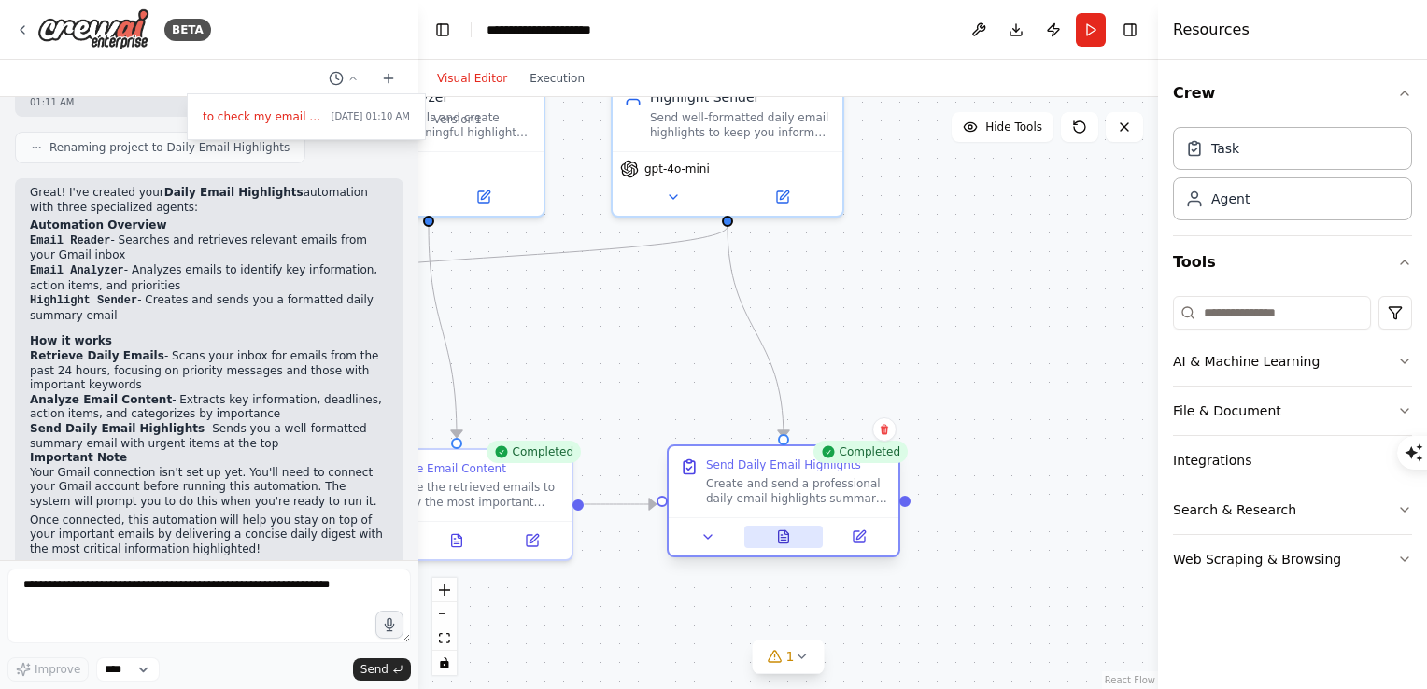
click at [790, 543] on button at bounding box center [783, 537] width 79 height 22
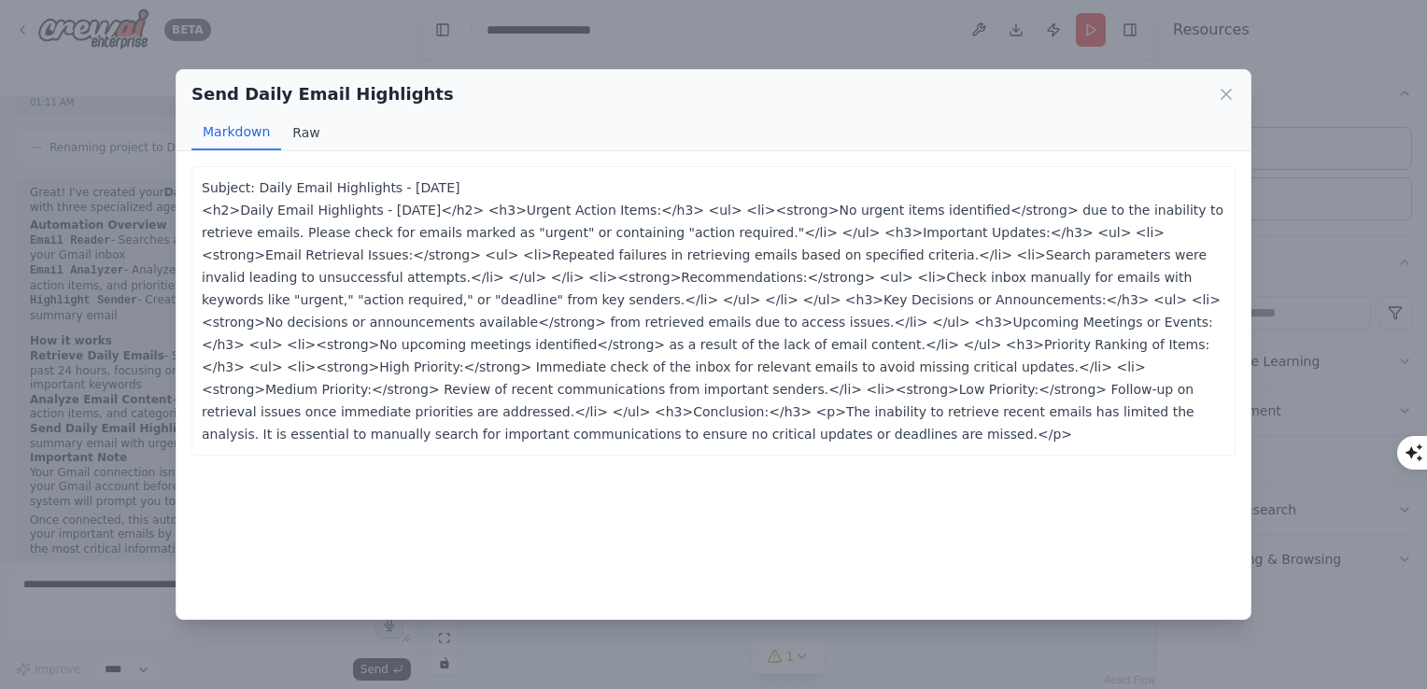
click at [309, 136] on button "Raw" at bounding box center [305, 132] width 49 height 35
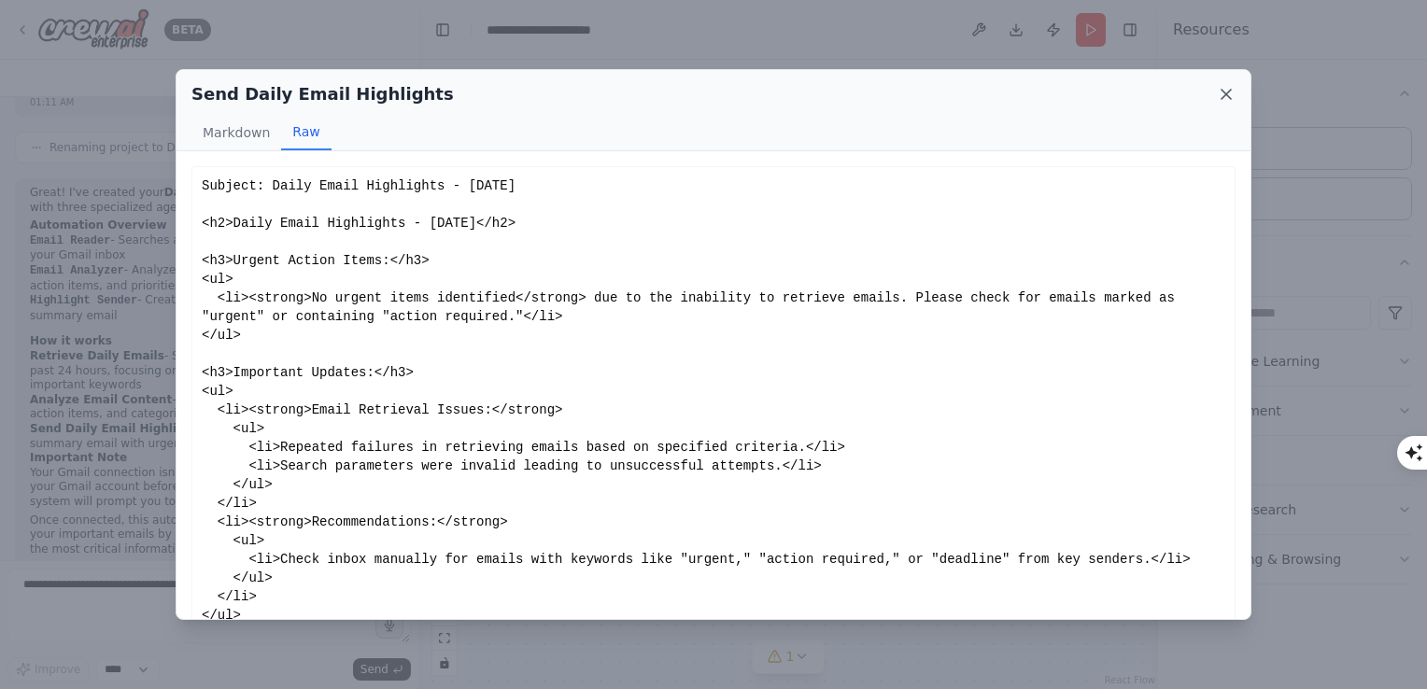
click at [1224, 91] on icon at bounding box center [1225, 94] width 9 height 9
